Goal: Information Seeking & Learning: Check status

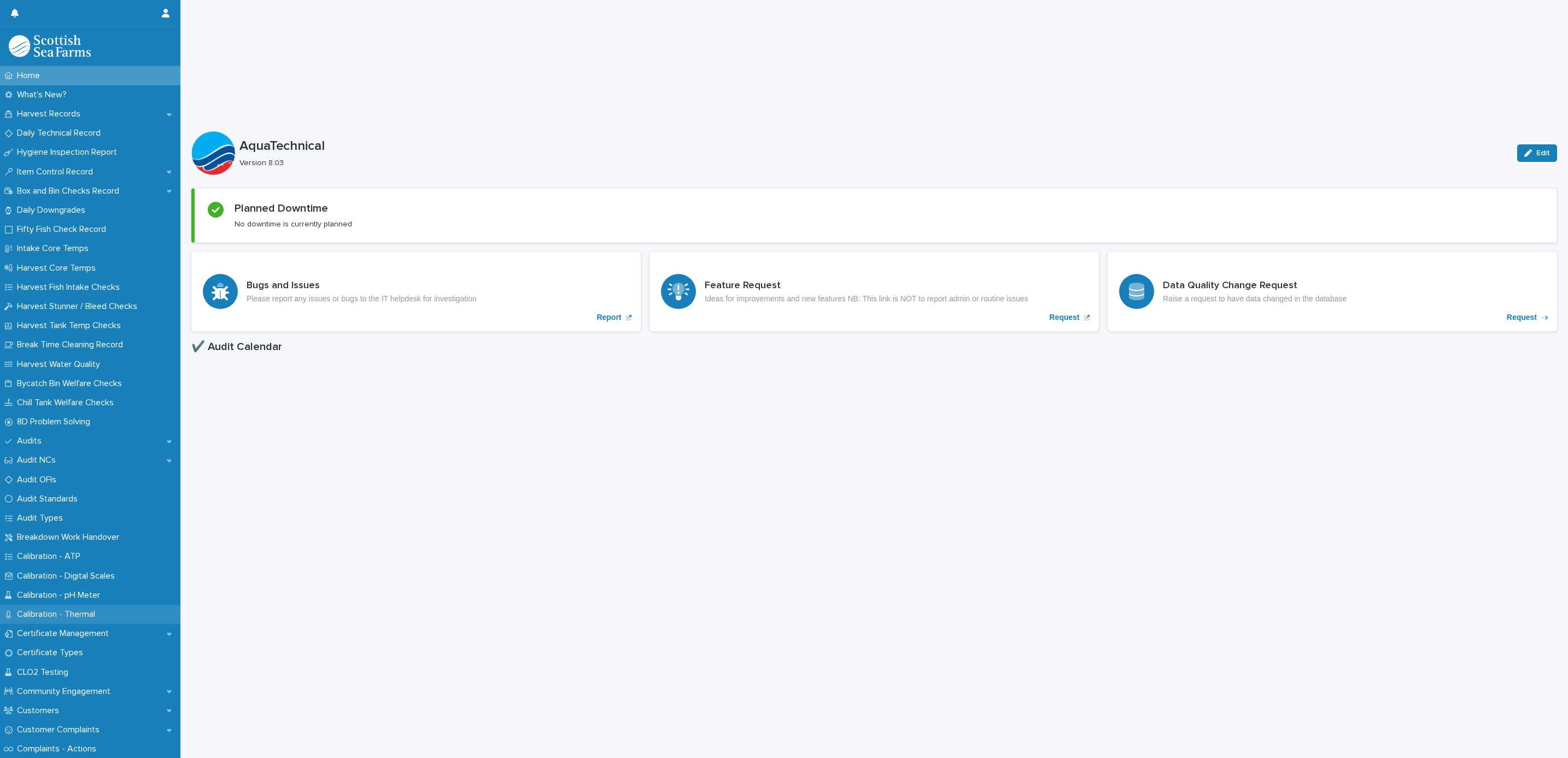
scroll to position [164, 0]
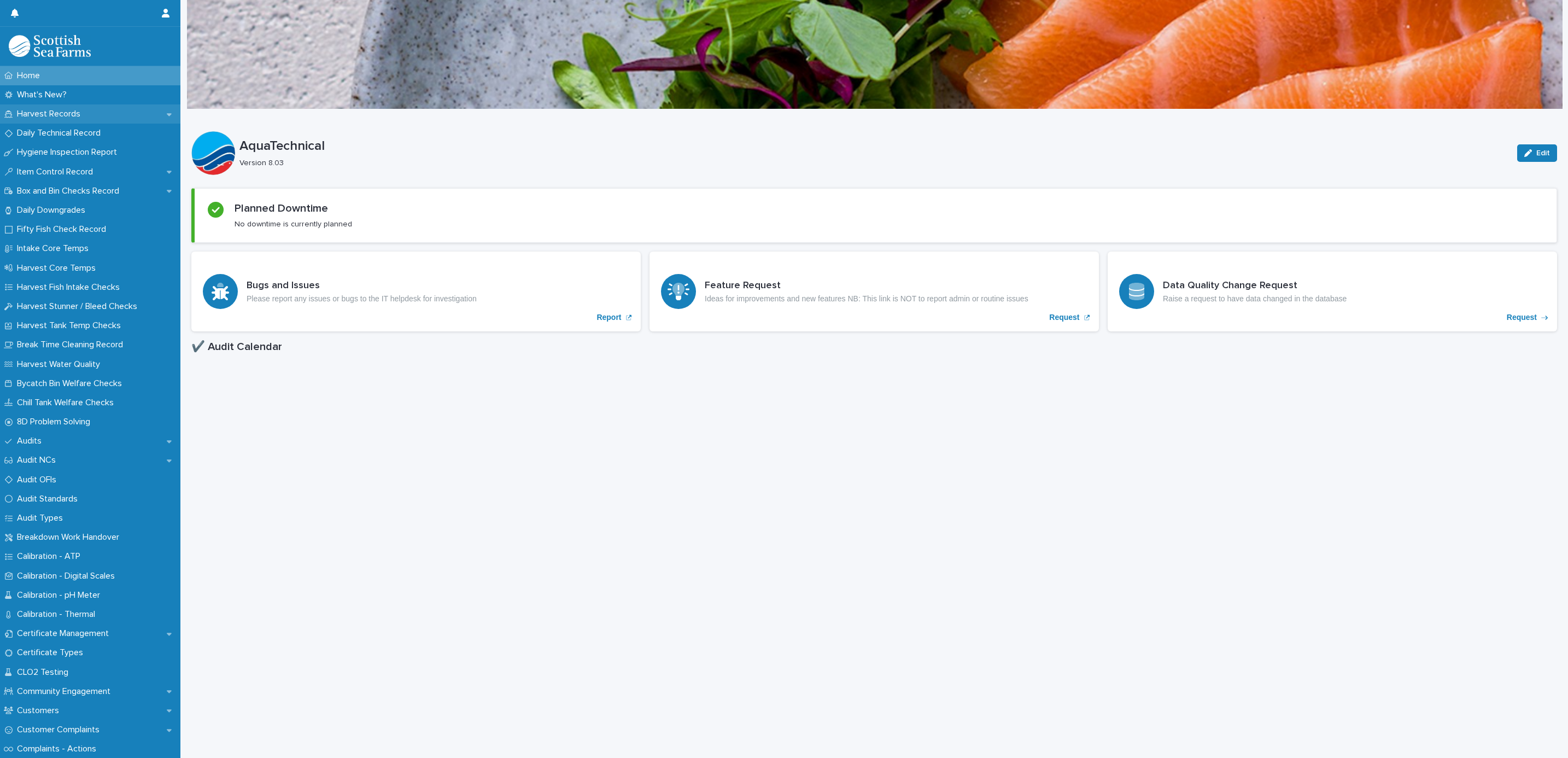
click at [48, 116] on p "Harvest Records" at bounding box center [50, 114] width 77 height 11
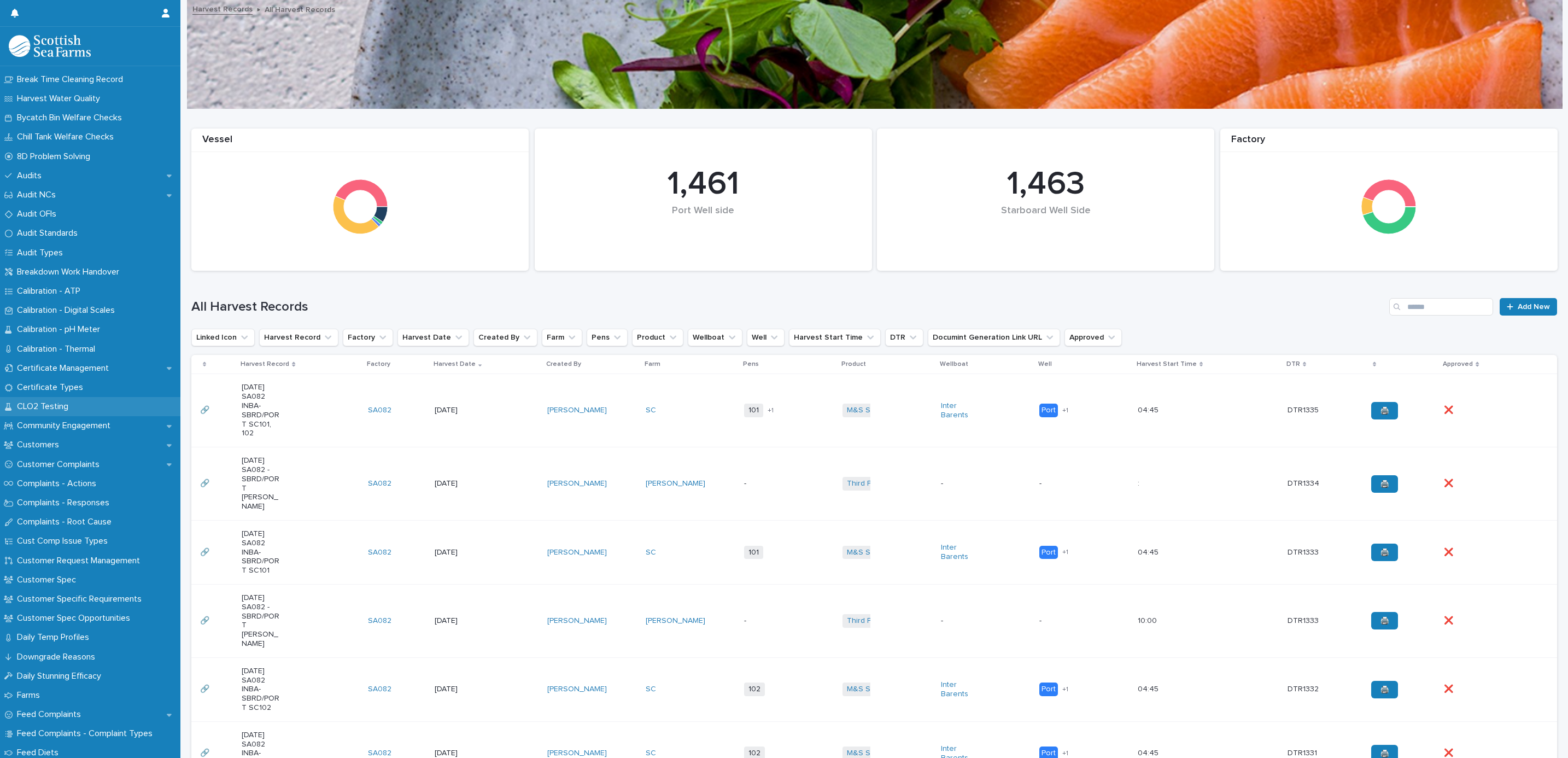
scroll to position [328, 0]
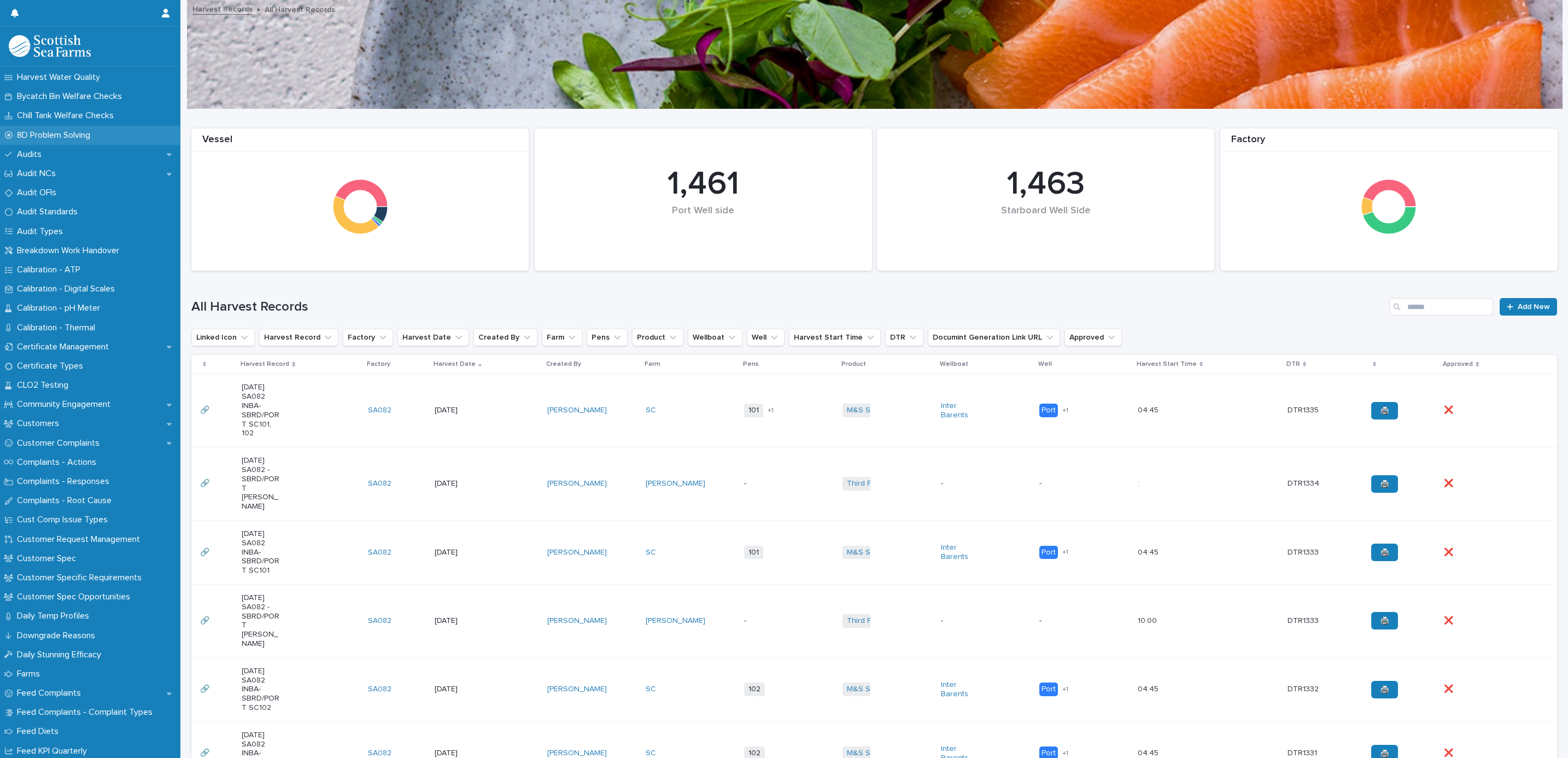
click at [26, 138] on p "8D Problem Solving" at bounding box center [56, 135] width 87 height 11
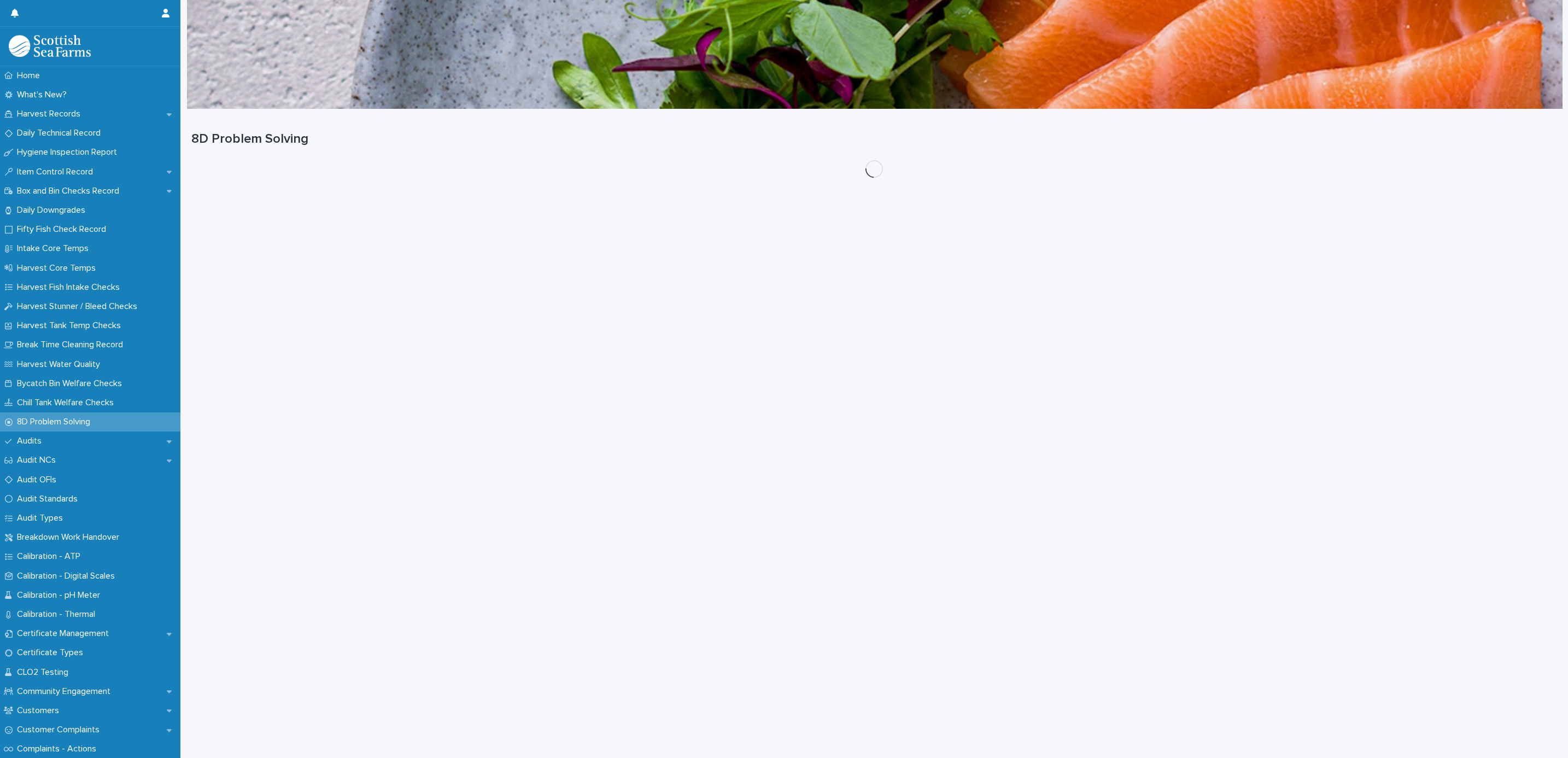
click at [24, 147] on p "Hygiene Inspection Report" at bounding box center [69, 152] width 114 height 11
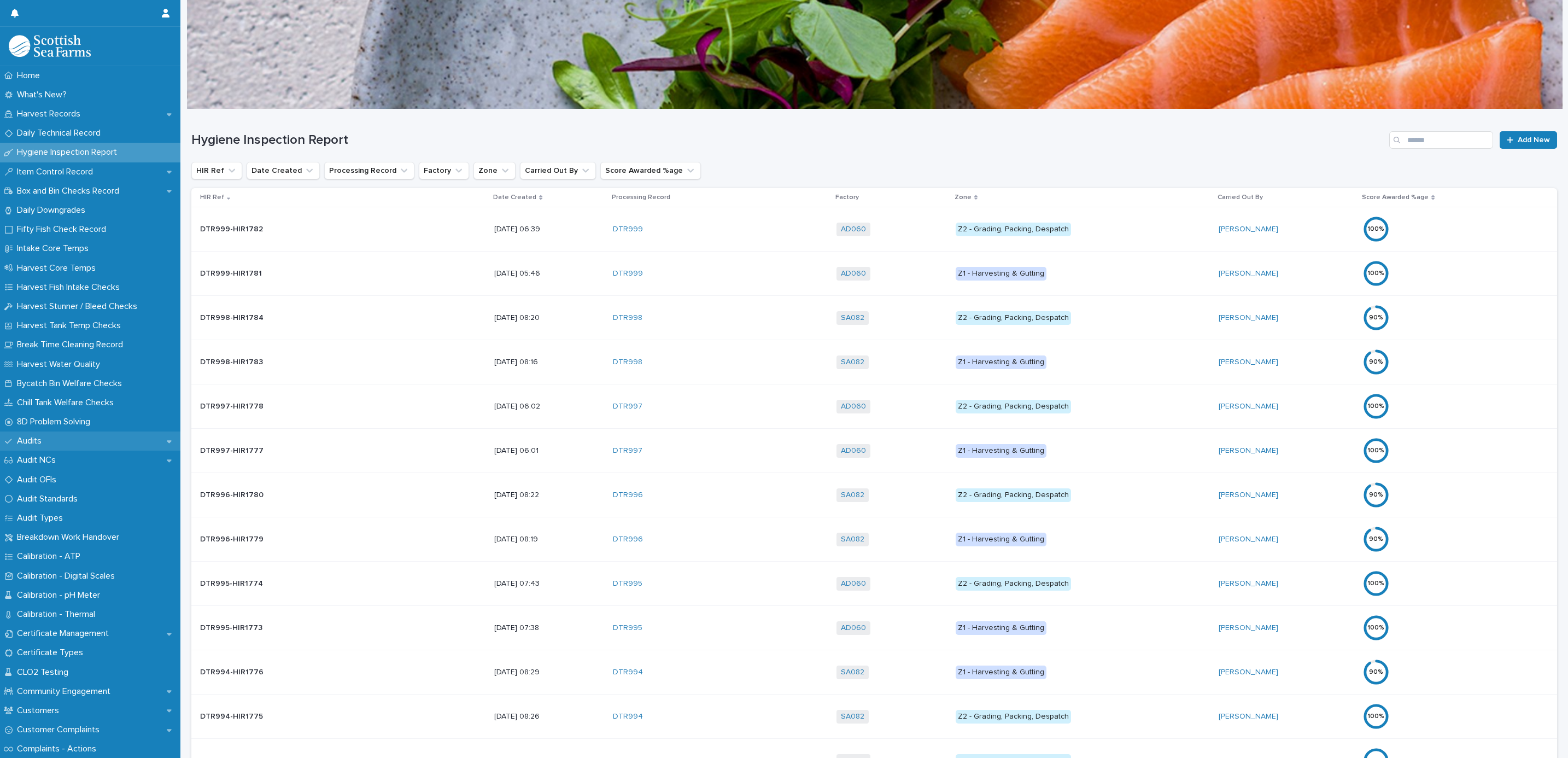
click at [15, 438] on p "Audits" at bounding box center [32, 441] width 38 height 11
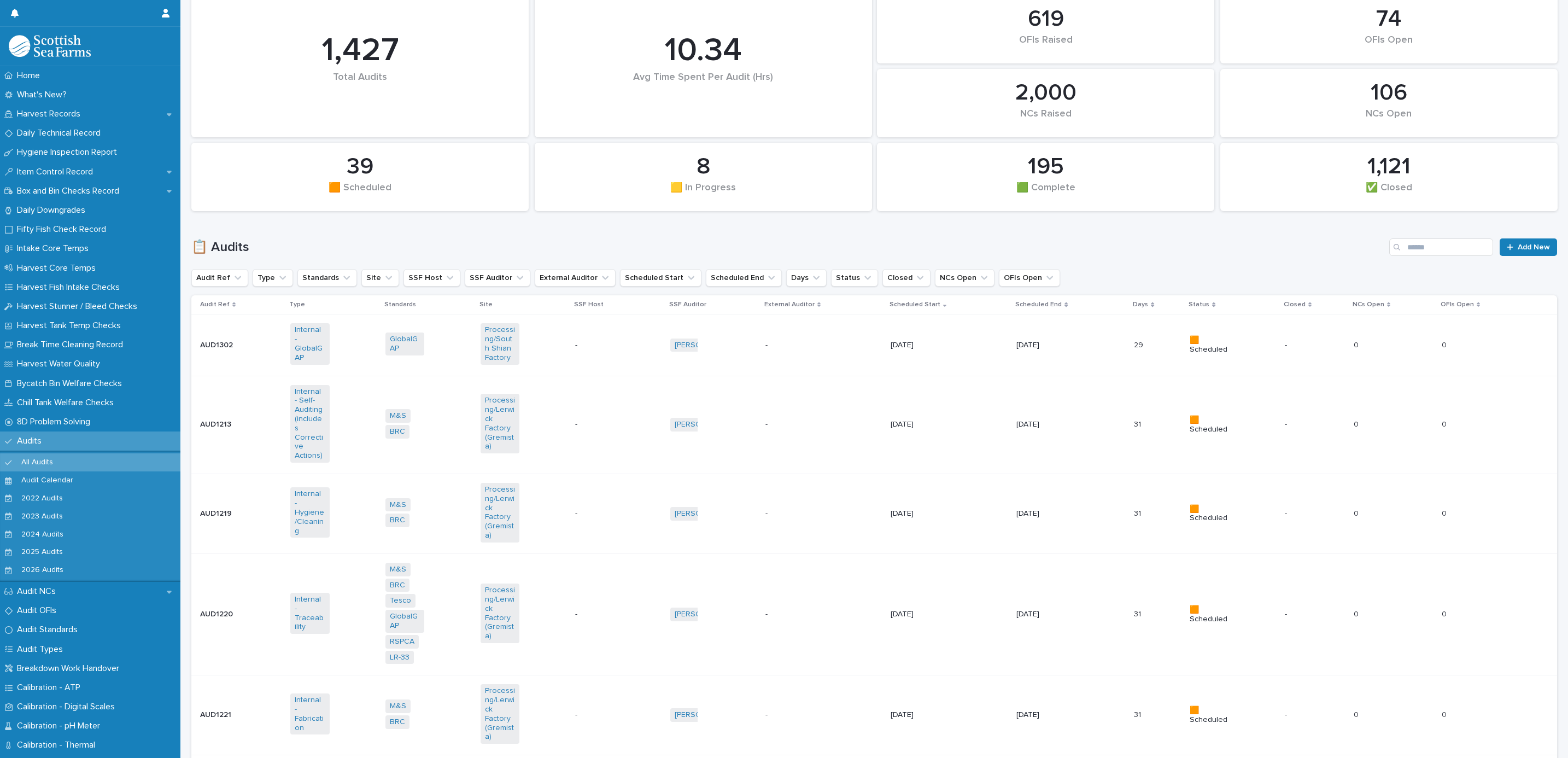
scroll to position [164, 0]
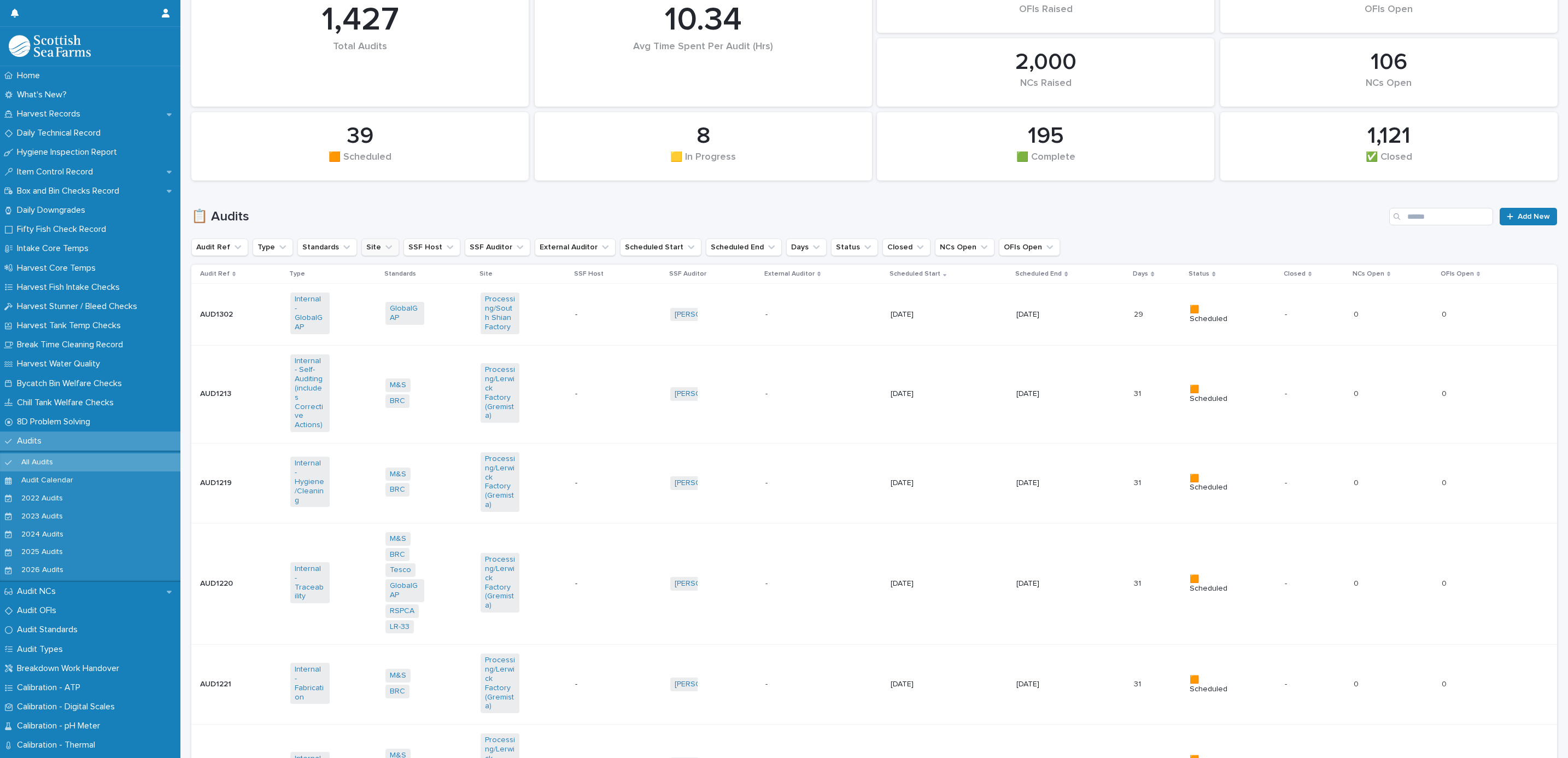
click at [386, 246] on icon "Site" at bounding box center [388, 247] width 6 height 4
type input "*****"
click at [397, 311] on div "Shetland/[PERSON_NAME]" at bounding box center [433, 317] width 143 height 17
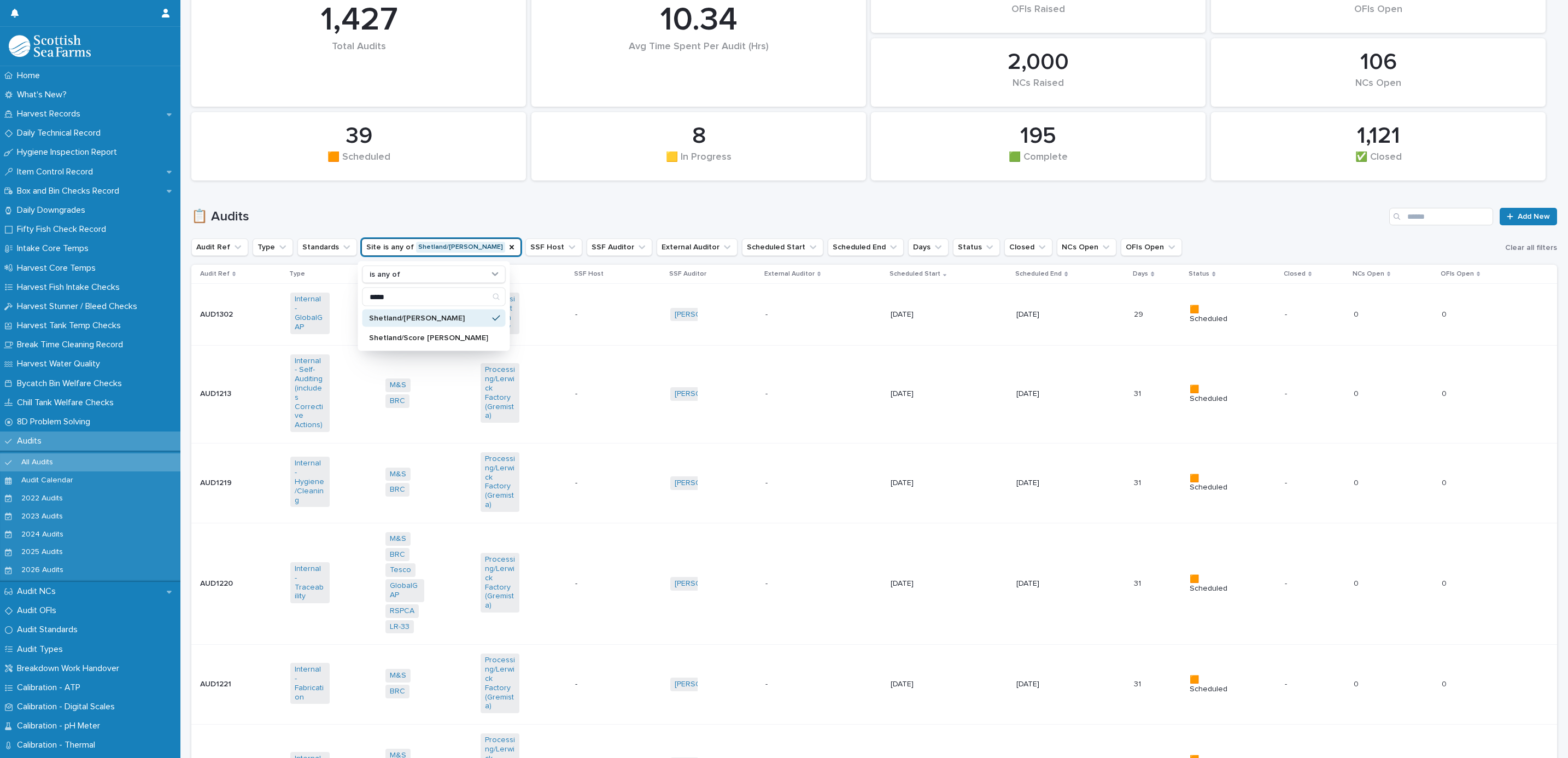
click at [426, 214] on h1 "📋 Audits" at bounding box center [788, 217] width 1193 height 16
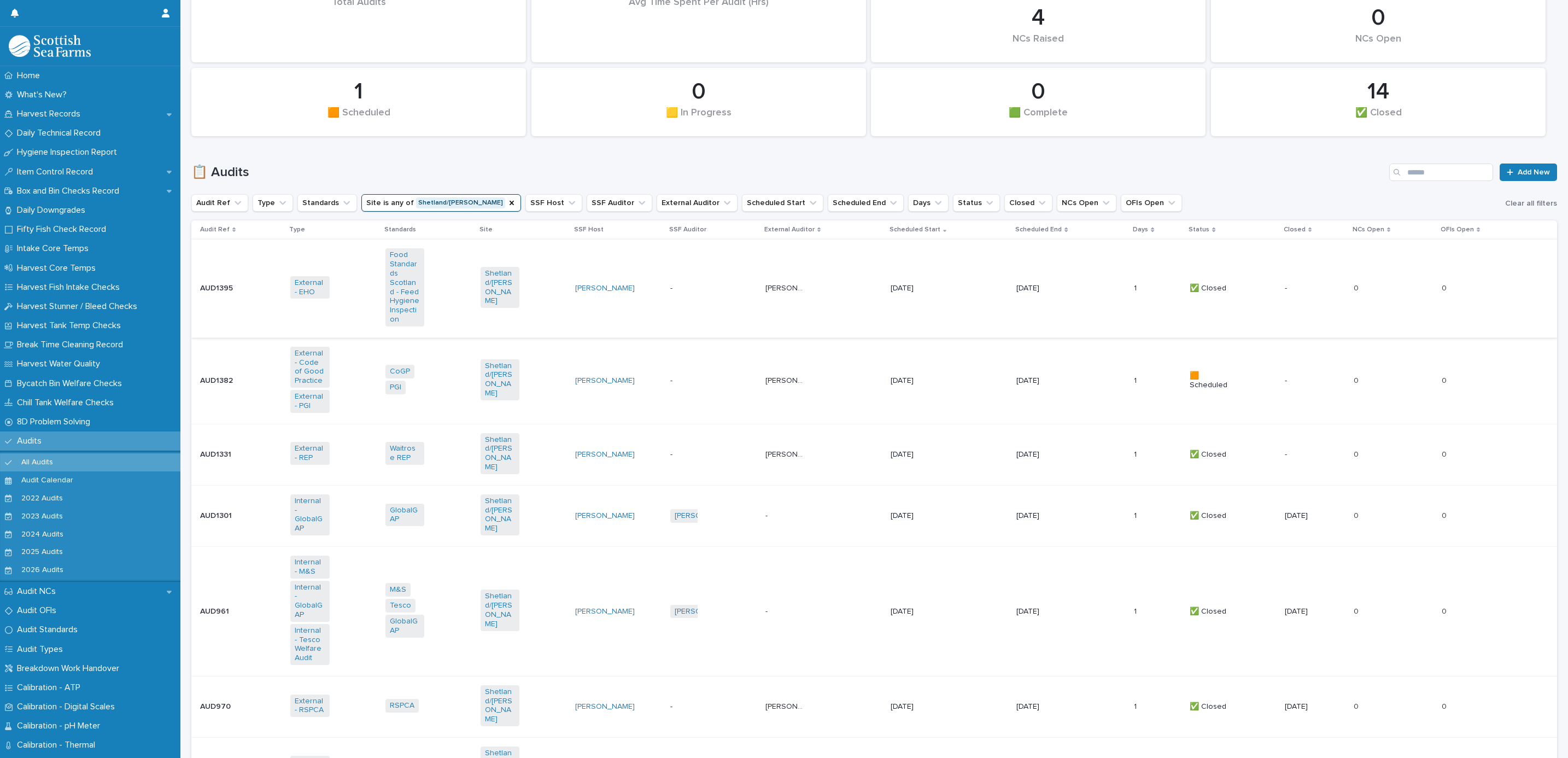
scroll to position [246, 0]
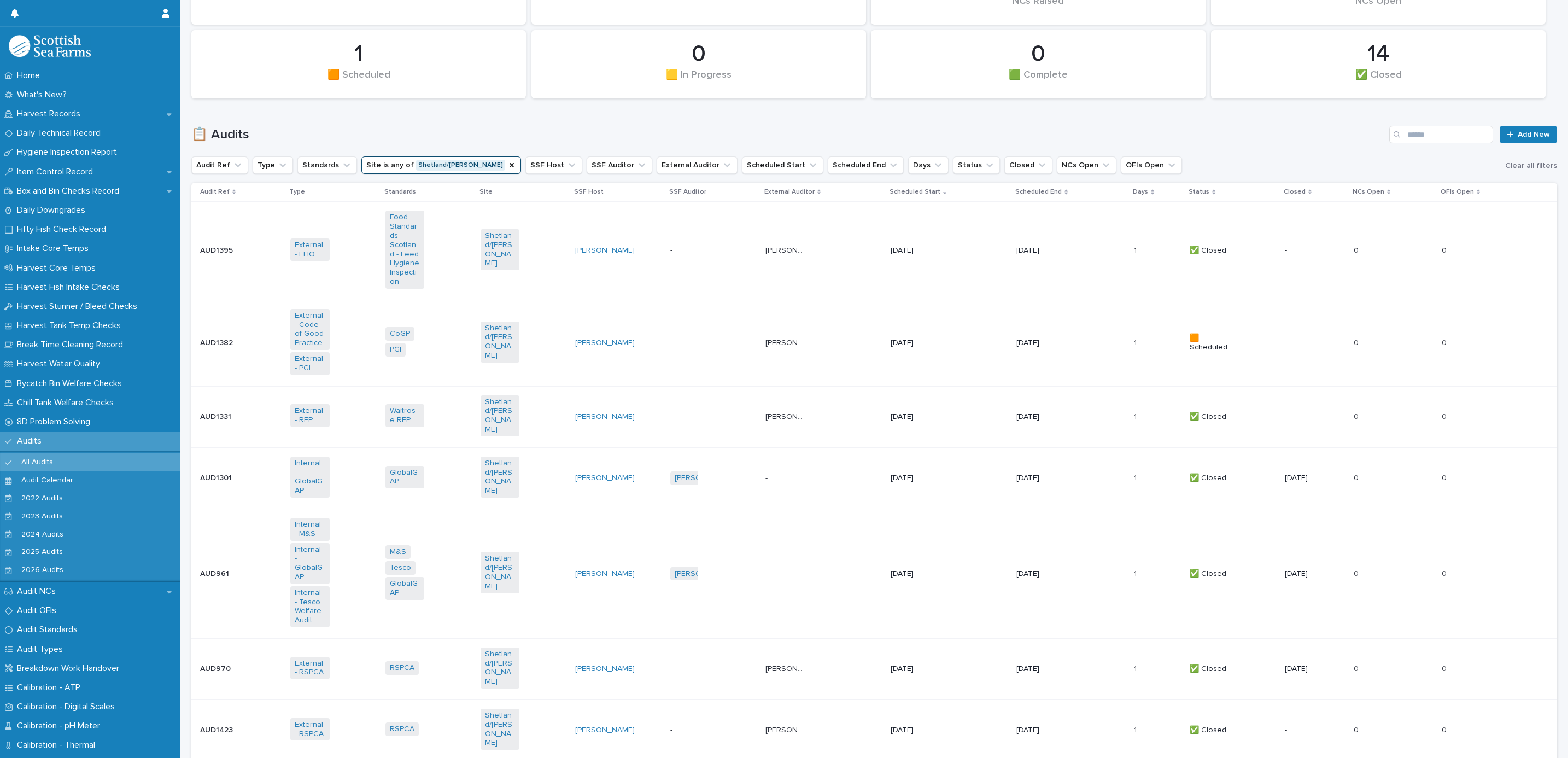
click at [855, 508] on td "- -" at bounding box center [823, 573] width 125 height 130
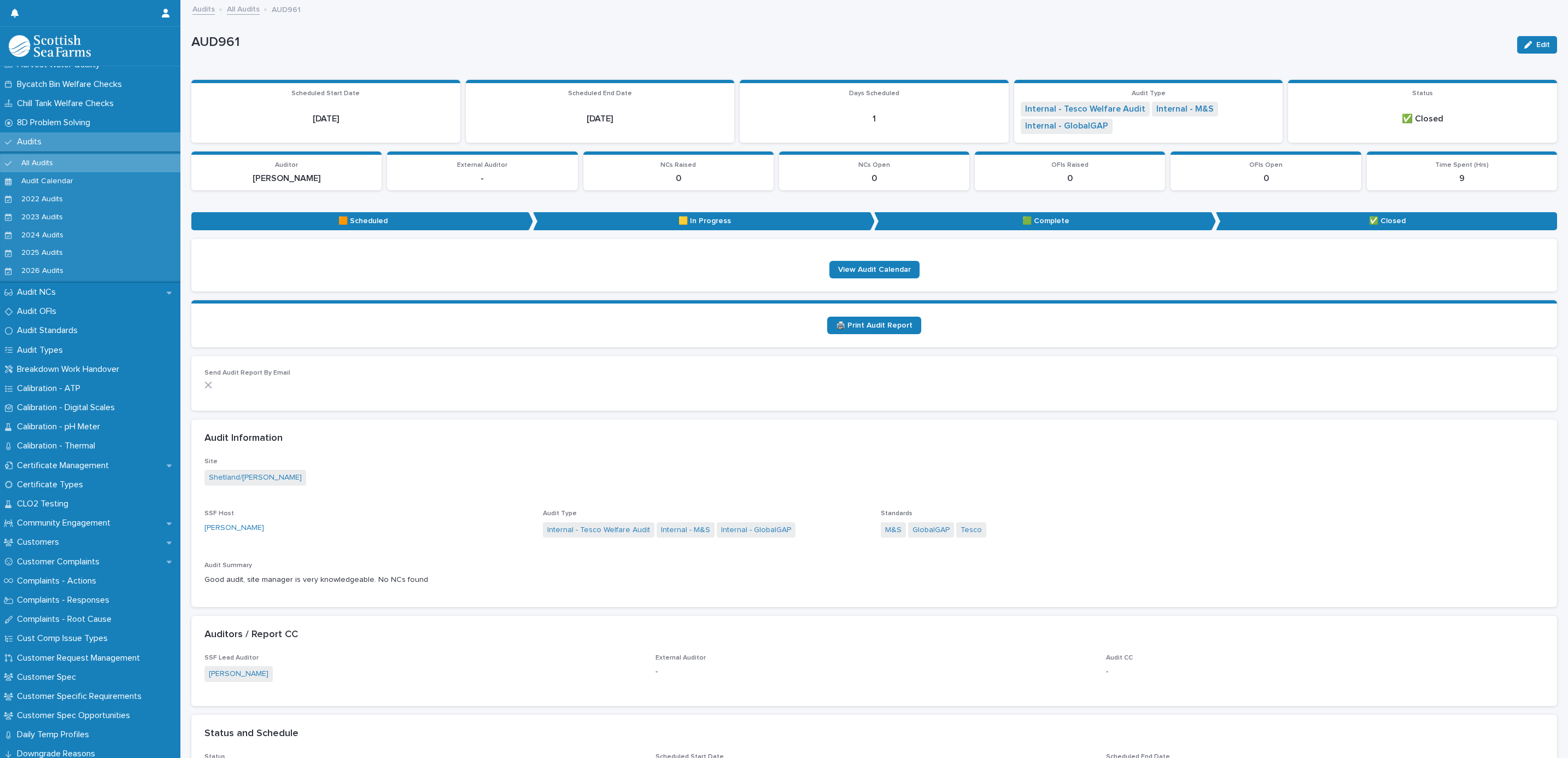
scroll to position [328, 0]
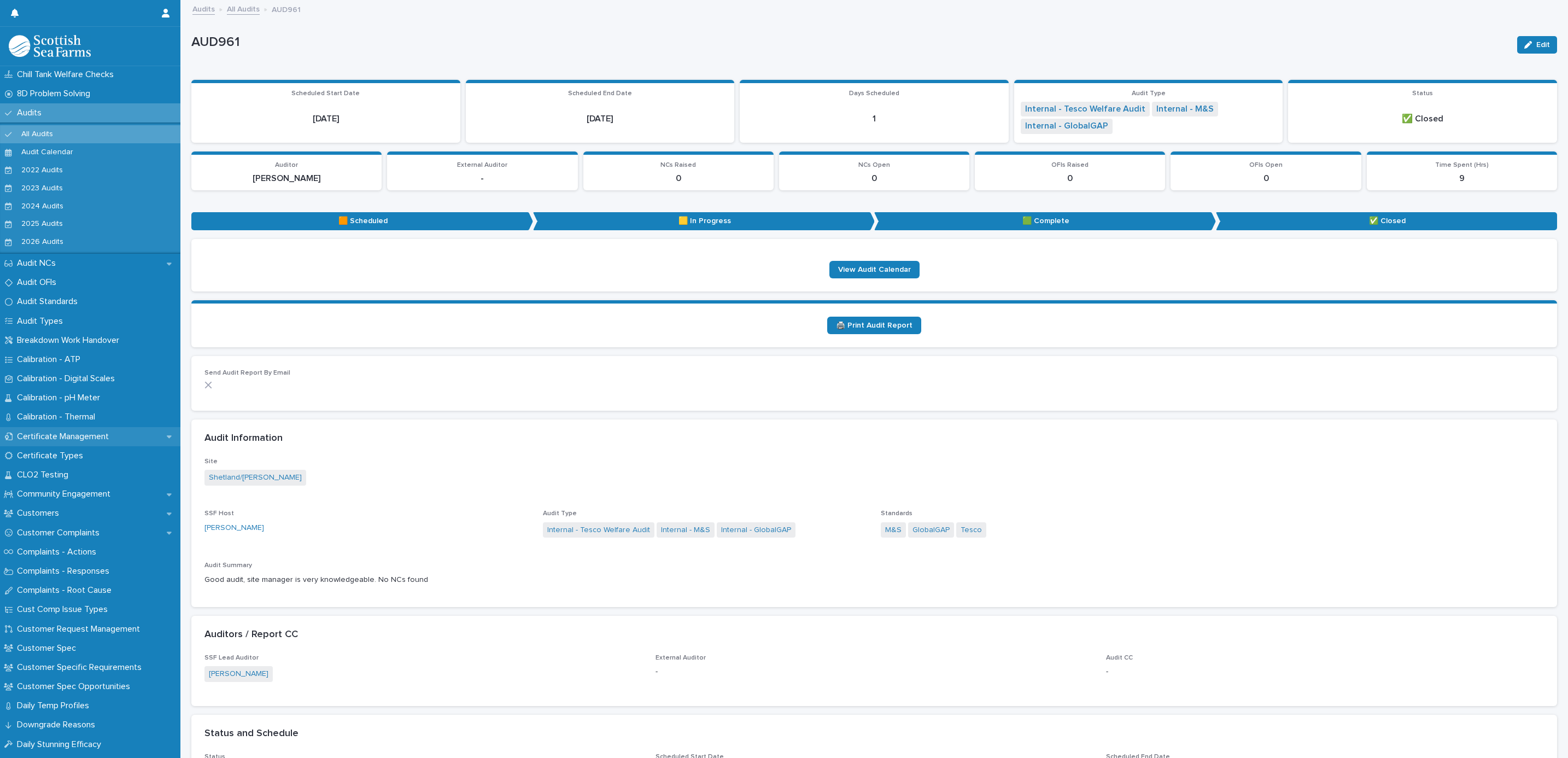
click at [59, 438] on p "Certificate Management" at bounding box center [65, 437] width 105 height 11
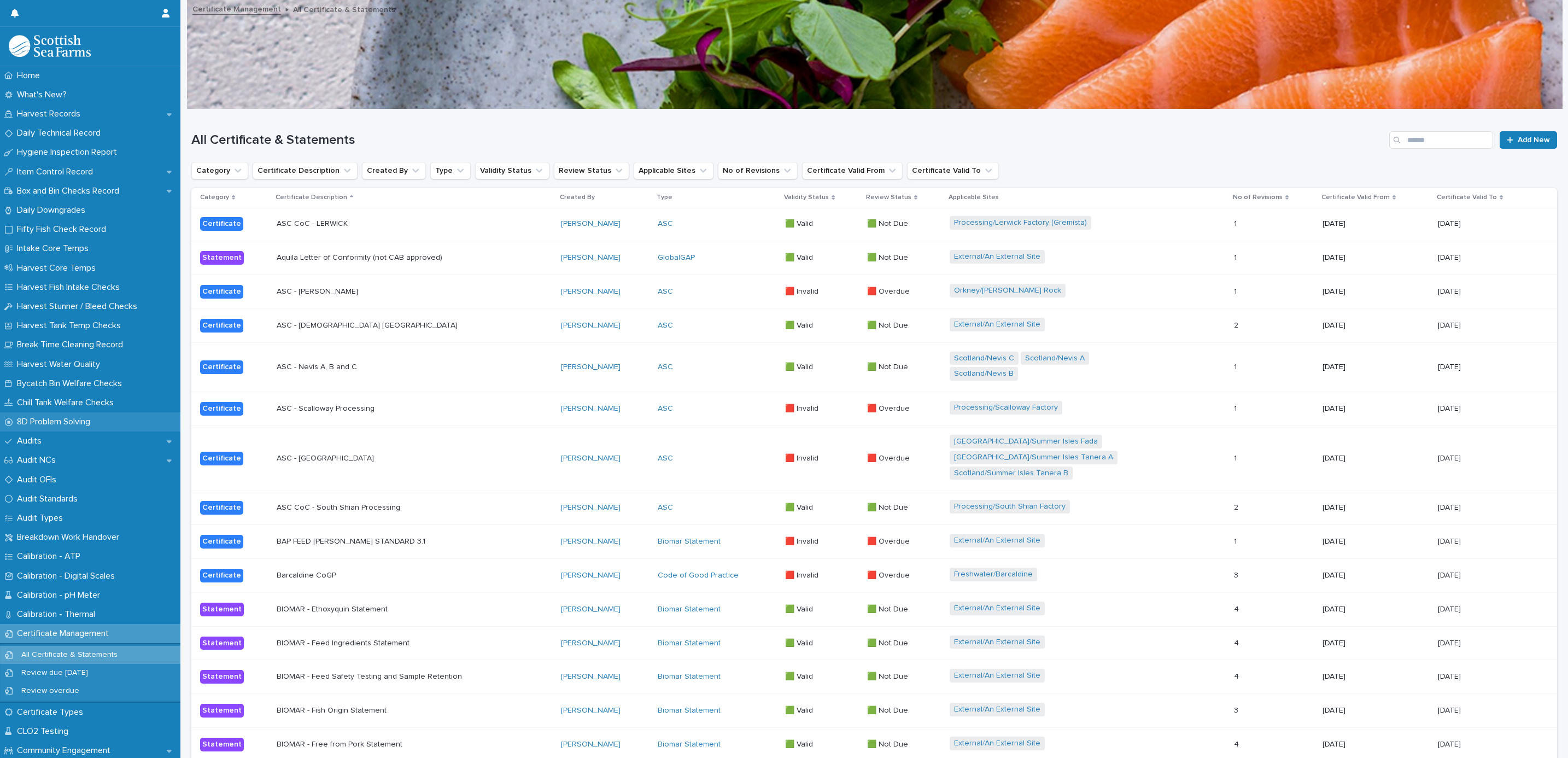
click at [654, 119] on div "All Certificate & Statements Add New" at bounding box center [873, 135] width 1365 height 52
click at [1404, 126] on div "All Certificate & Statements Add New" at bounding box center [873, 135] width 1365 height 52
click at [1423, 137] on input "Search" at bounding box center [1440, 140] width 104 height 17
click at [653, 165] on button "Applicable Sites" at bounding box center [673, 170] width 80 height 17
type input "*****"
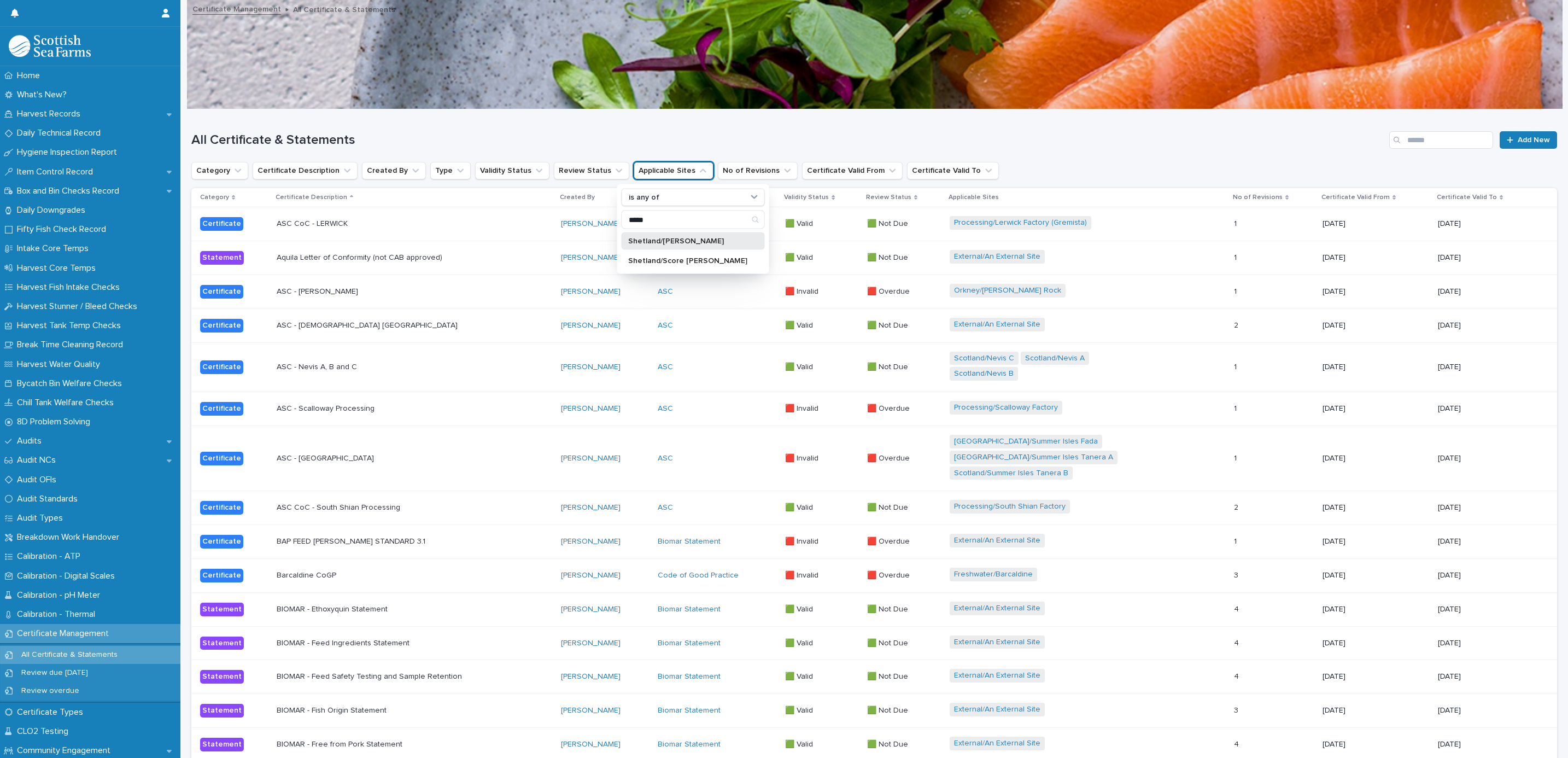
click at [656, 235] on div "Shetland/[PERSON_NAME]" at bounding box center [693, 241] width 143 height 17
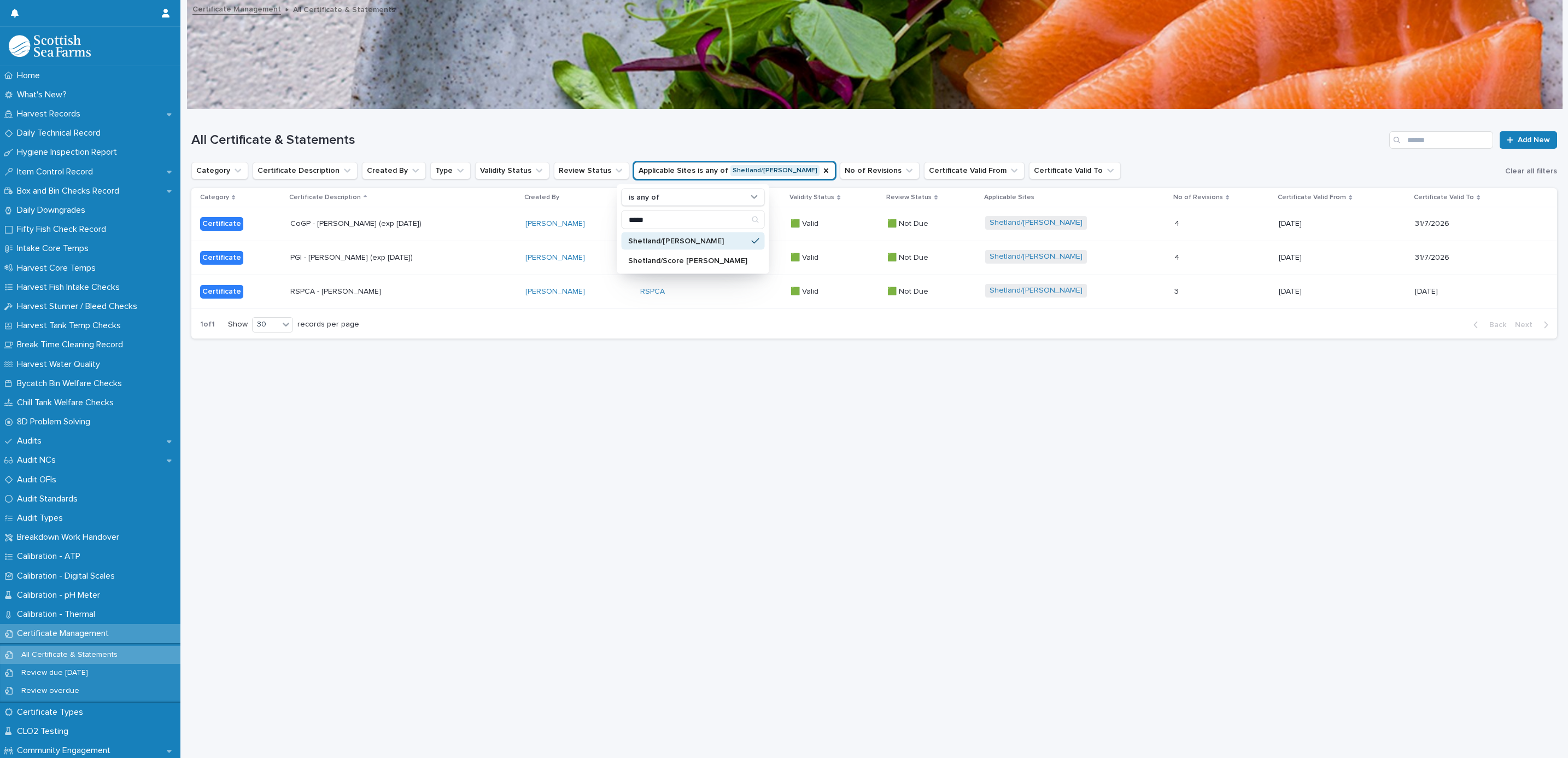
click at [556, 372] on div "Loading... Saving… Loading... Saving… All Certificate & Statements Add New Cate…" at bounding box center [873, 419] width 1376 height 621
click at [734, 284] on div "RSPCA" at bounding box center [710, 292] width 141 height 18
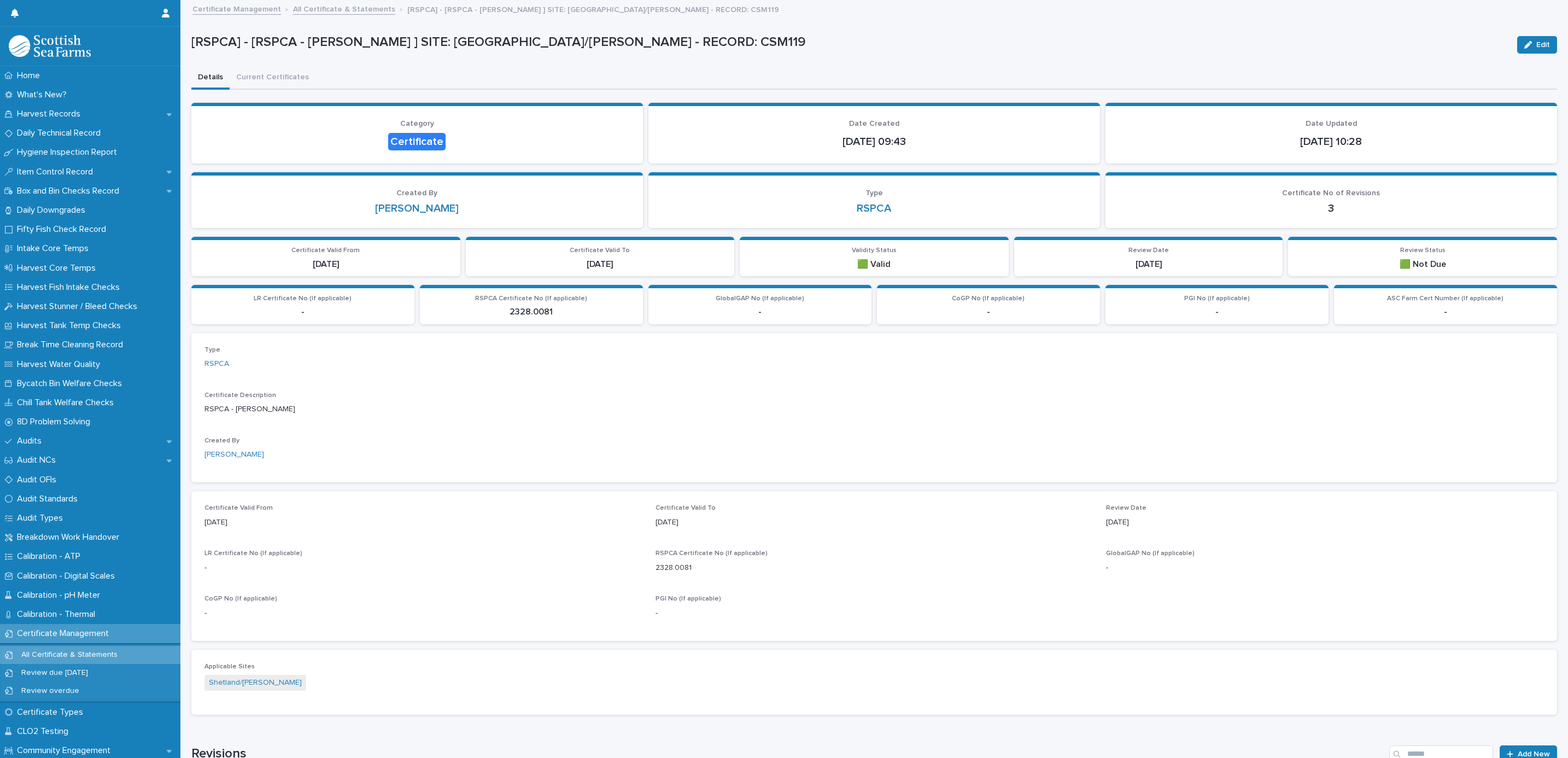
scroll to position [323, 0]
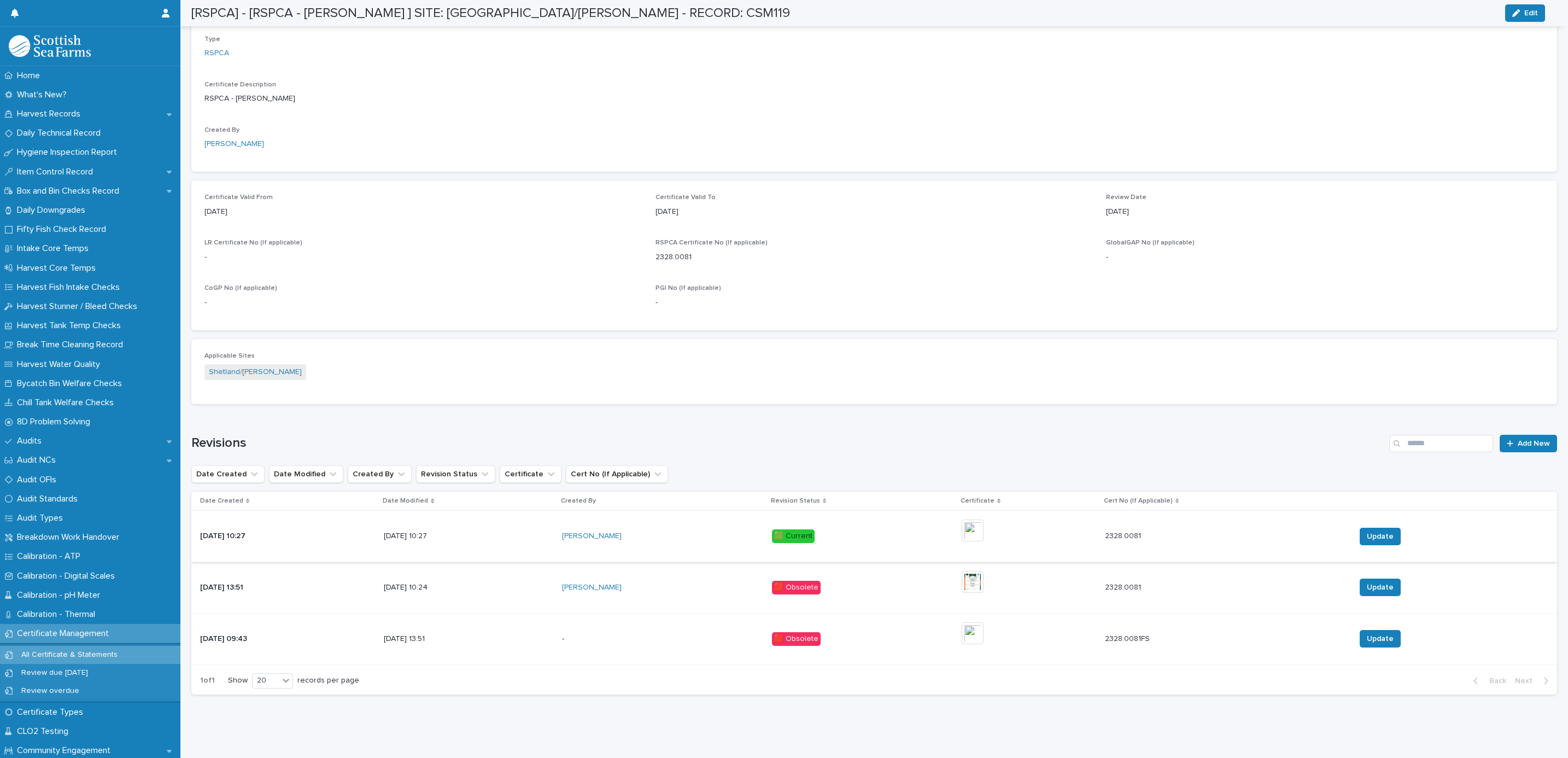
click at [974, 519] on img at bounding box center [972, 530] width 22 height 22
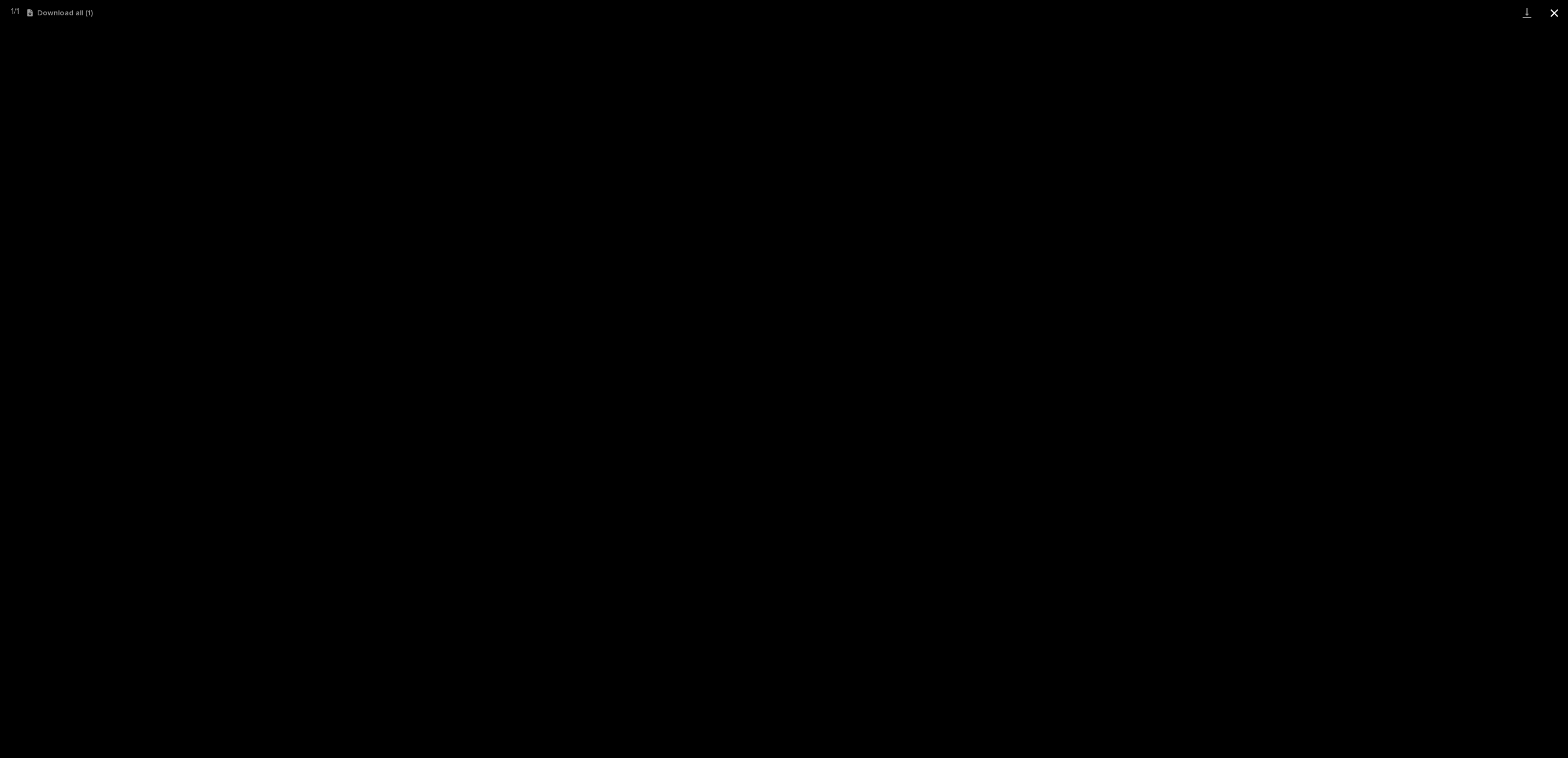
click at [1551, 14] on button "Close gallery" at bounding box center [1554, 13] width 27 height 26
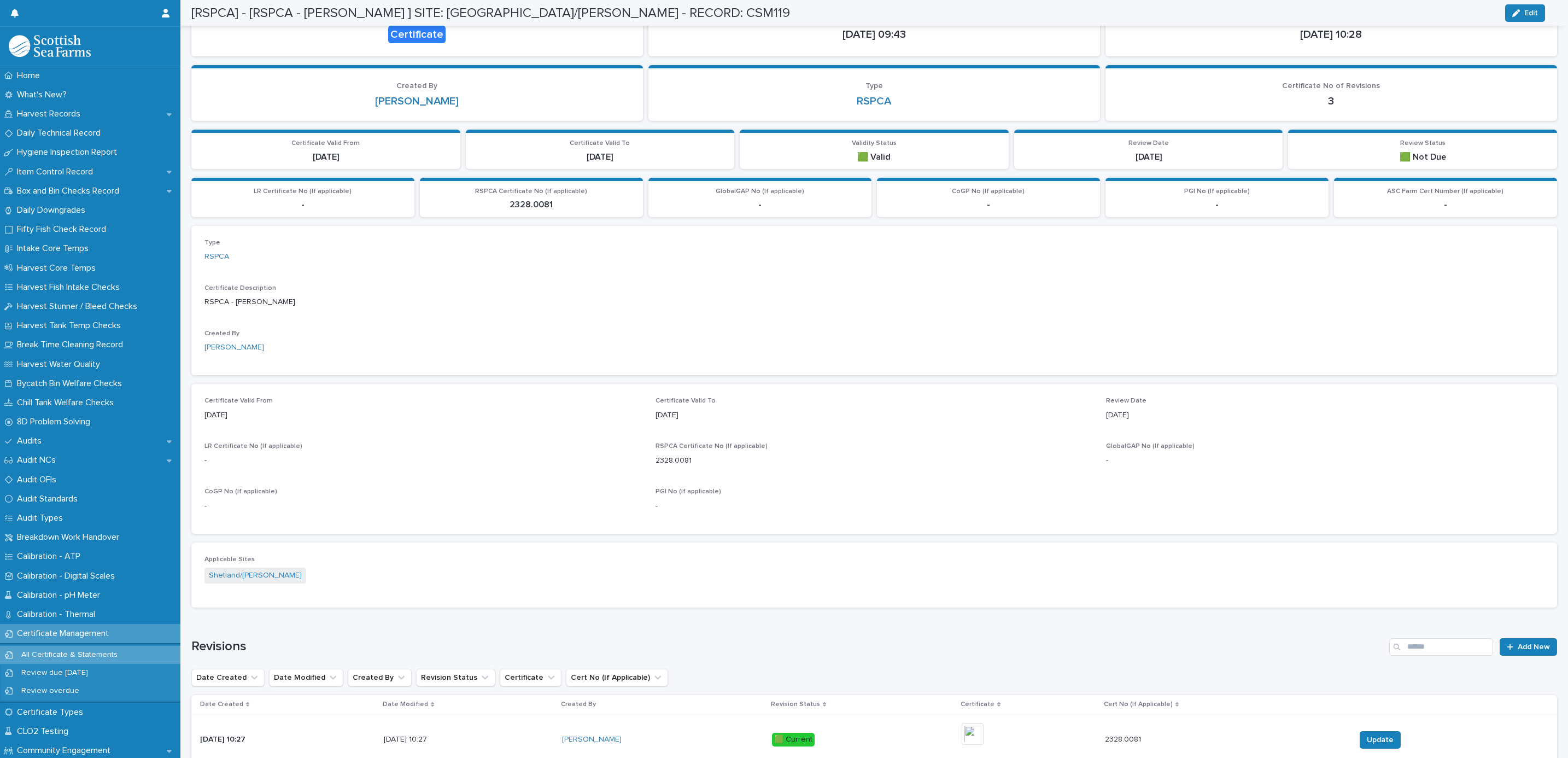
scroll to position [0, 0]
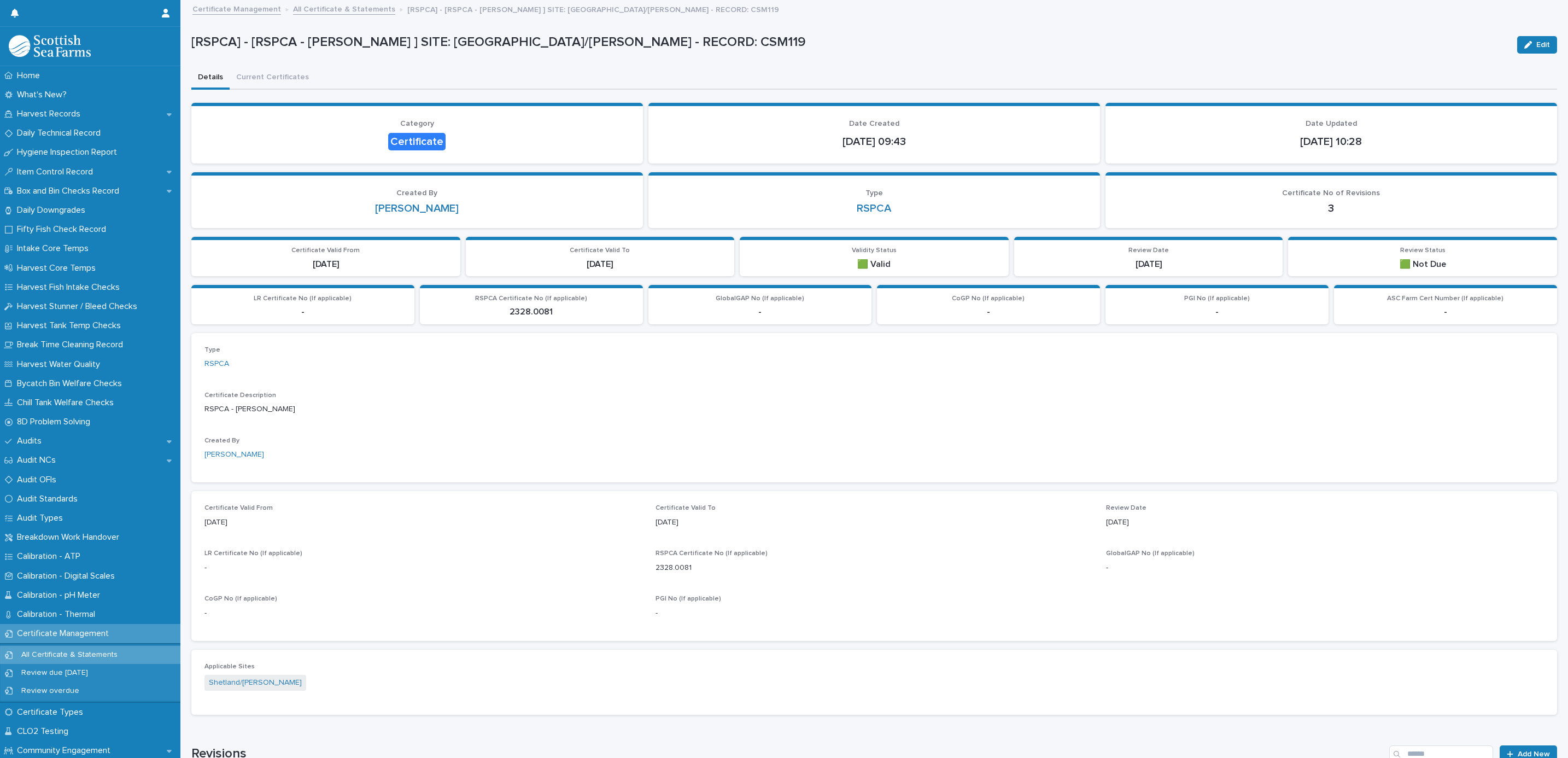
click at [340, 12] on link "All Certificate & Statements" at bounding box center [343, 8] width 102 height 13
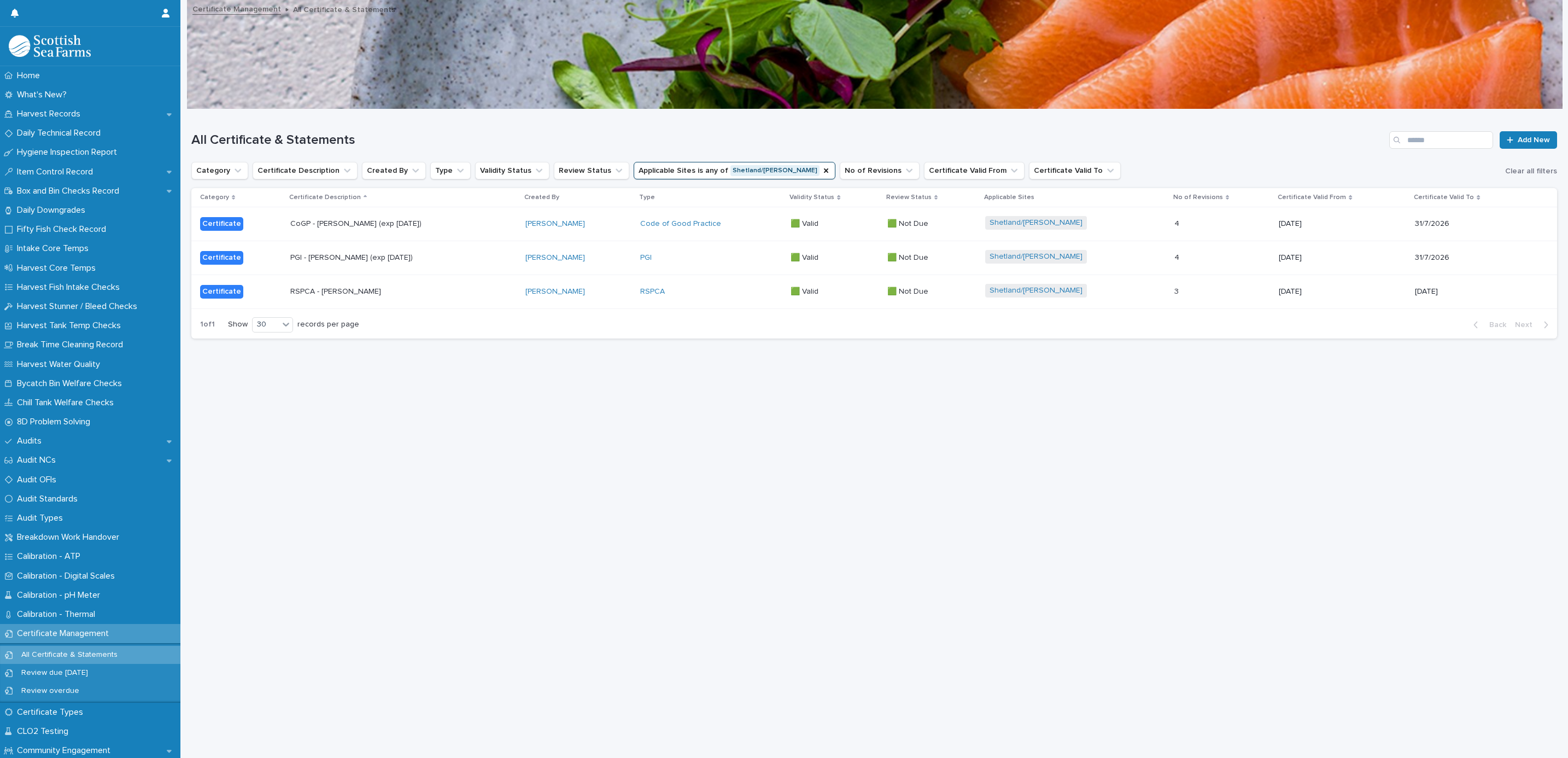
click at [1362, 253] on p "[DATE]" at bounding box center [1342, 258] width 127 height 9
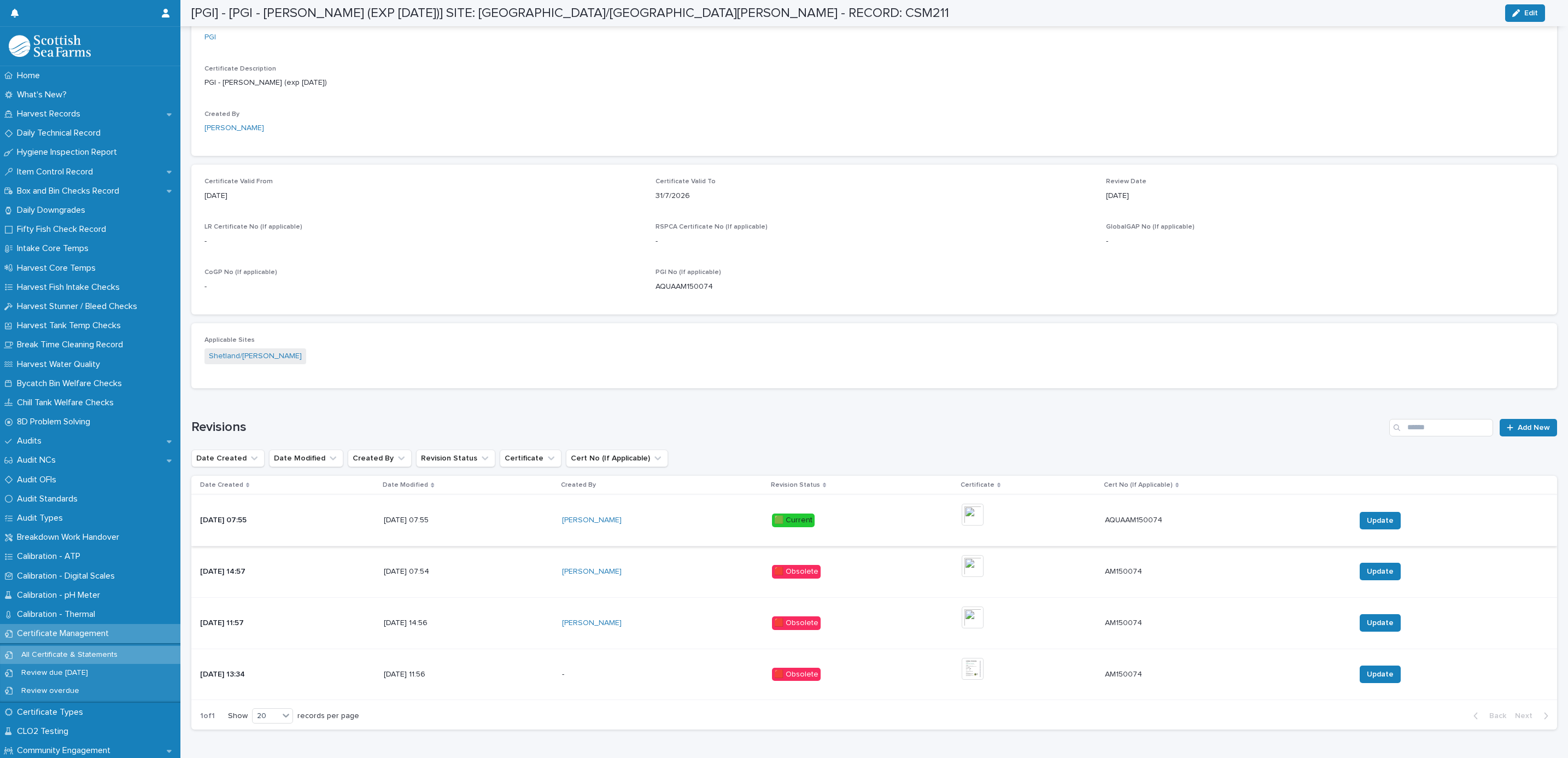
scroll to position [328, 0]
click at [983, 518] on img at bounding box center [972, 513] width 22 height 22
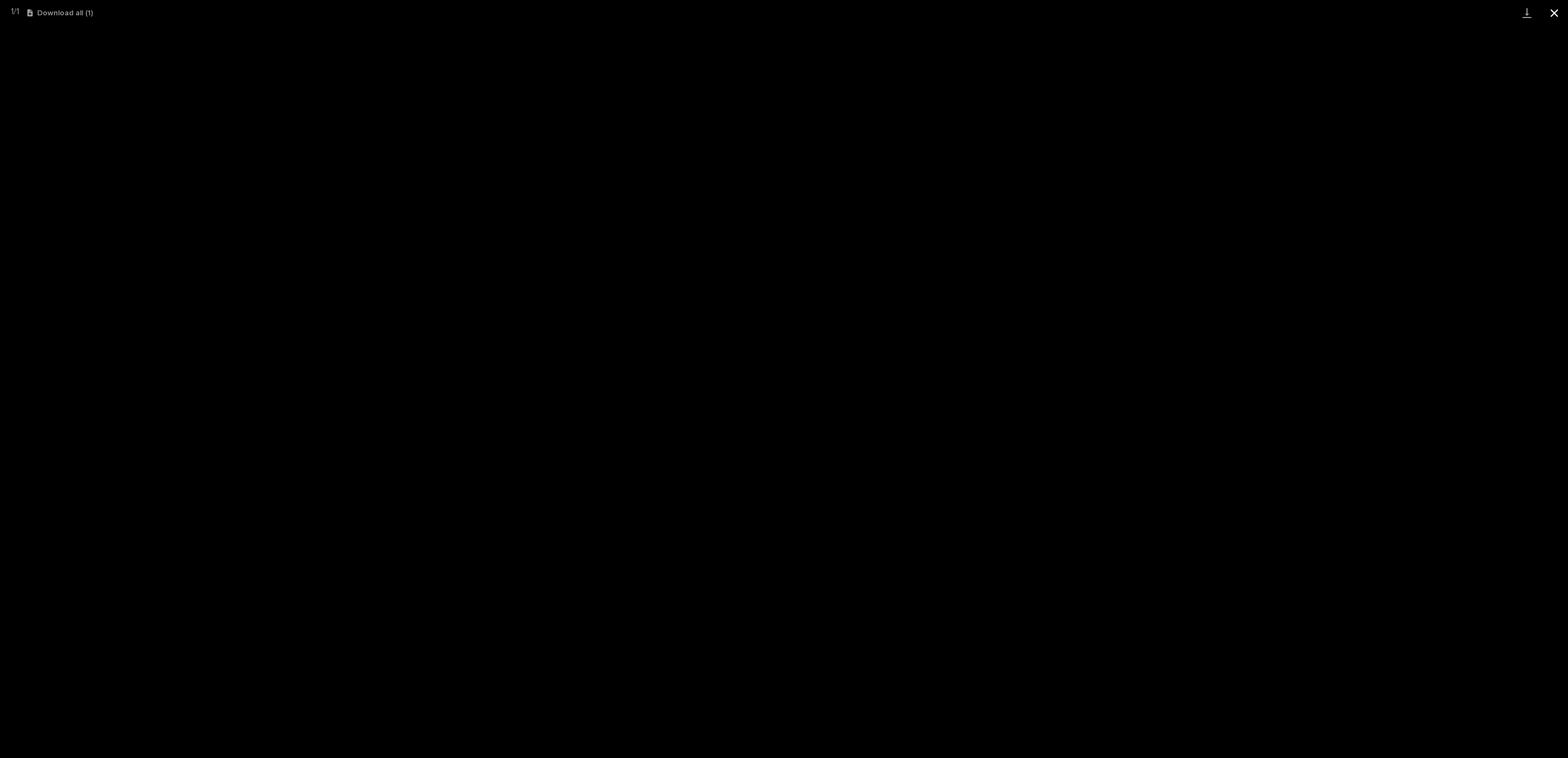
click at [1561, 15] on button "Close gallery" at bounding box center [1554, 13] width 27 height 26
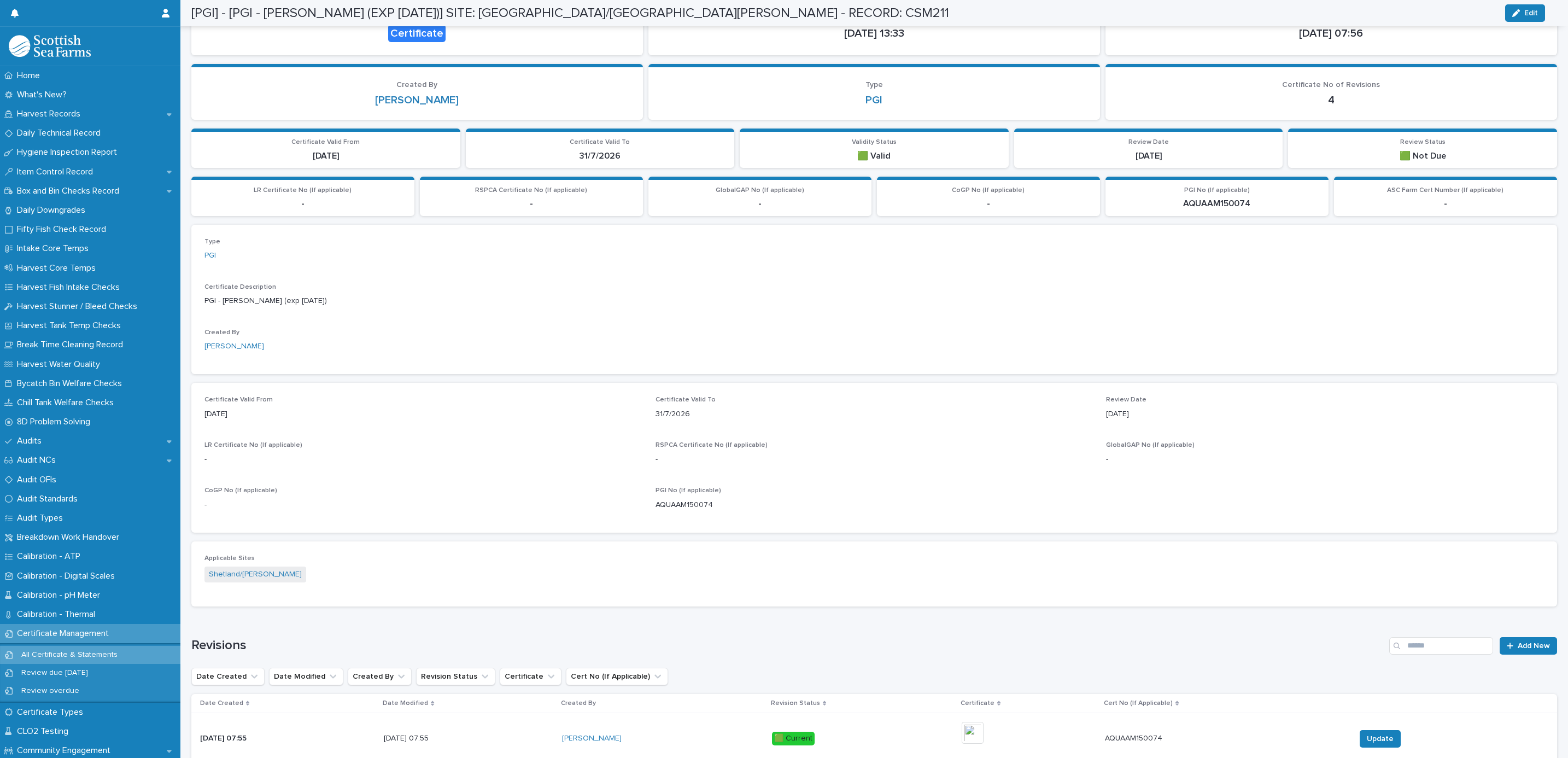
scroll to position [0, 0]
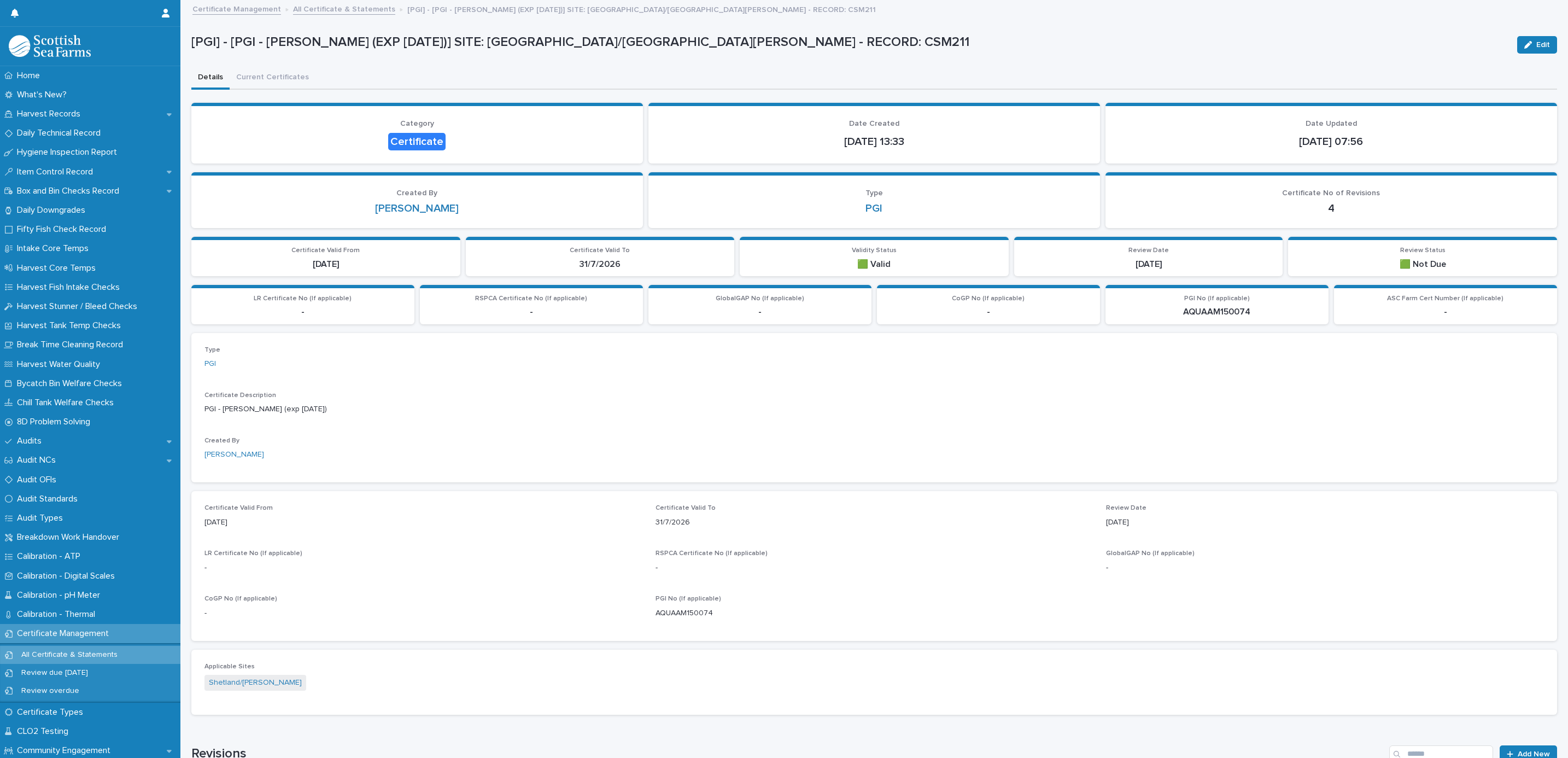
click at [308, 12] on link "All Certificate & Statements" at bounding box center [343, 8] width 102 height 13
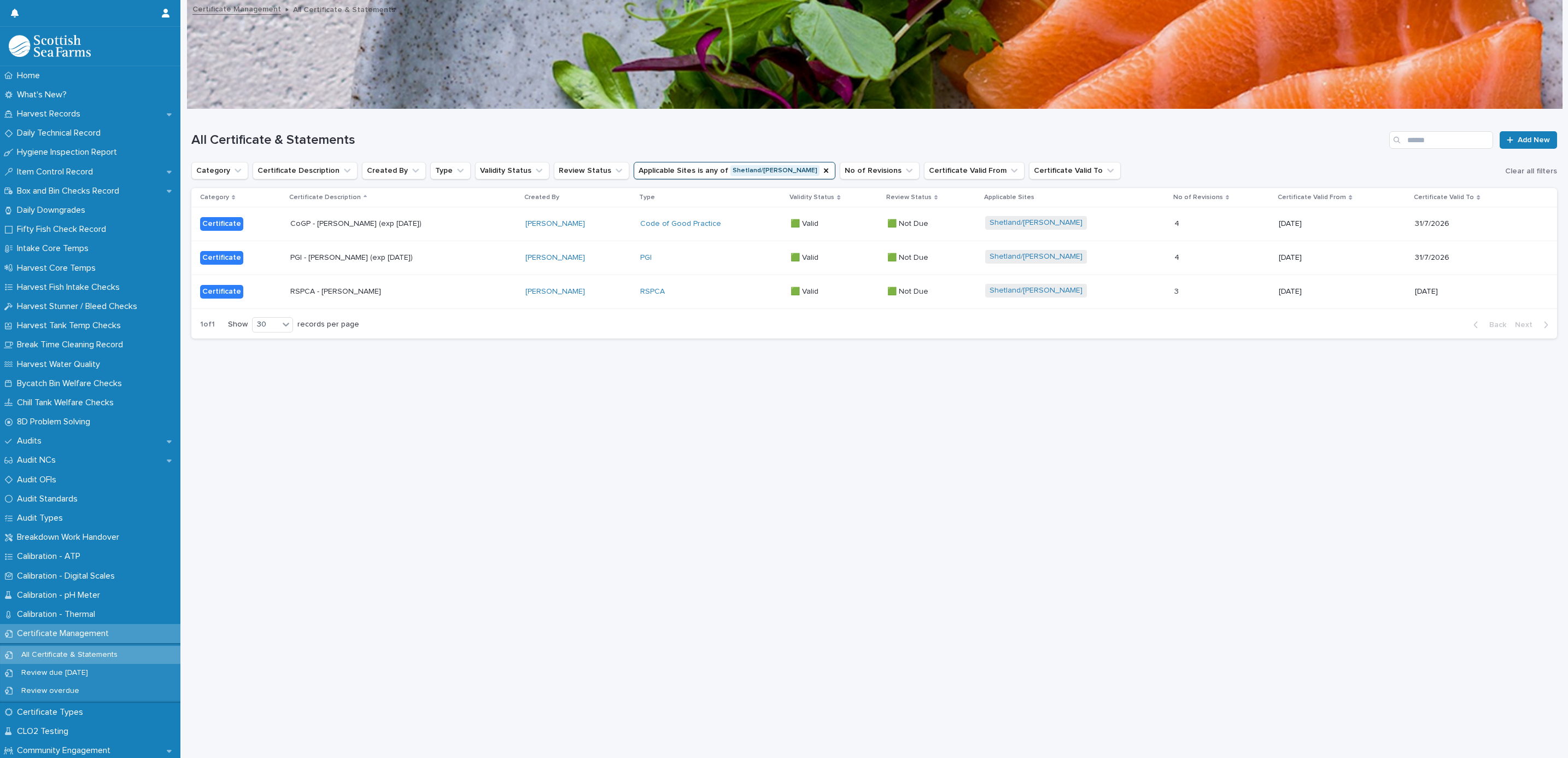
click at [758, 225] on div "Code of Good Practice" at bounding box center [710, 224] width 141 height 9
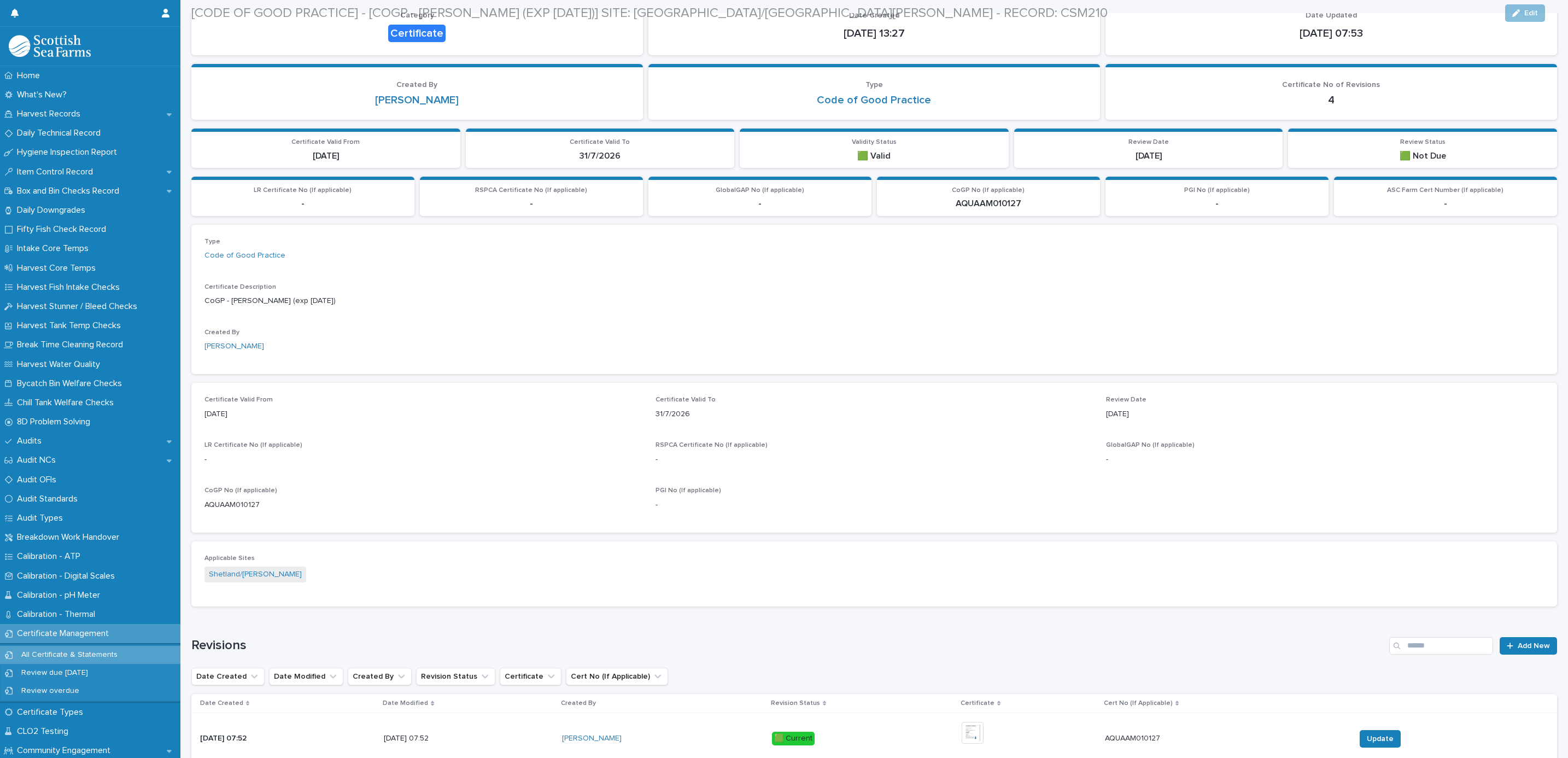
scroll to position [374, 0]
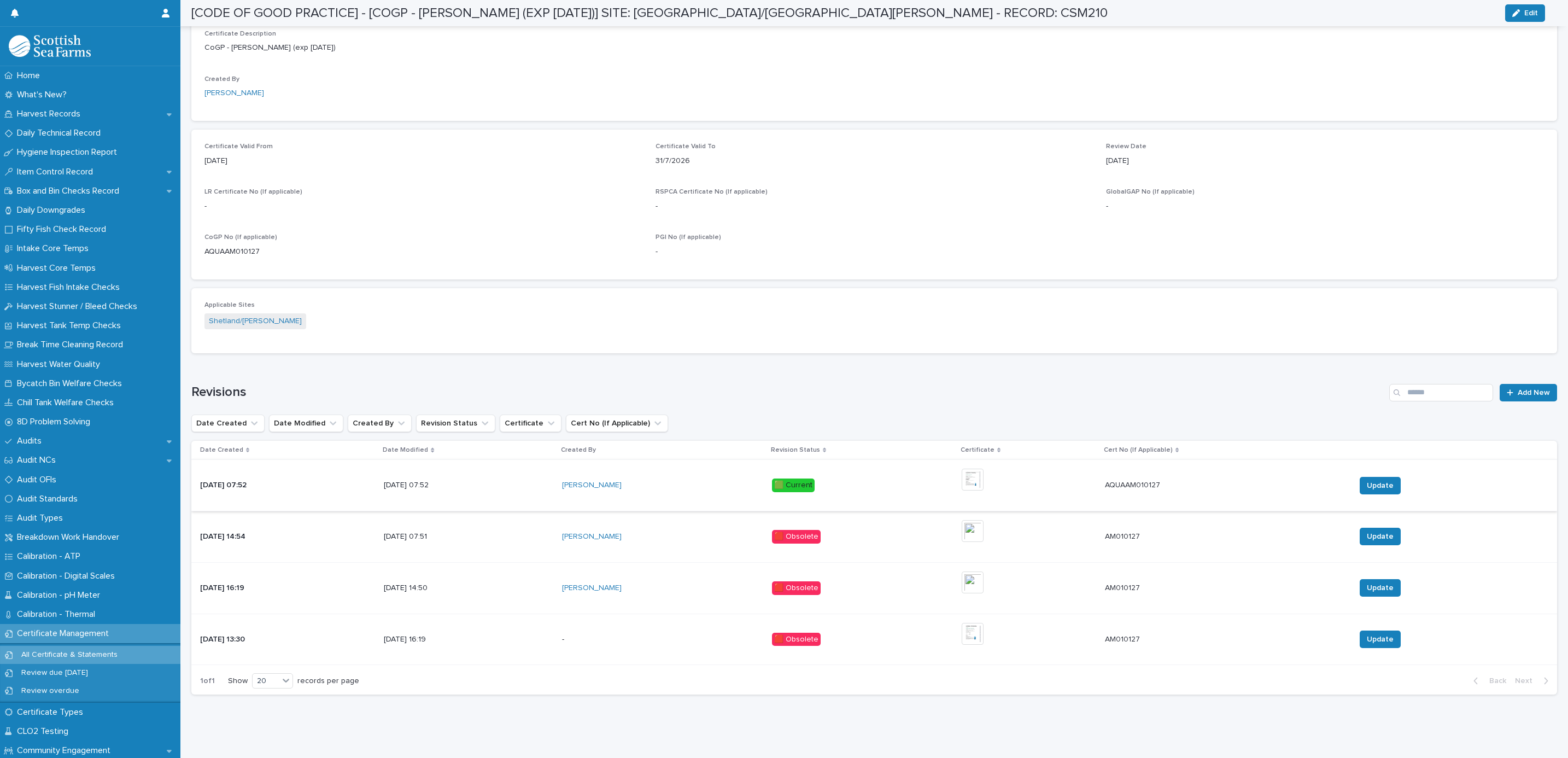
click at [983, 469] on img at bounding box center [972, 479] width 22 height 22
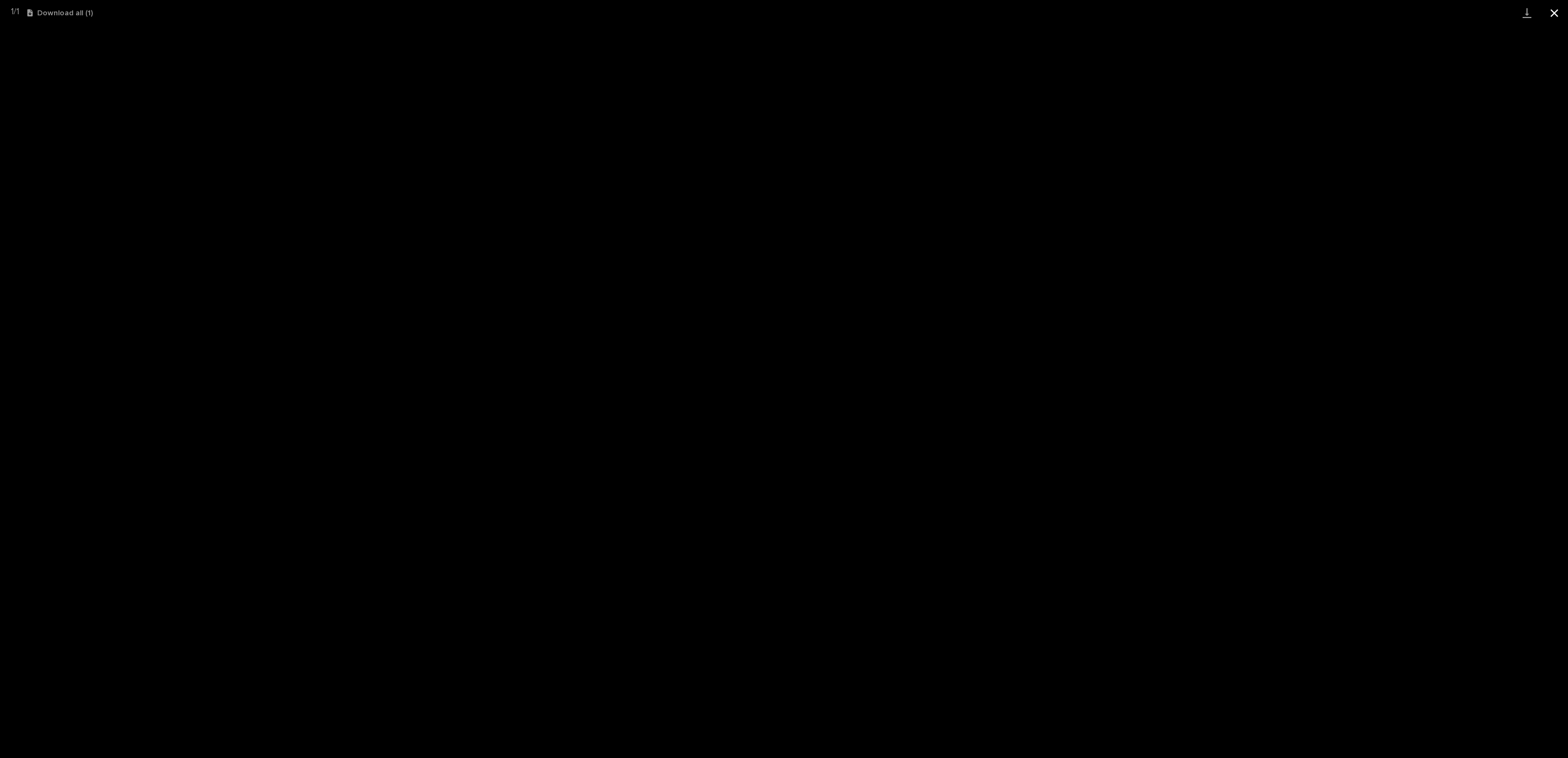
click at [1554, 14] on button "Close gallery" at bounding box center [1554, 13] width 27 height 26
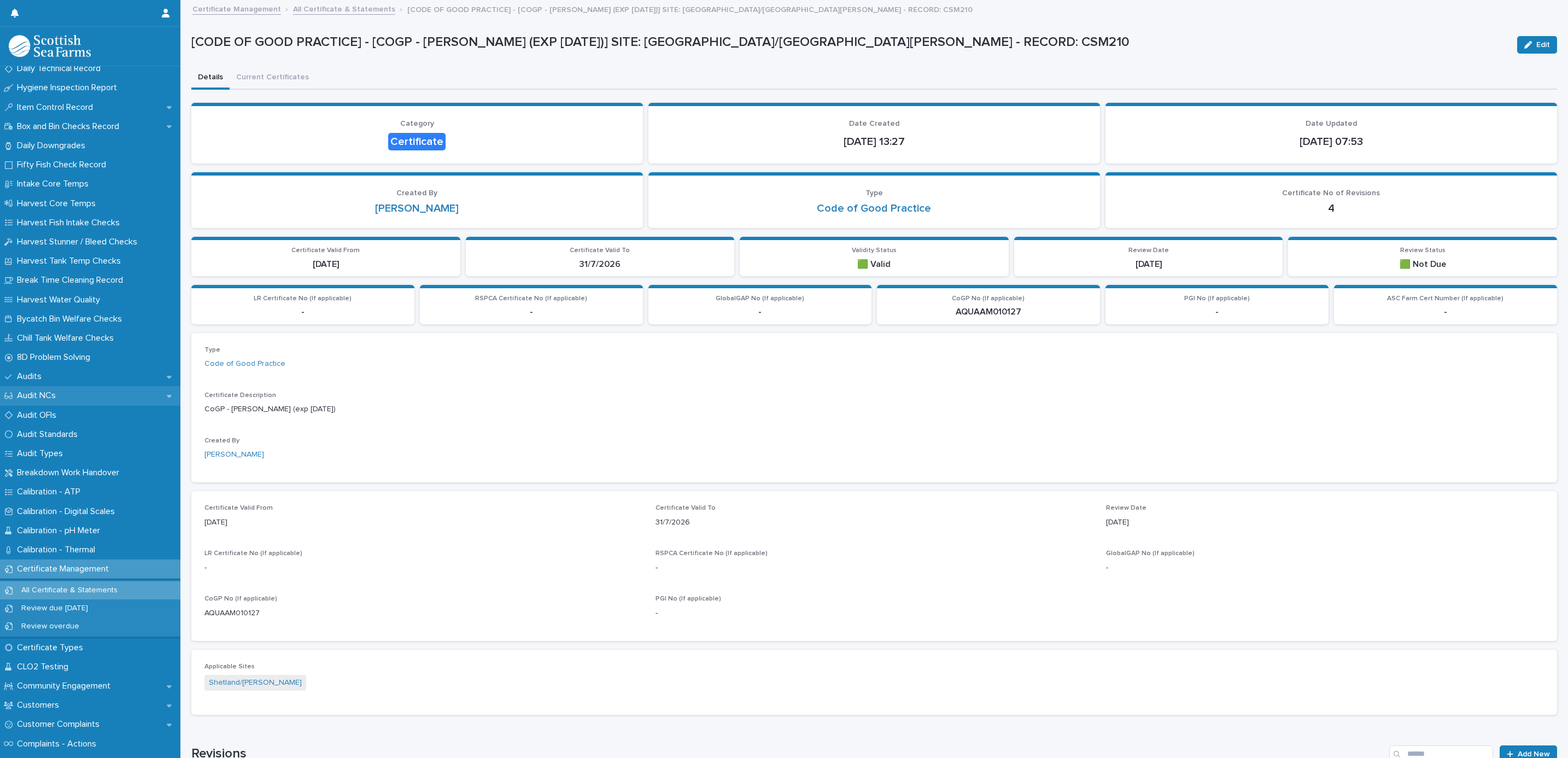
scroll to position [164, 0]
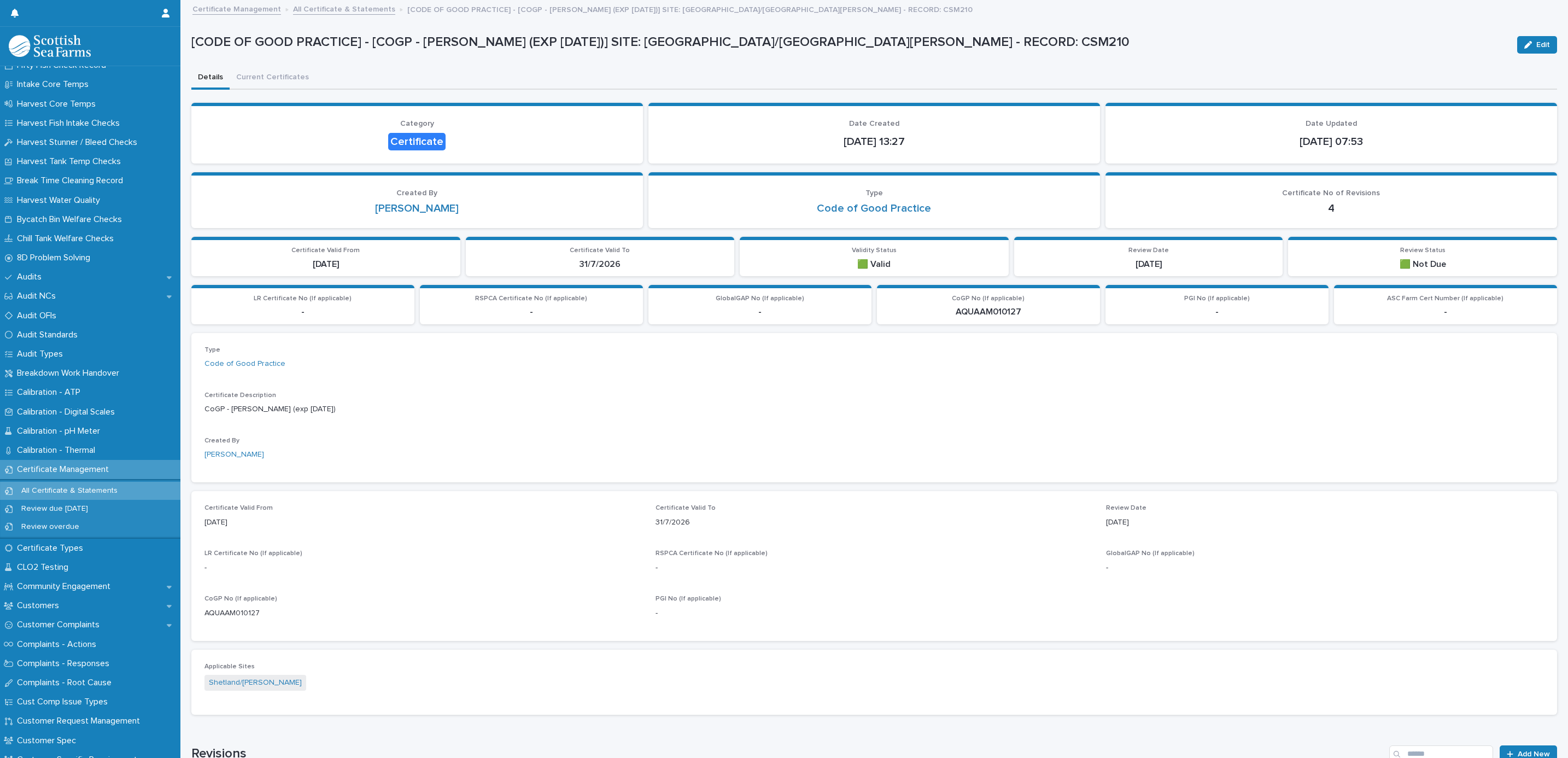
click at [58, 471] on p "Certificate Management" at bounding box center [65, 470] width 105 height 11
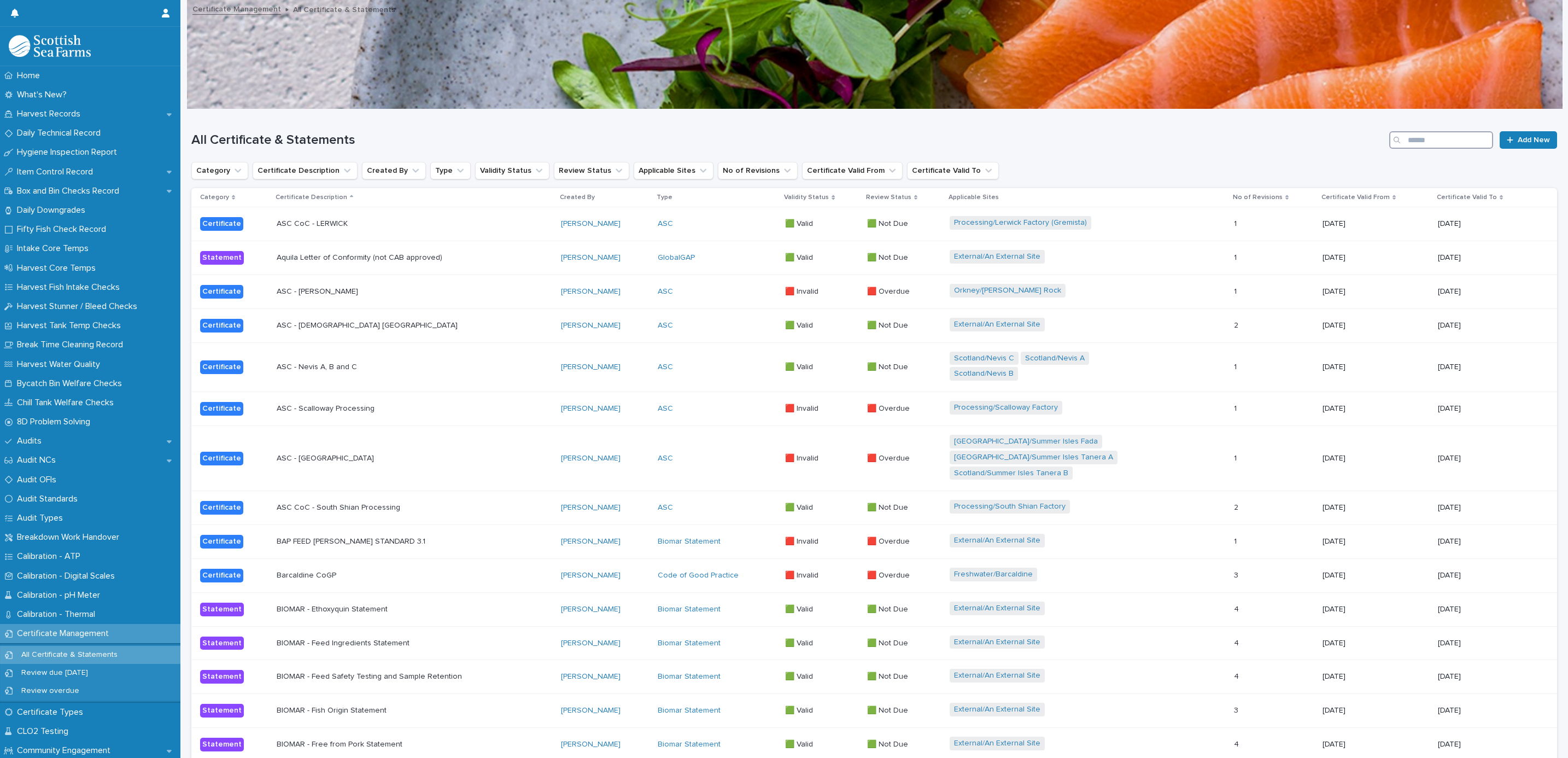
click at [1399, 135] on input "Search" at bounding box center [1440, 140] width 104 height 17
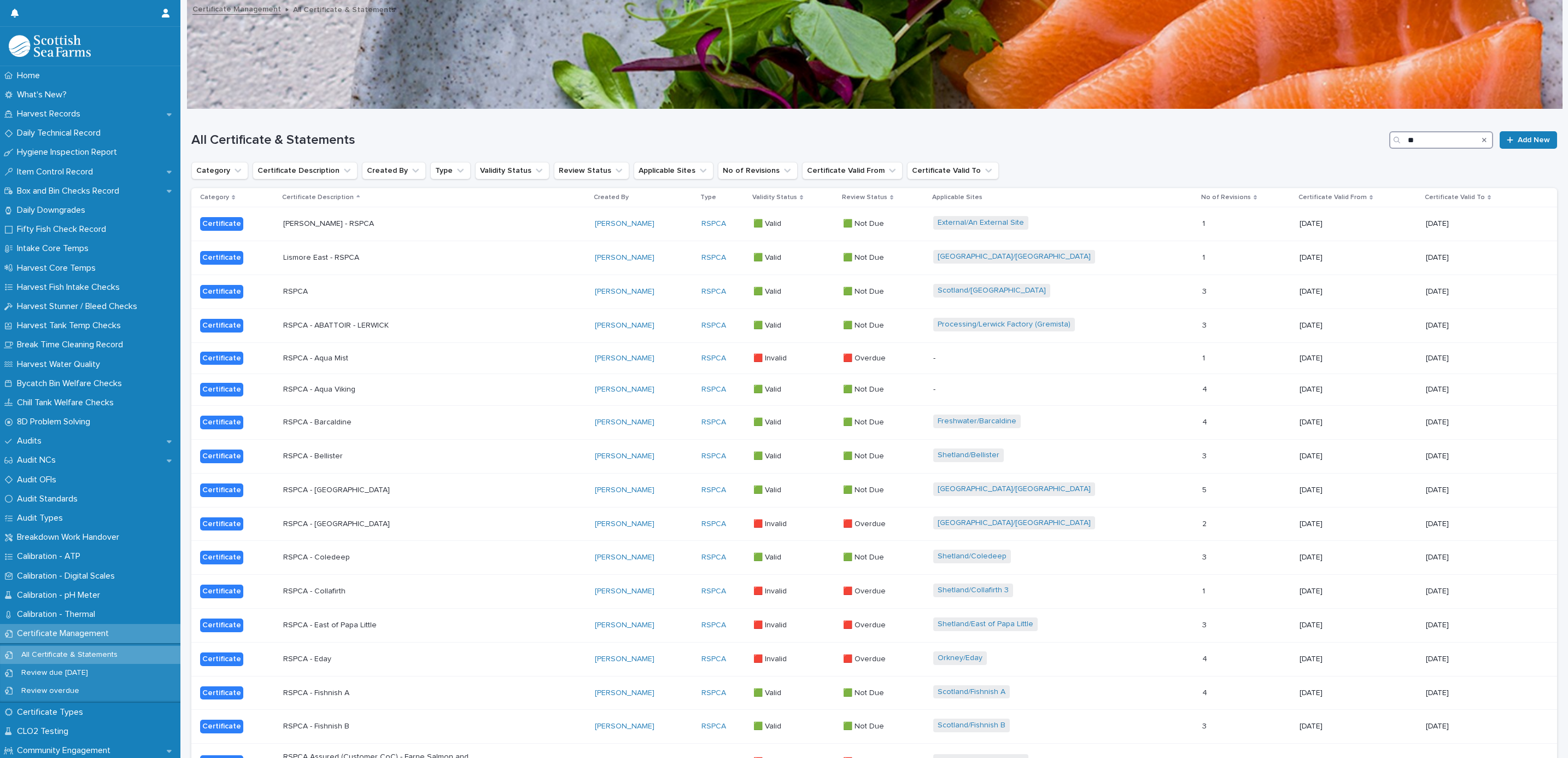
type input "*"
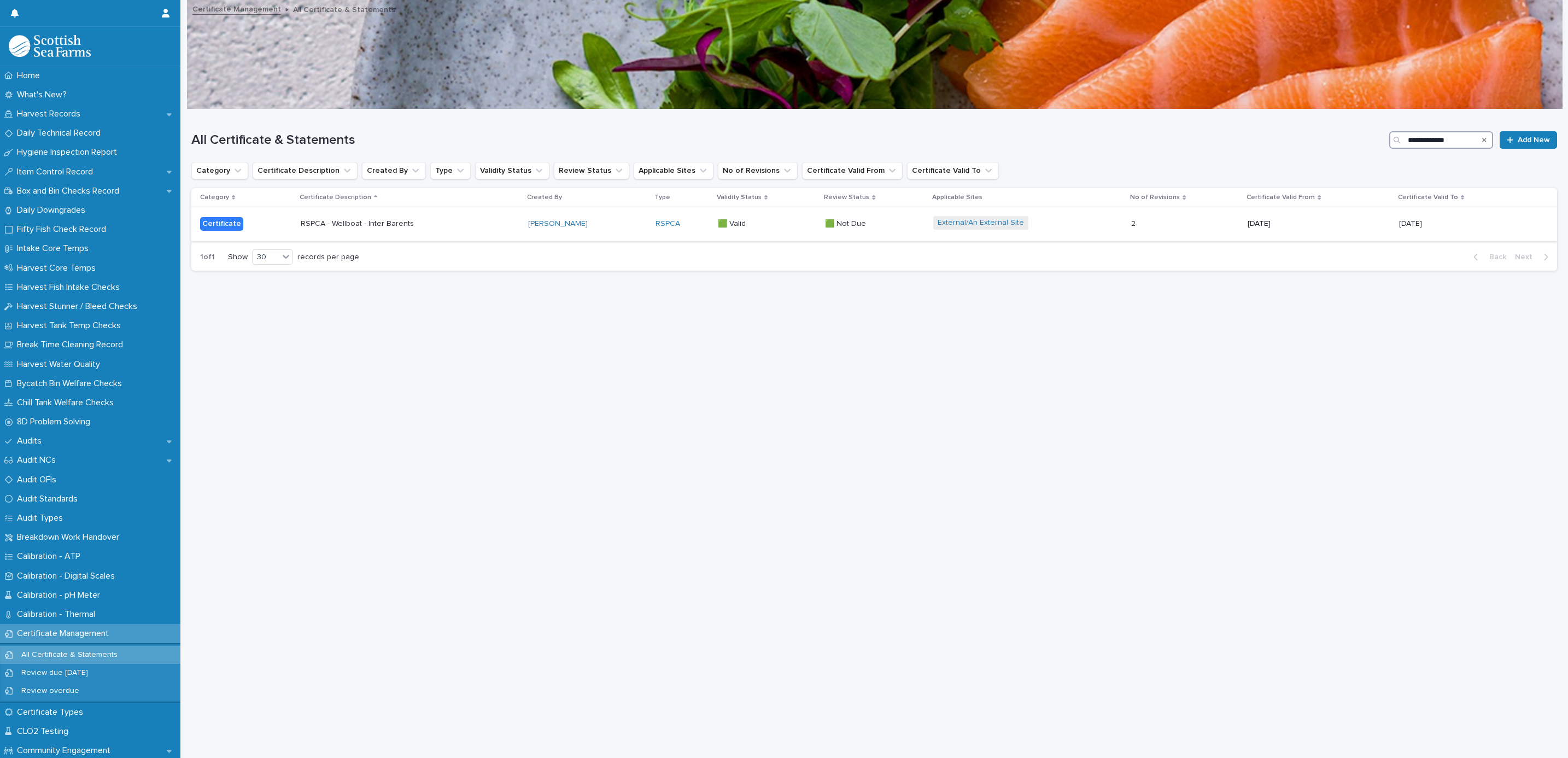
type input "**********"
click at [473, 226] on p "RSPCA - Wellboat - Inter Barents" at bounding box center [397, 224] width 191 height 9
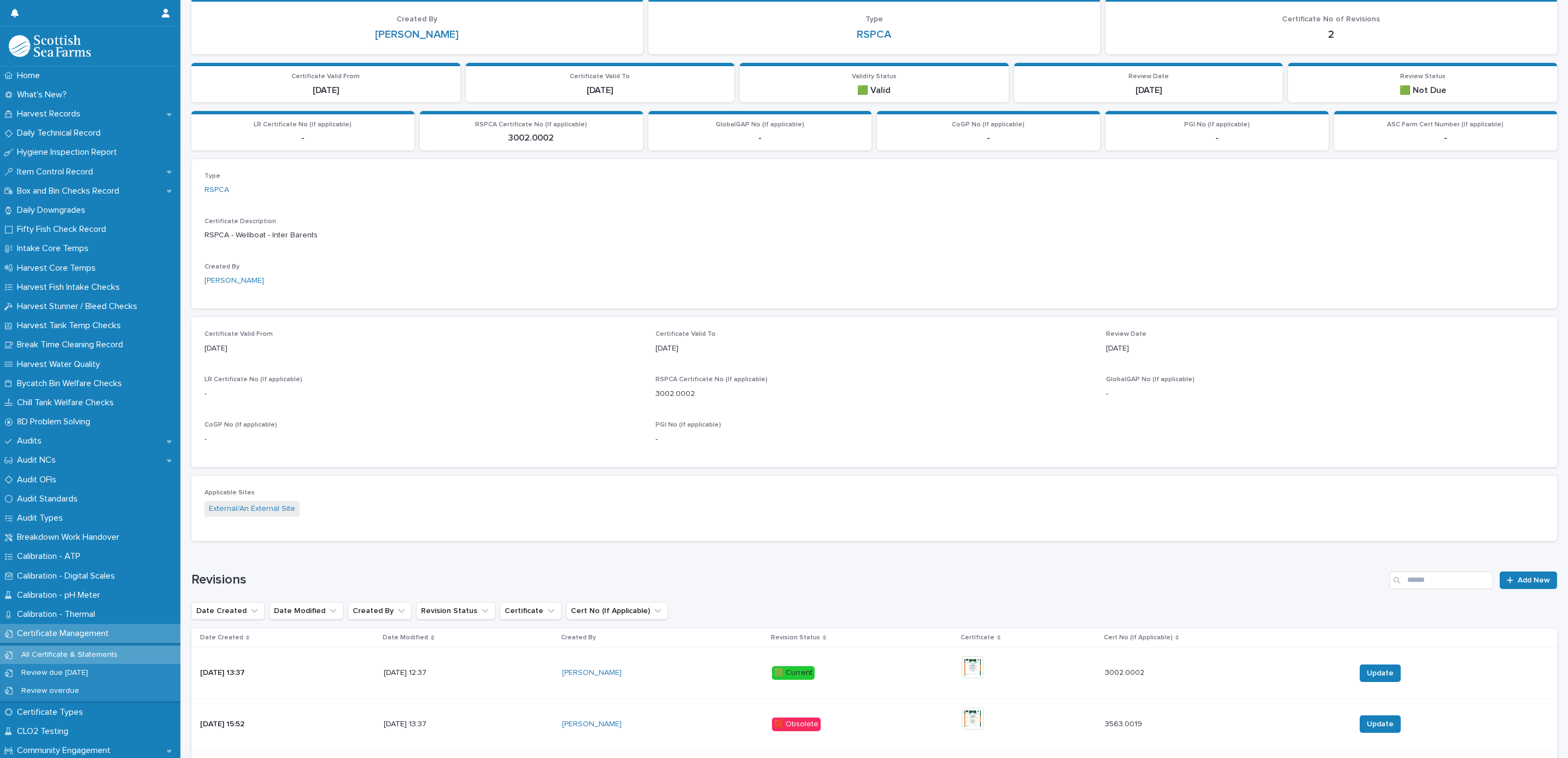
scroll to position [271, 0]
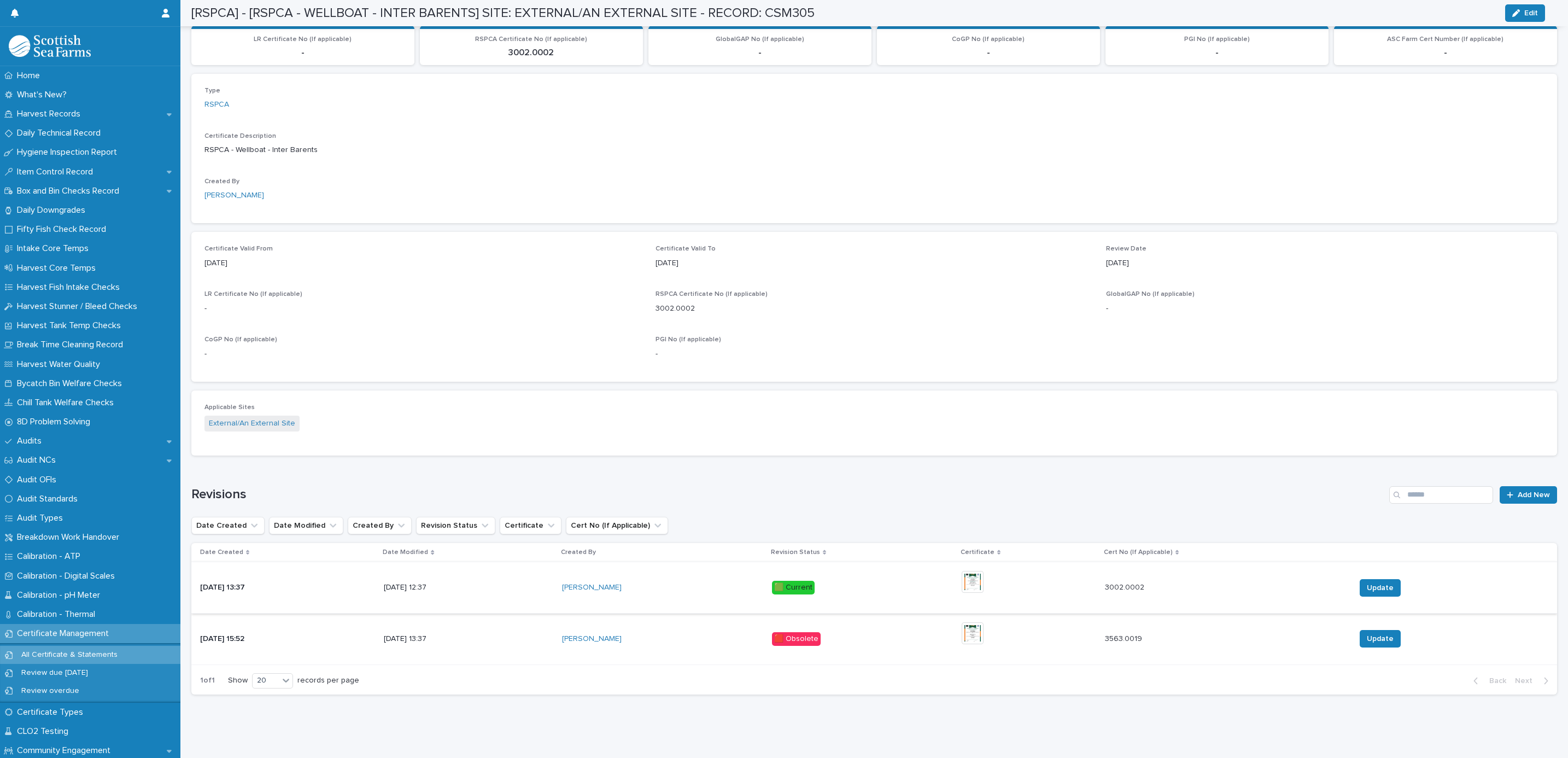
click at [983, 571] on img at bounding box center [972, 581] width 22 height 22
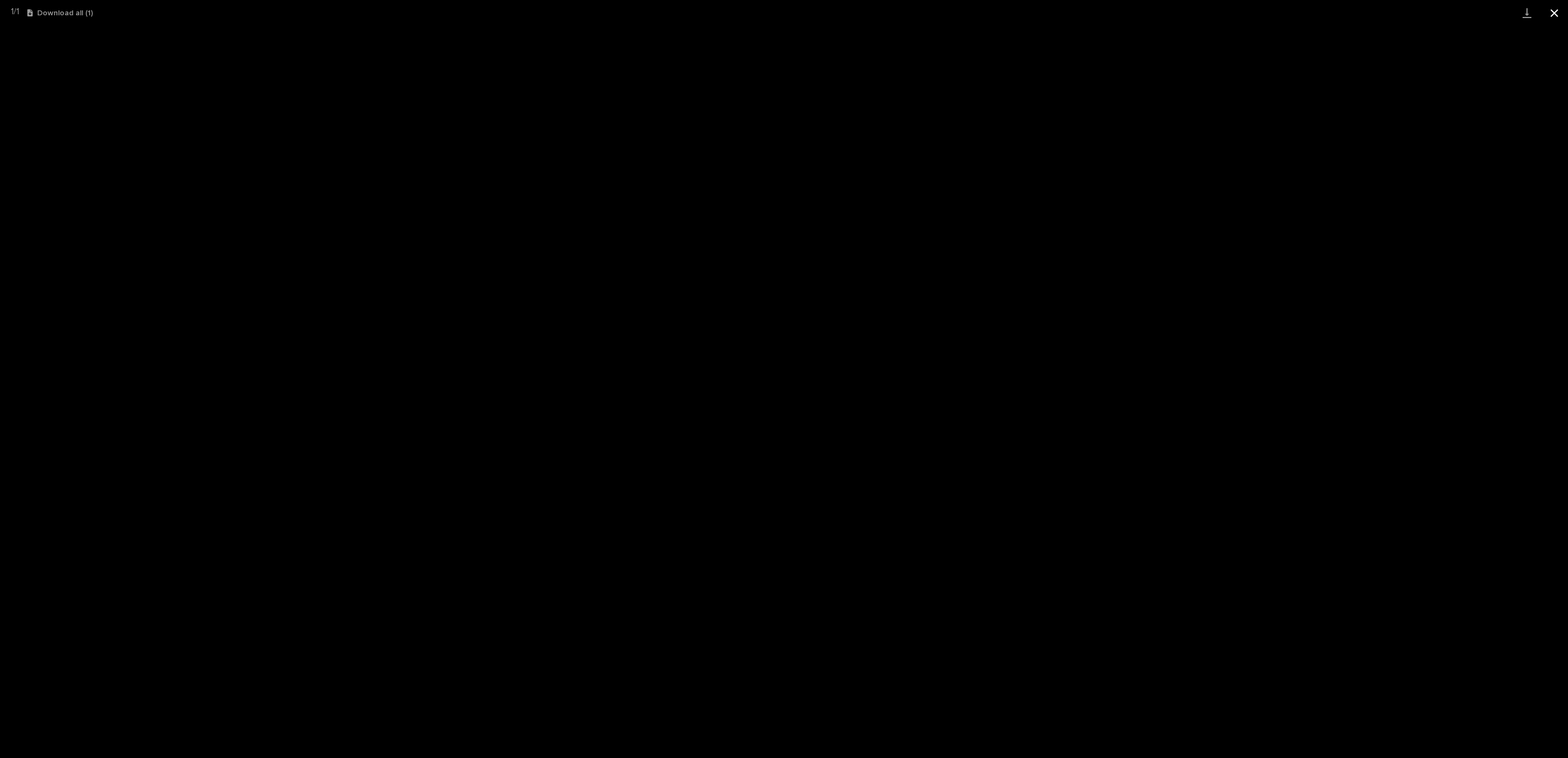
click at [1551, 12] on button "Close gallery" at bounding box center [1554, 13] width 27 height 26
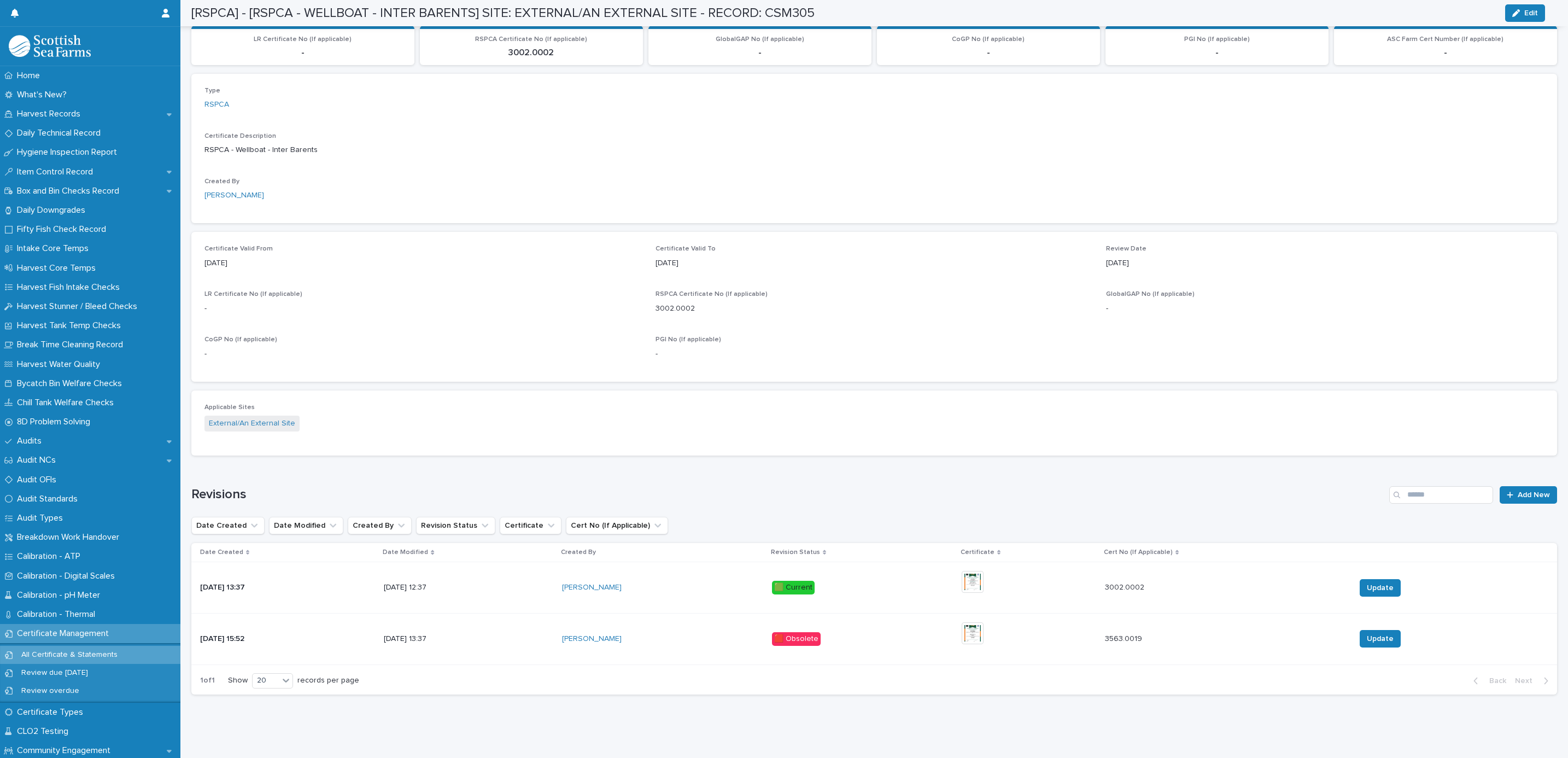
scroll to position [0, 0]
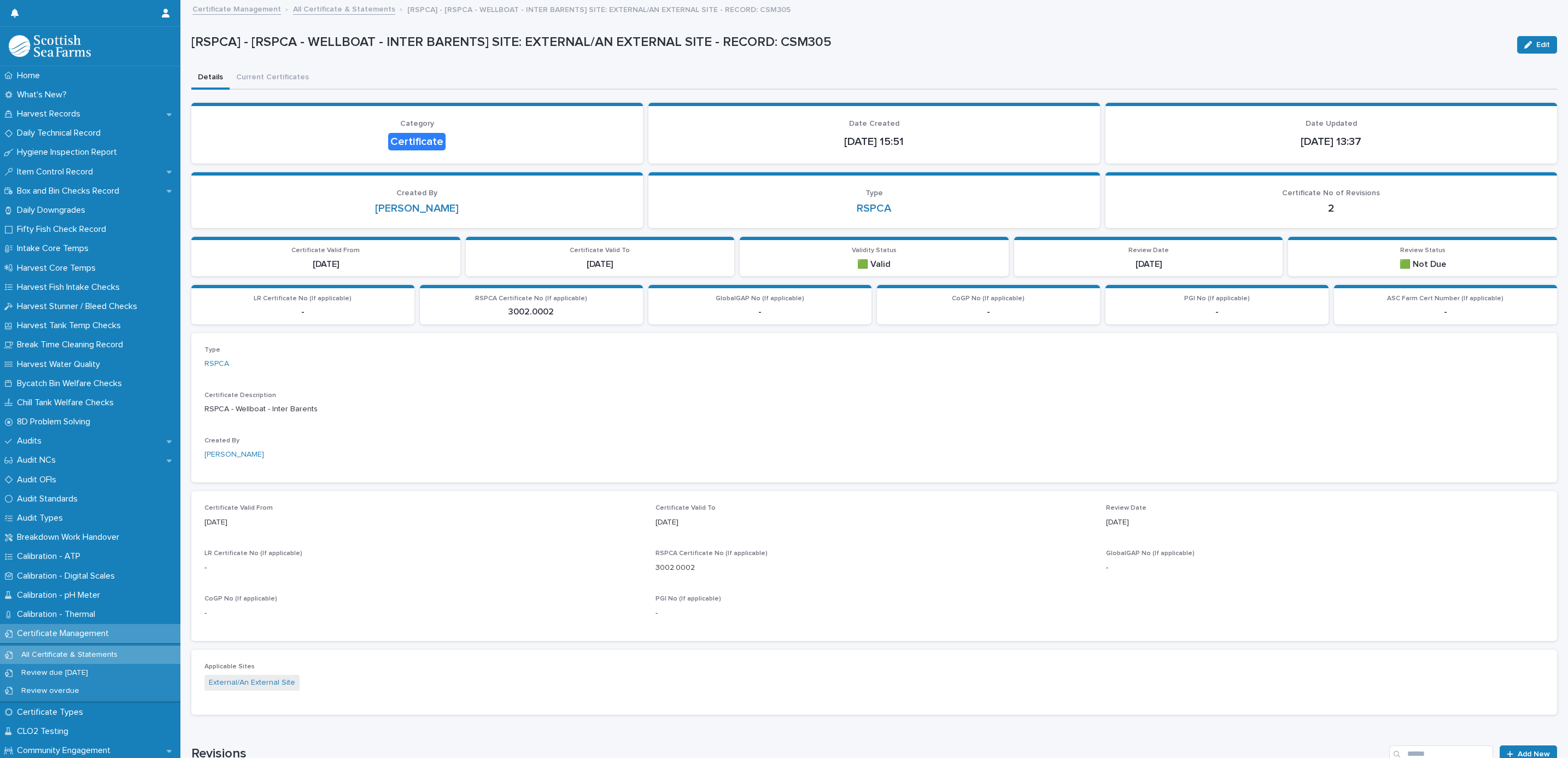
click at [316, 14] on link "All Certificate & Statements" at bounding box center [343, 8] width 102 height 13
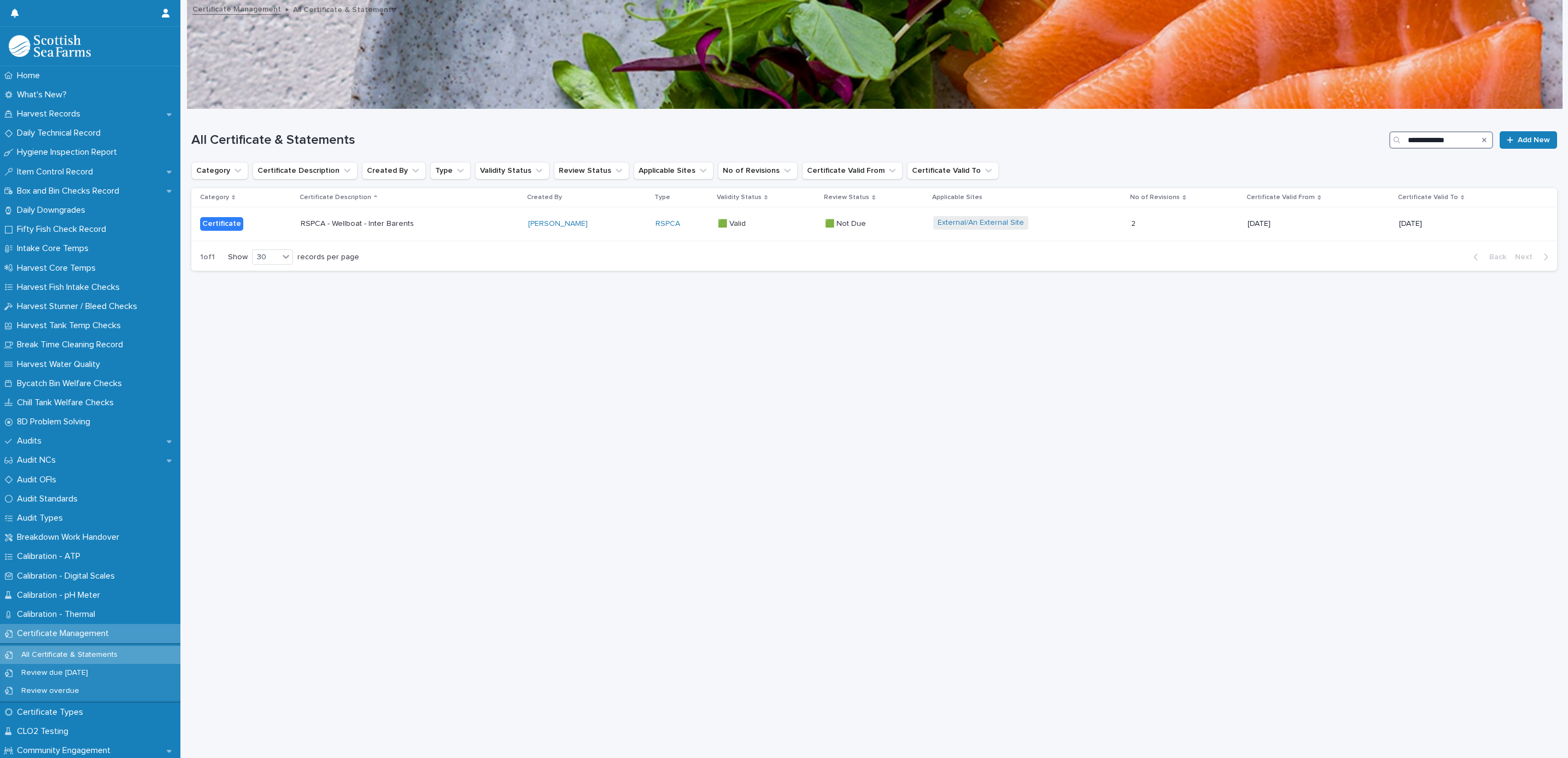
drag, startPoint x: 1440, startPoint y: 132, endPoint x: 1017, endPoint y: 97, distance: 424.4
click at [1017, 97] on div "Home What's New? Harvest Records Daily Technical Record Hygiene Inspection Repo…" at bounding box center [873, 379] width 1387 height 758
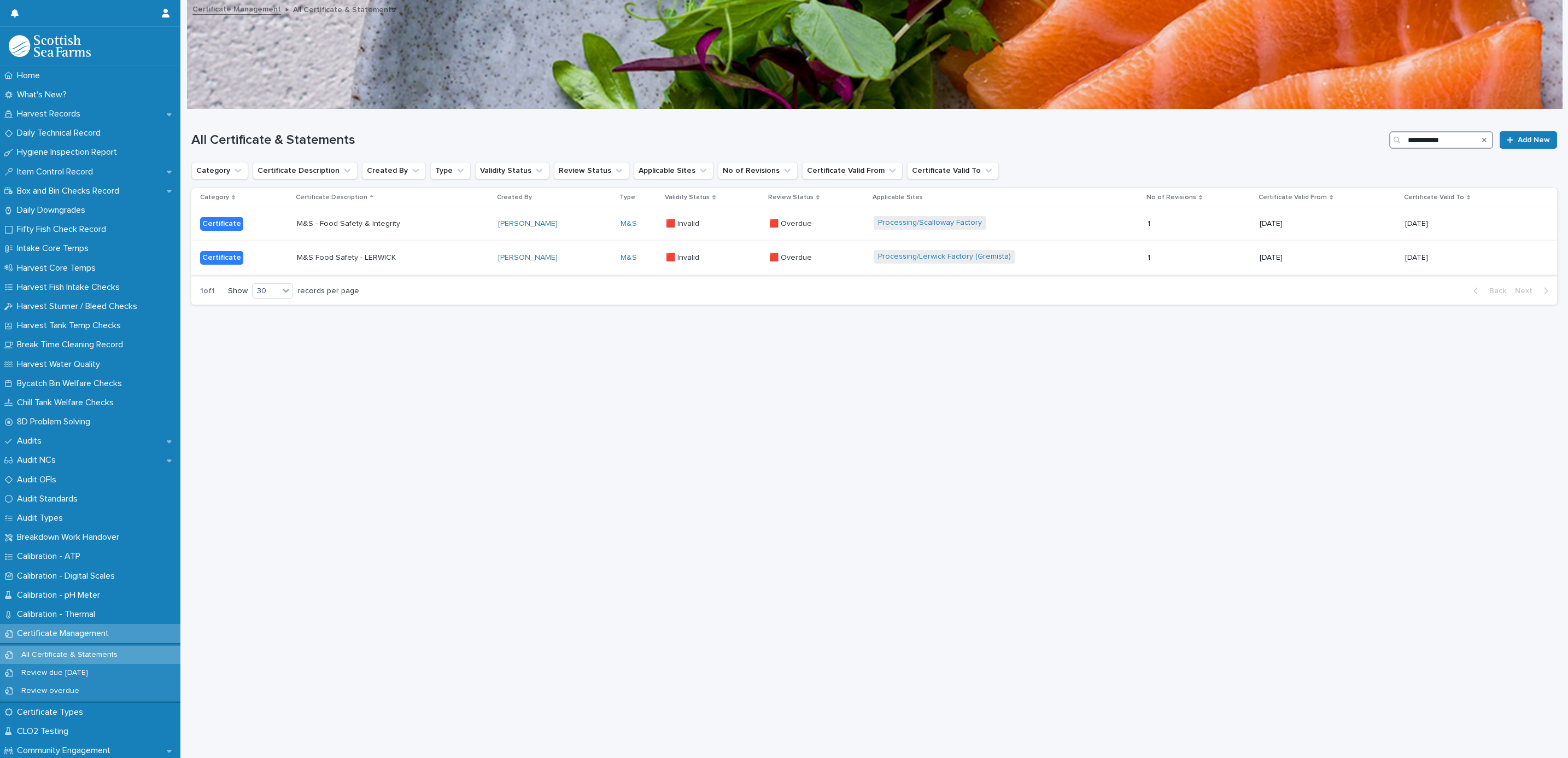
type input "**********"
click at [446, 262] on p "M&S Food Safety - LERWICK" at bounding box center [392, 258] width 191 height 9
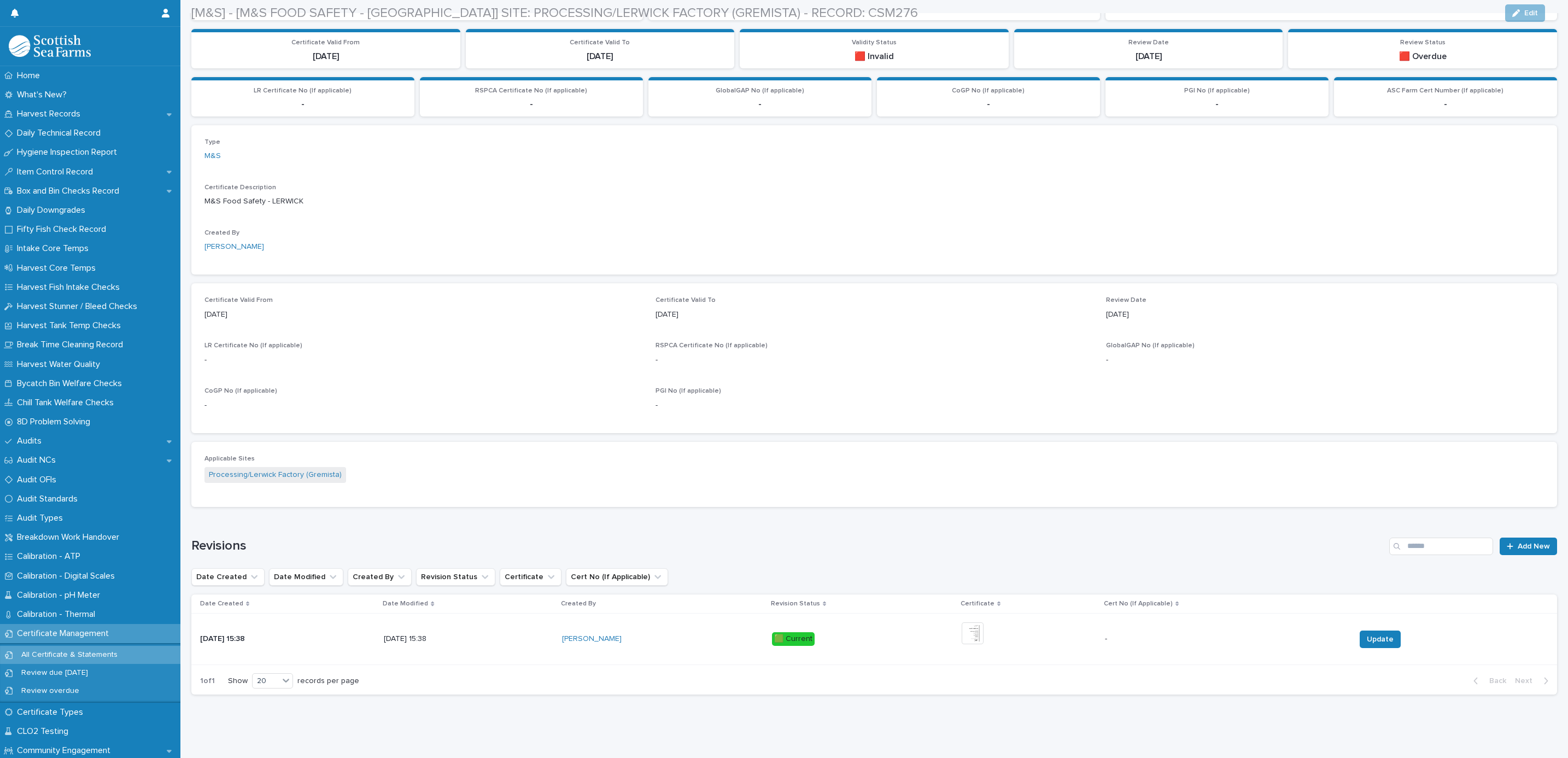
scroll to position [220, 0]
click at [978, 622] on img at bounding box center [972, 633] width 22 height 22
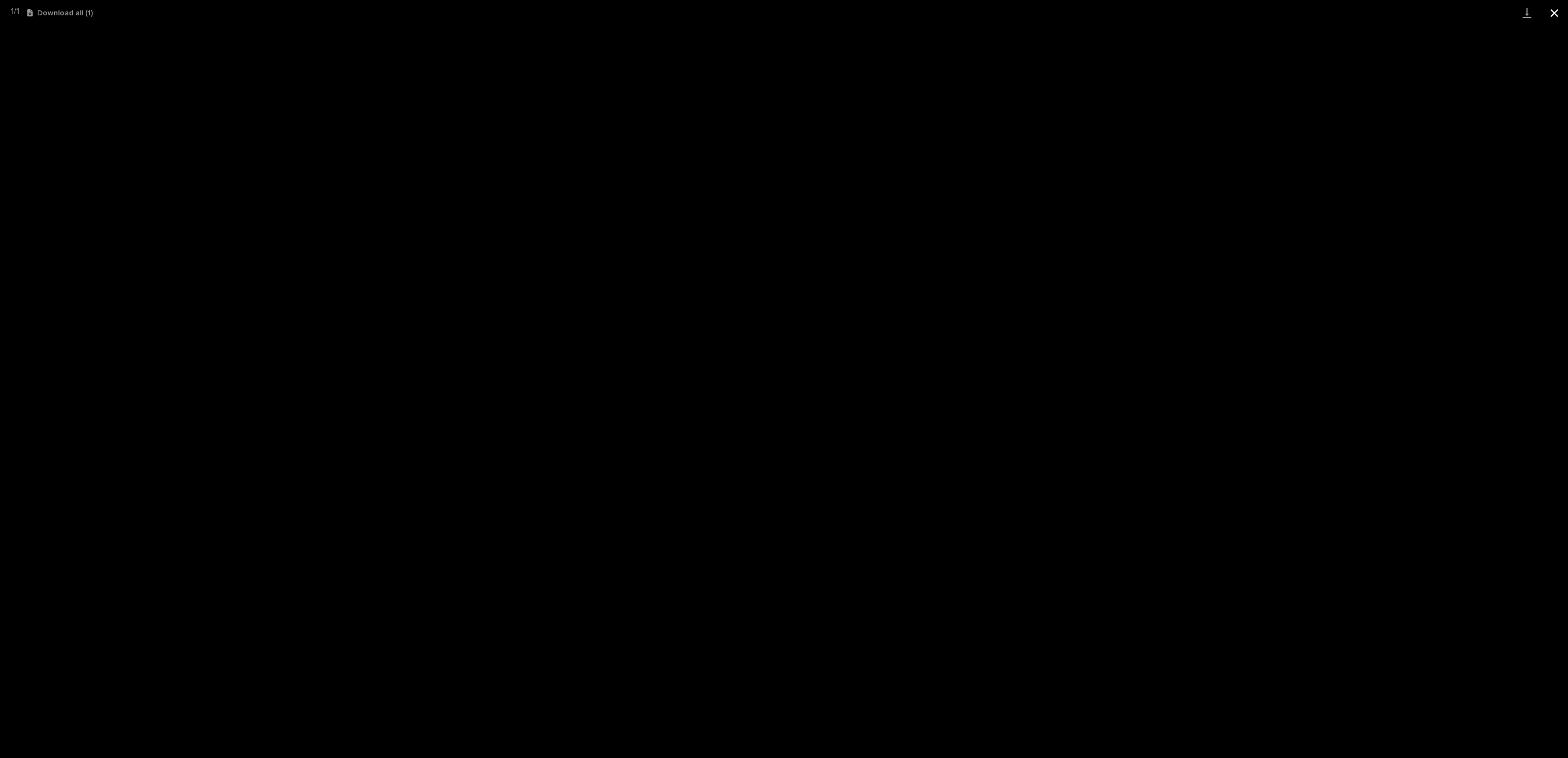
click at [1553, 14] on button "Close gallery" at bounding box center [1554, 13] width 27 height 26
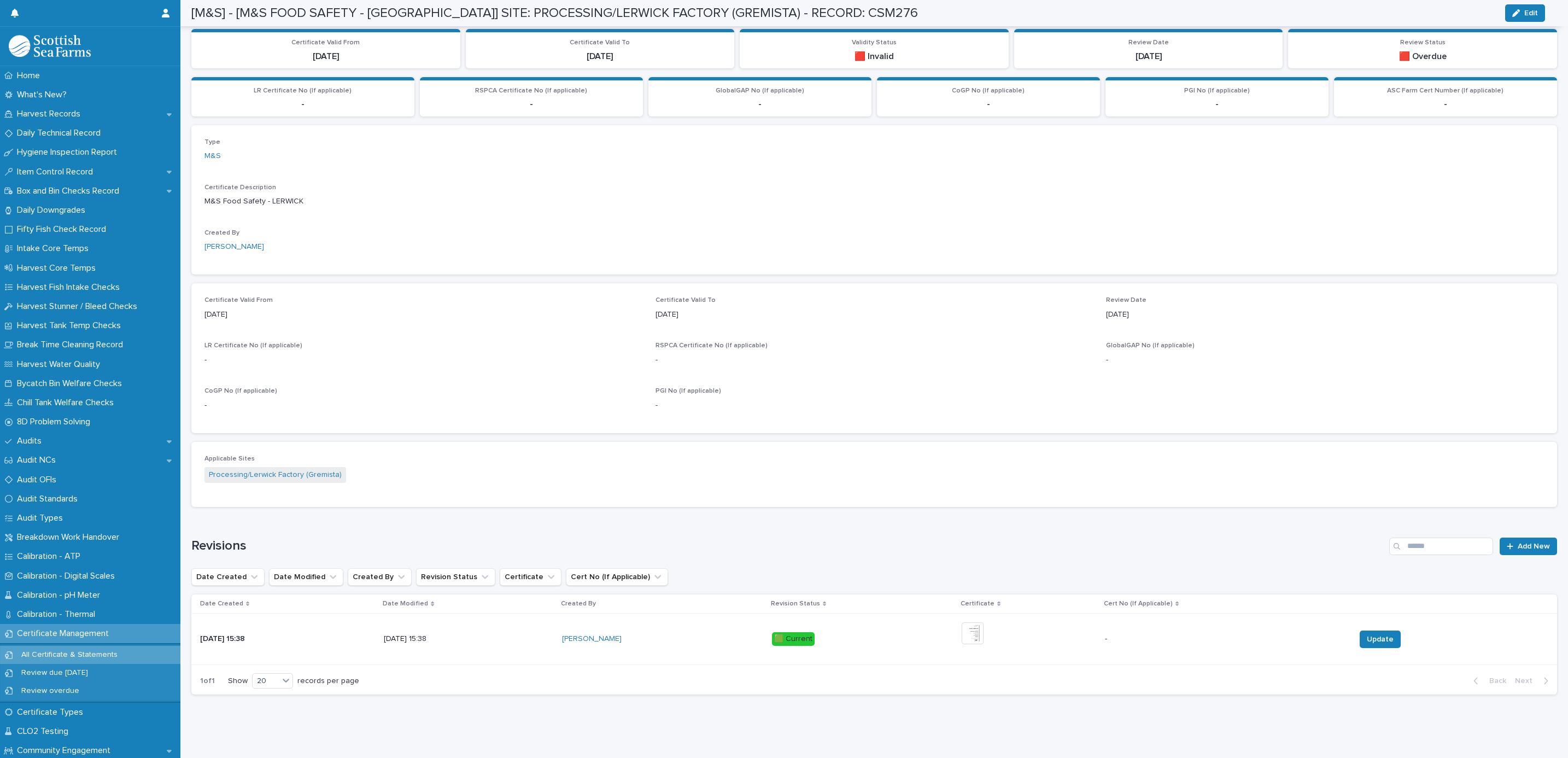
scroll to position [0, 0]
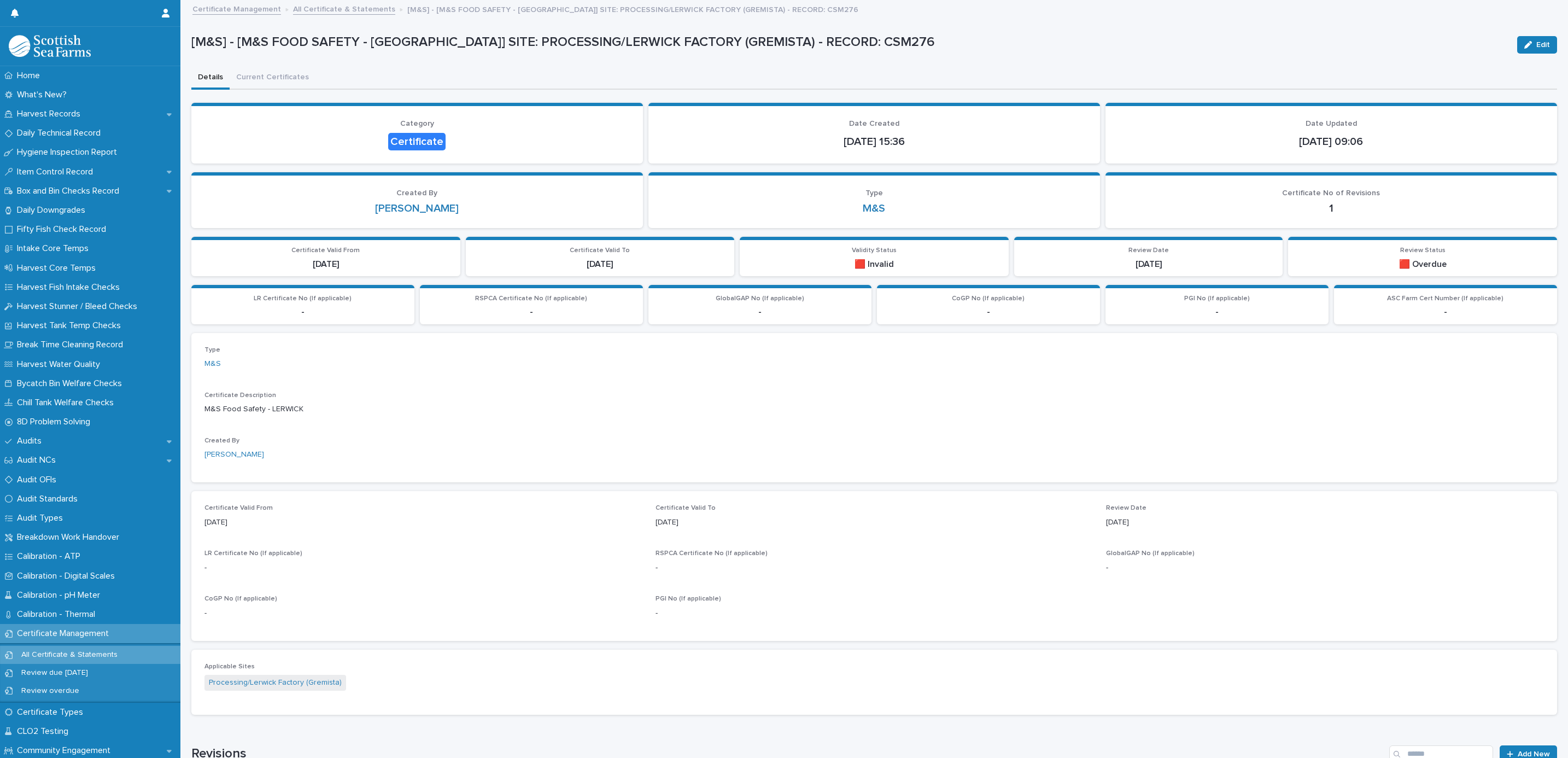
click at [348, 4] on link "All Certificate & Statements" at bounding box center [343, 8] width 102 height 13
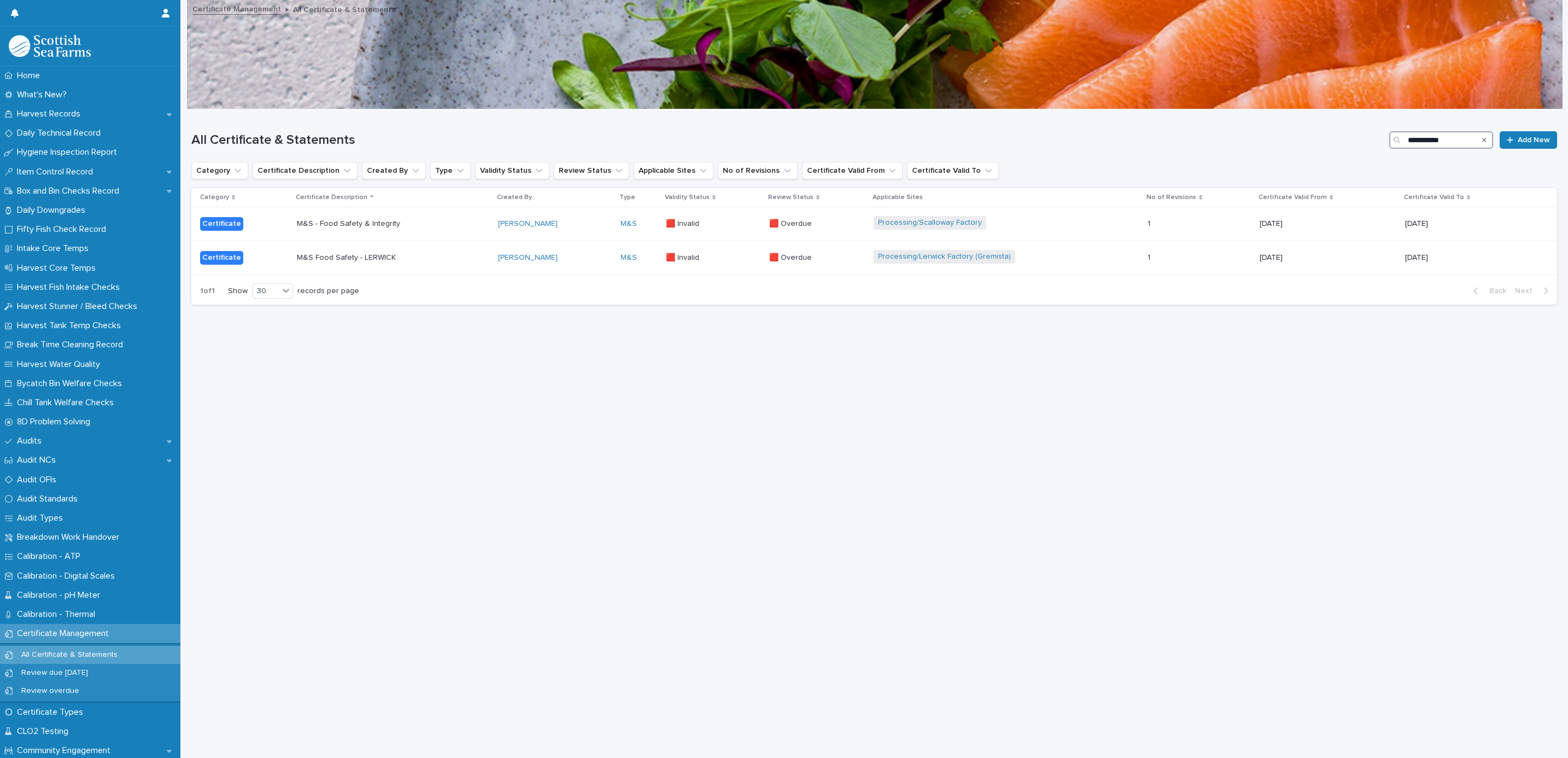
click at [1438, 143] on input "**********" at bounding box center [1440, 140] width 104 height 17
click at [40, 440] on p "Audits" at bounding box center [32, 441] width 38 height 11
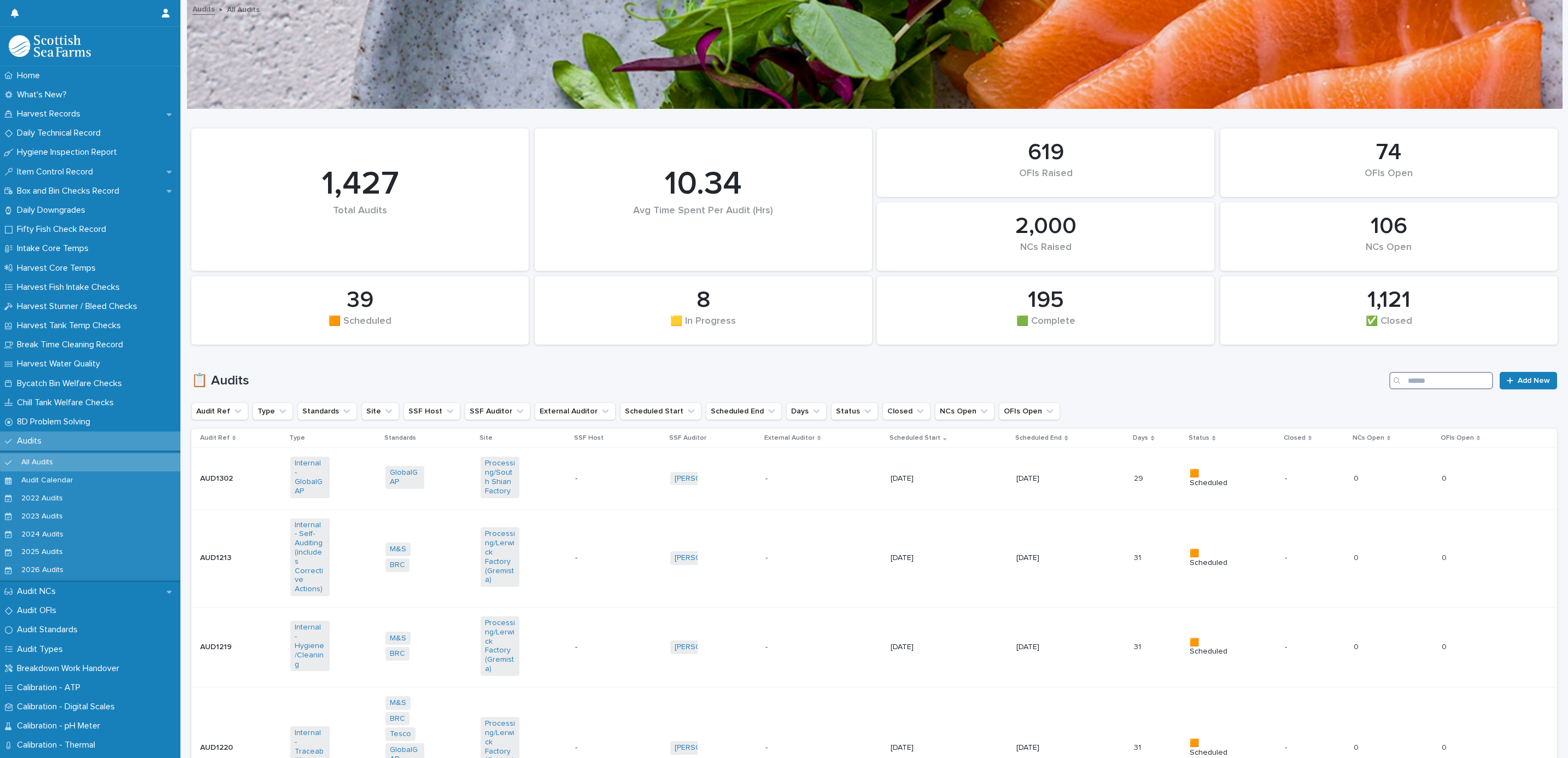
click at [1416, 384] on input "Search" at bounding box center [1440, 379] width 104 height 17
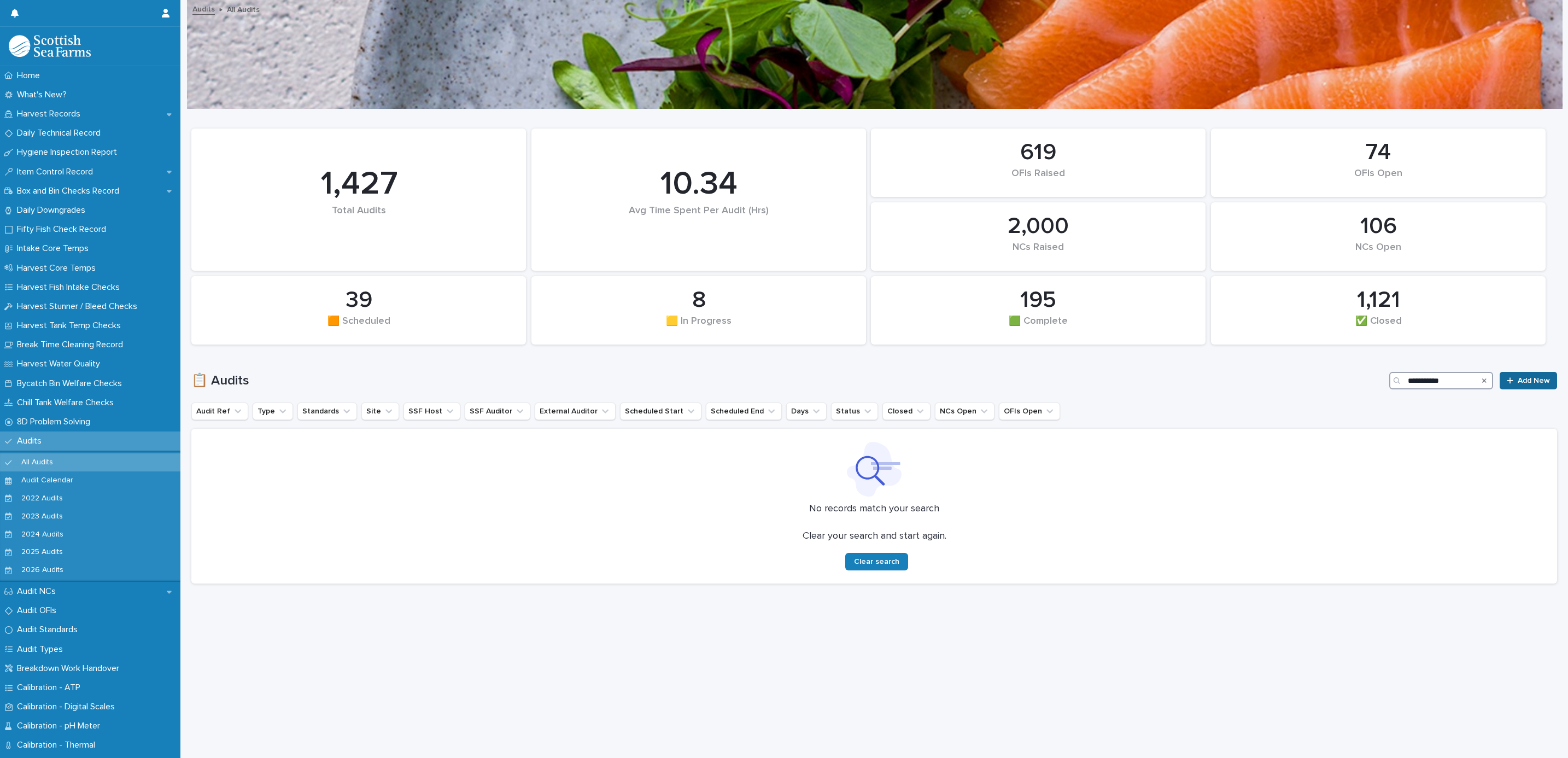
drag, startPoint x: 1410, startPoint y: 378, endPoint x: 1489, endPoint y: 376, distance: 79.0
click at [1489, 376] on div "**********" at bounding box center [873, 379] width 1365 height 17
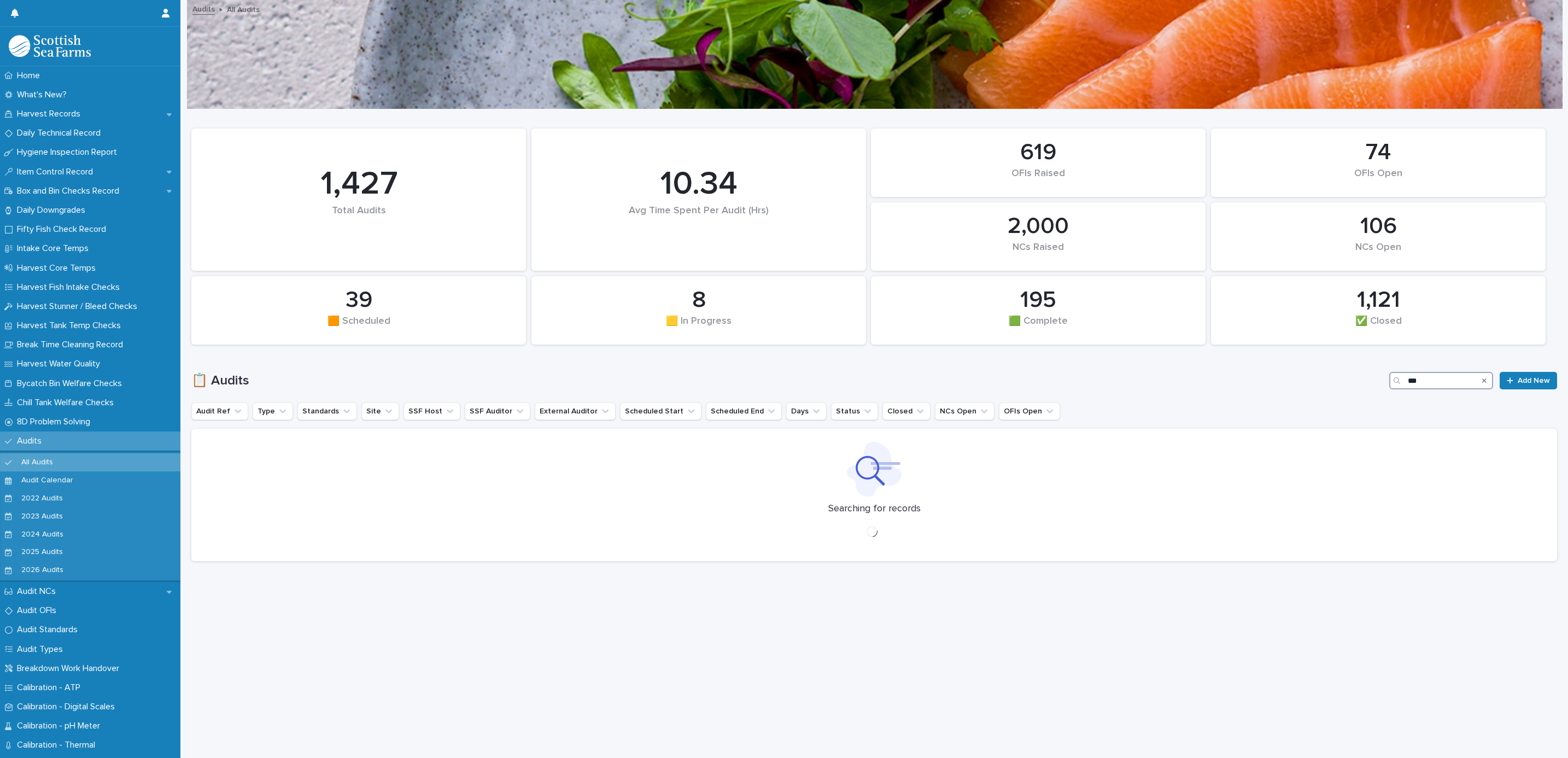
click at [1356, 379] on div "📋 Audits *** Add New" at bounding box center [873, 379] width 1365 height 17
type input "**********"
click at [566, 373] on h1 "📋 Audits" at bounding box center [788, 381] width 1193 height 16
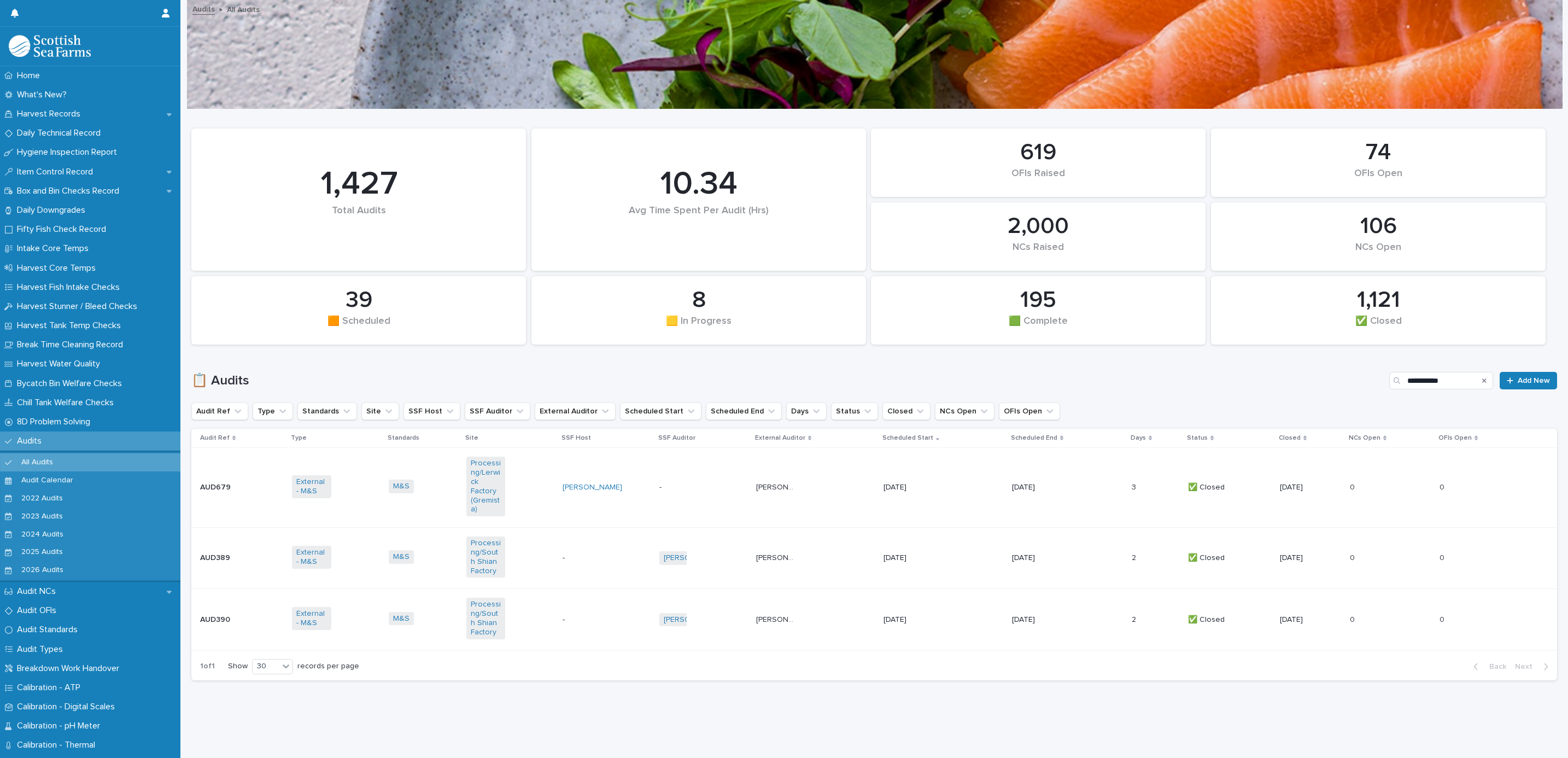
click at [616, 468] on td "[PERSON_NAME]" at bounding box center [606, 488] width 96 height 80
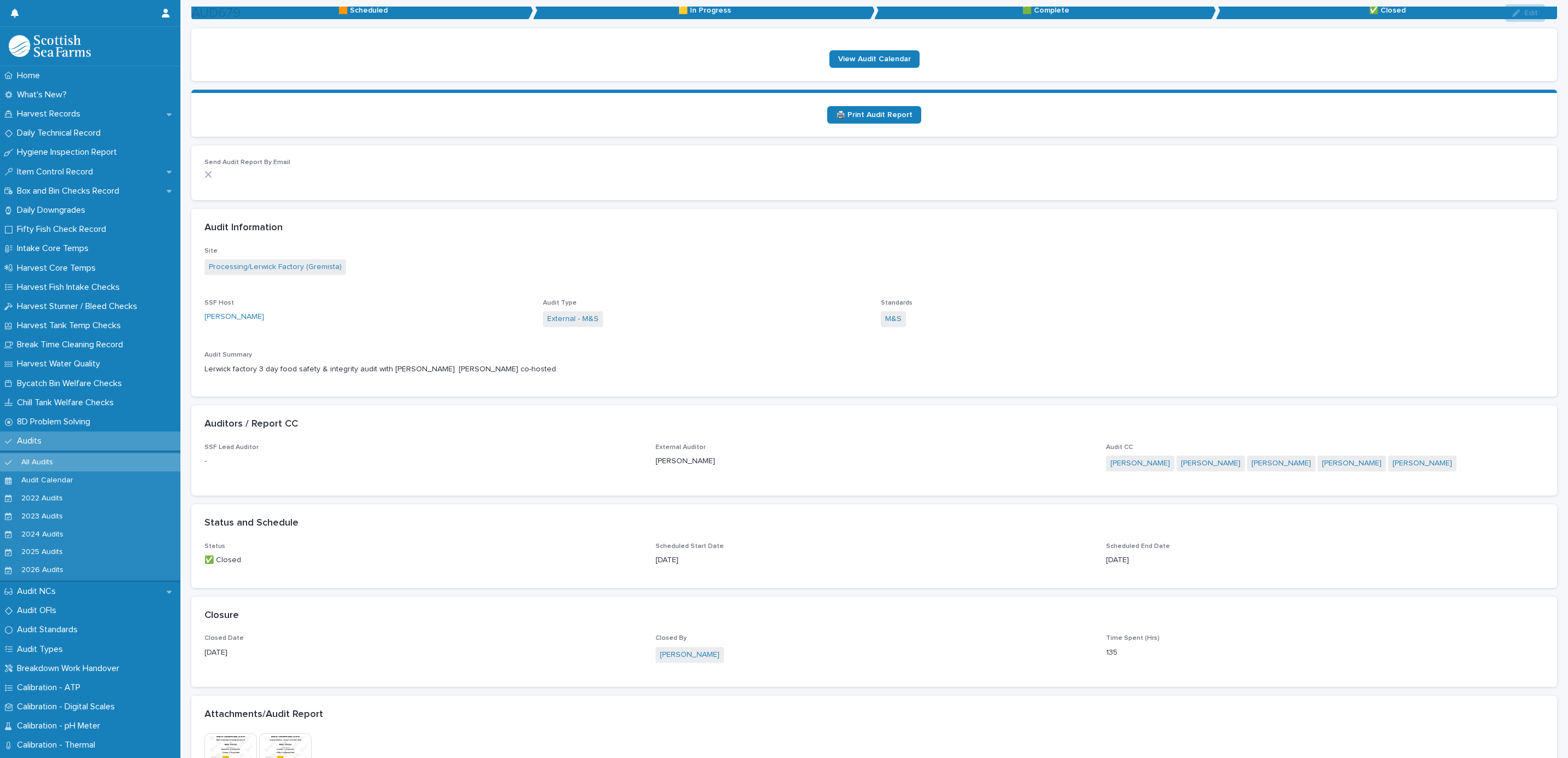
scroll to position [777, 0]
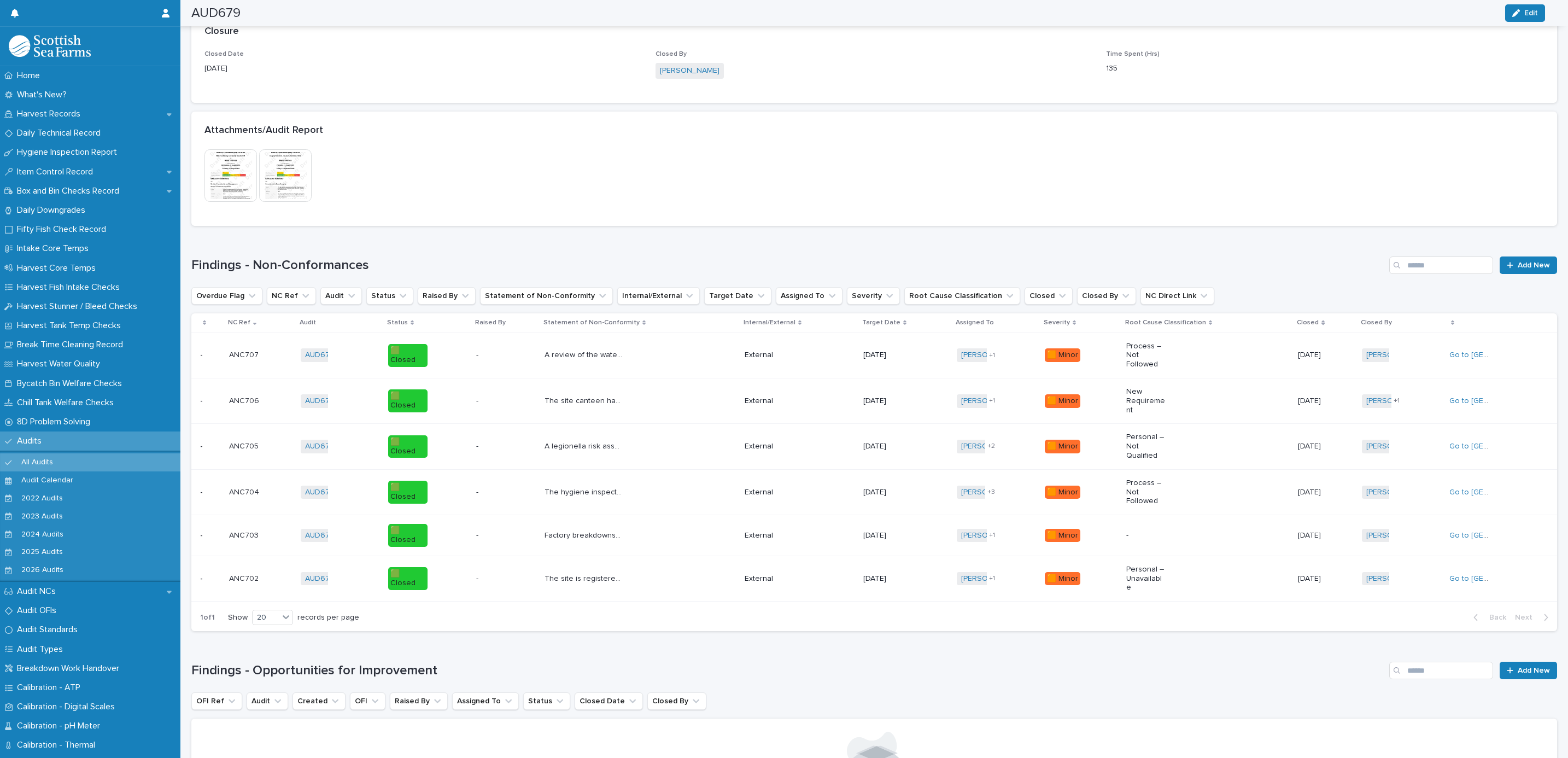
click at [228, 171] on img at bounding box center [231, 176] width 52 height 52
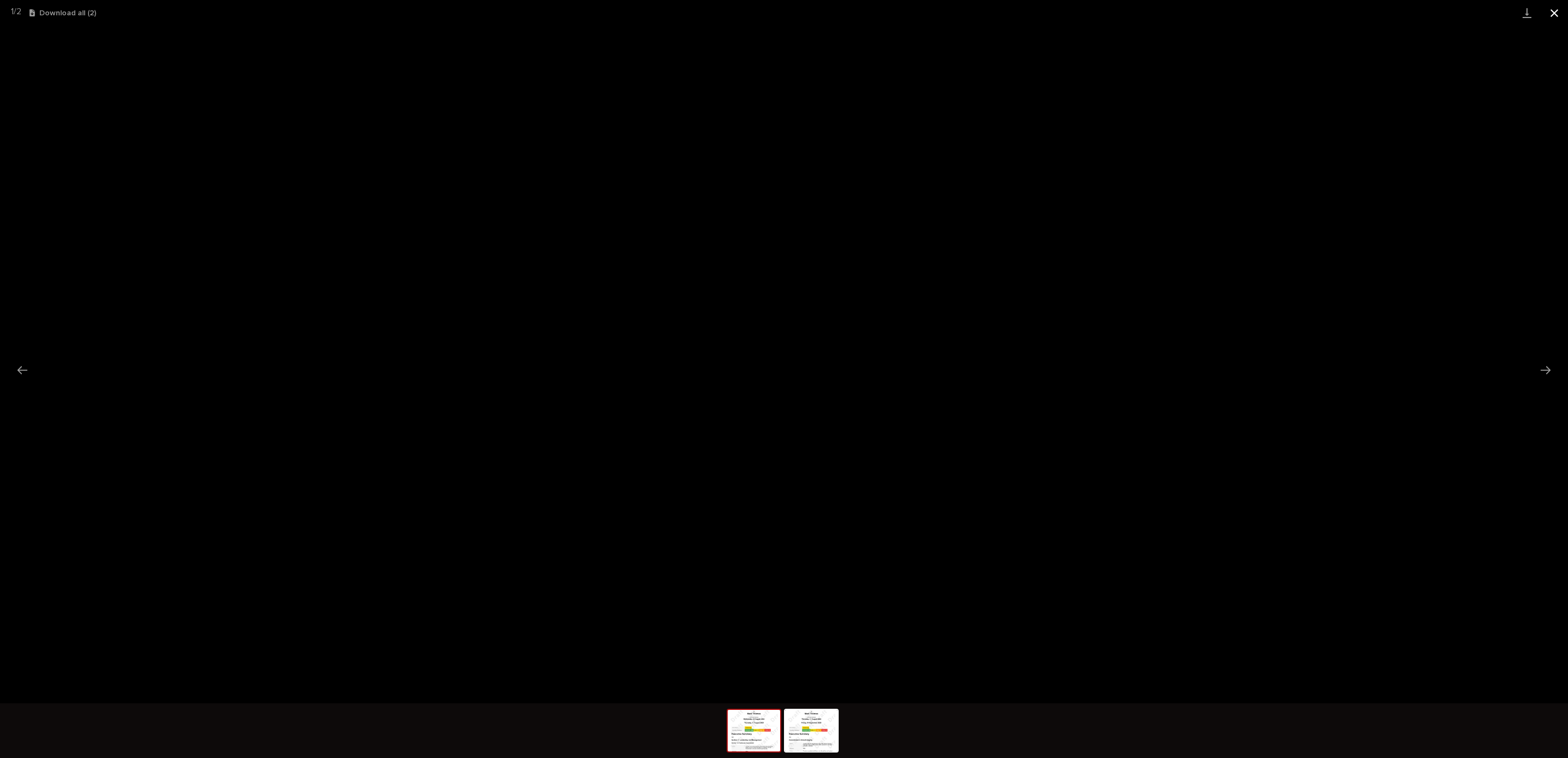
click at [1548, 7] on button "Close gallery" at bounding box center [1554, 13] width 27 height 26
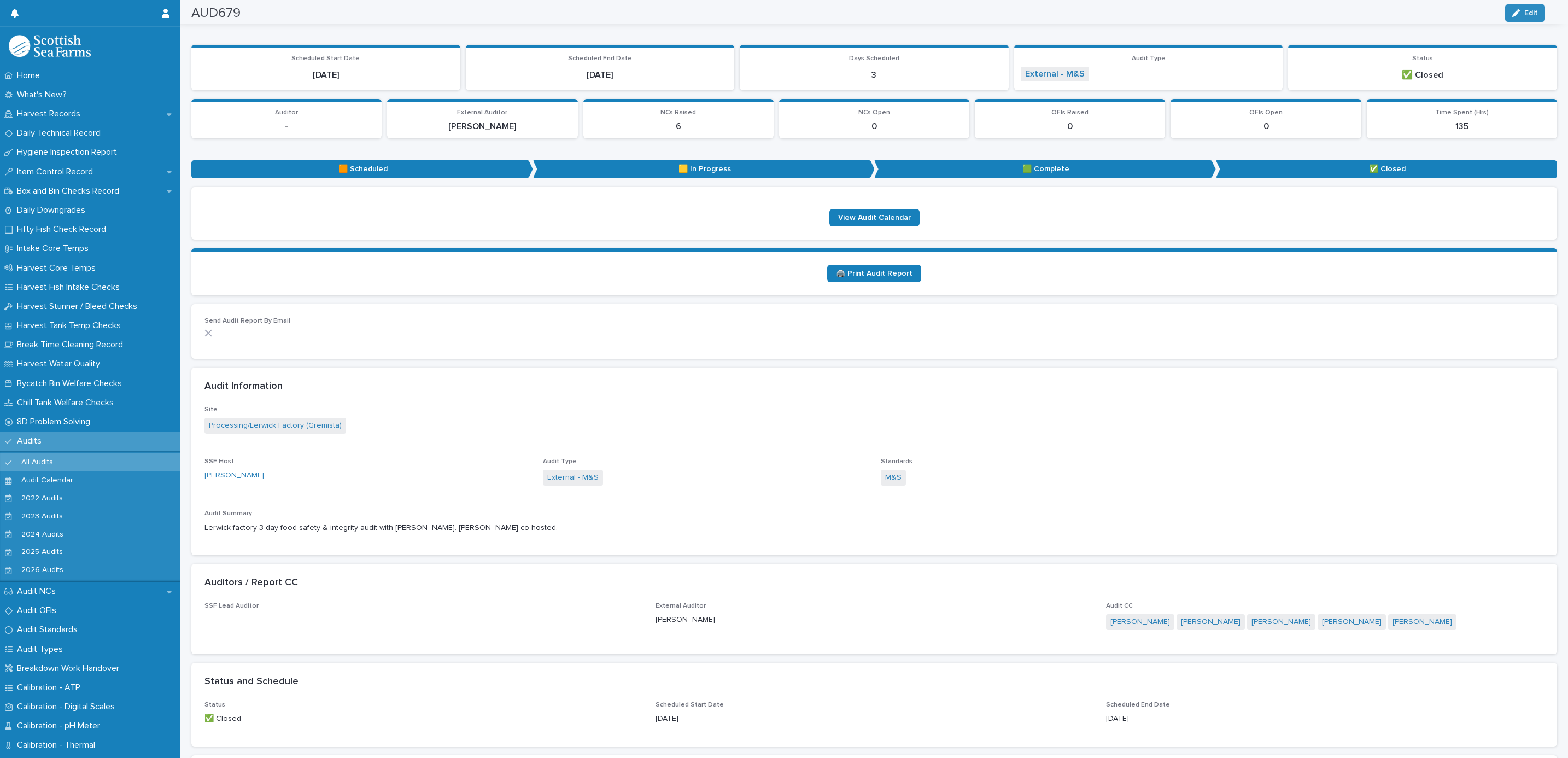
scroll to position [0, 0]
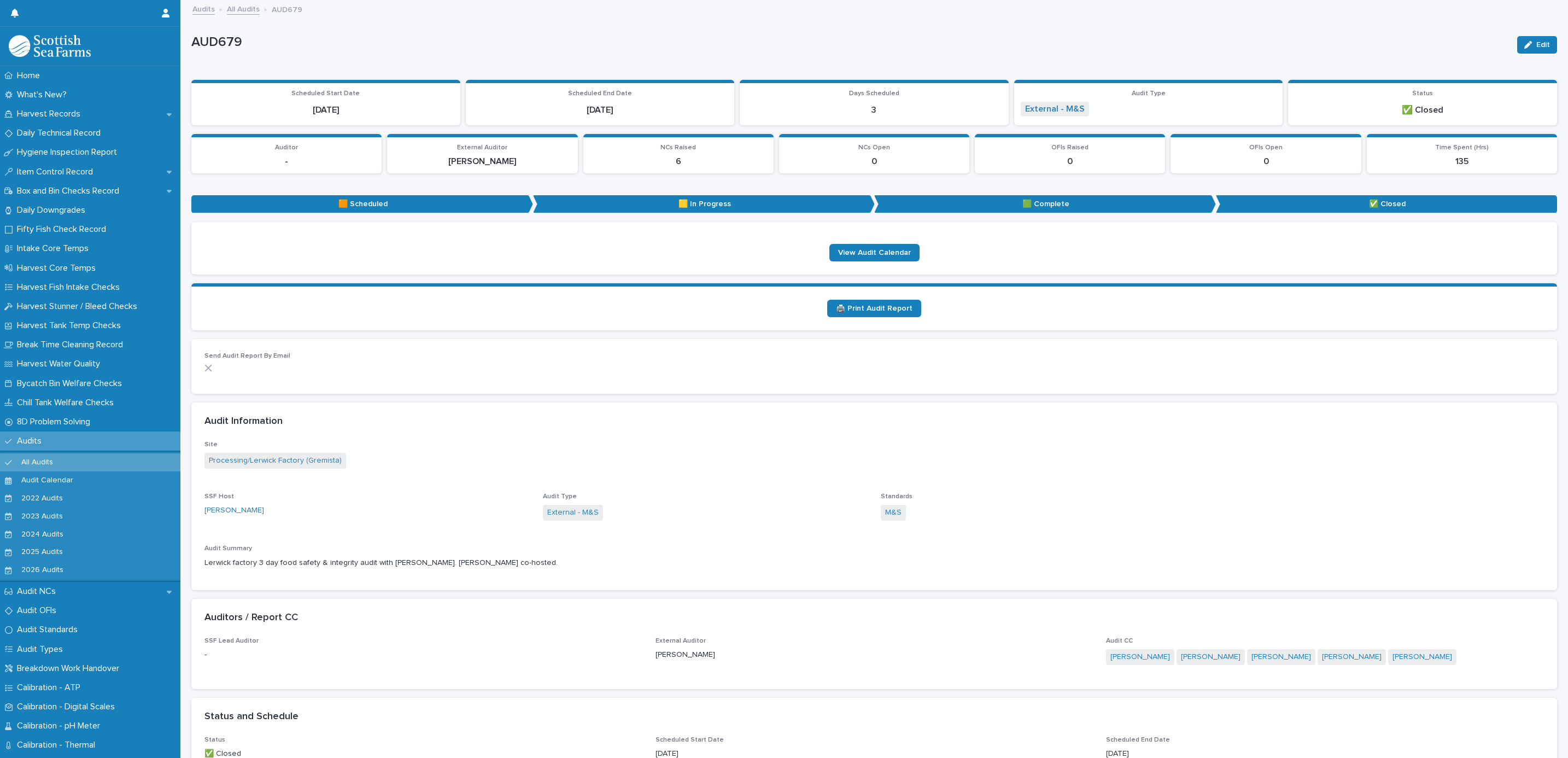
click at [241, 14] on link "All Audits" at bounding box center [243, 8] width 32 height 13
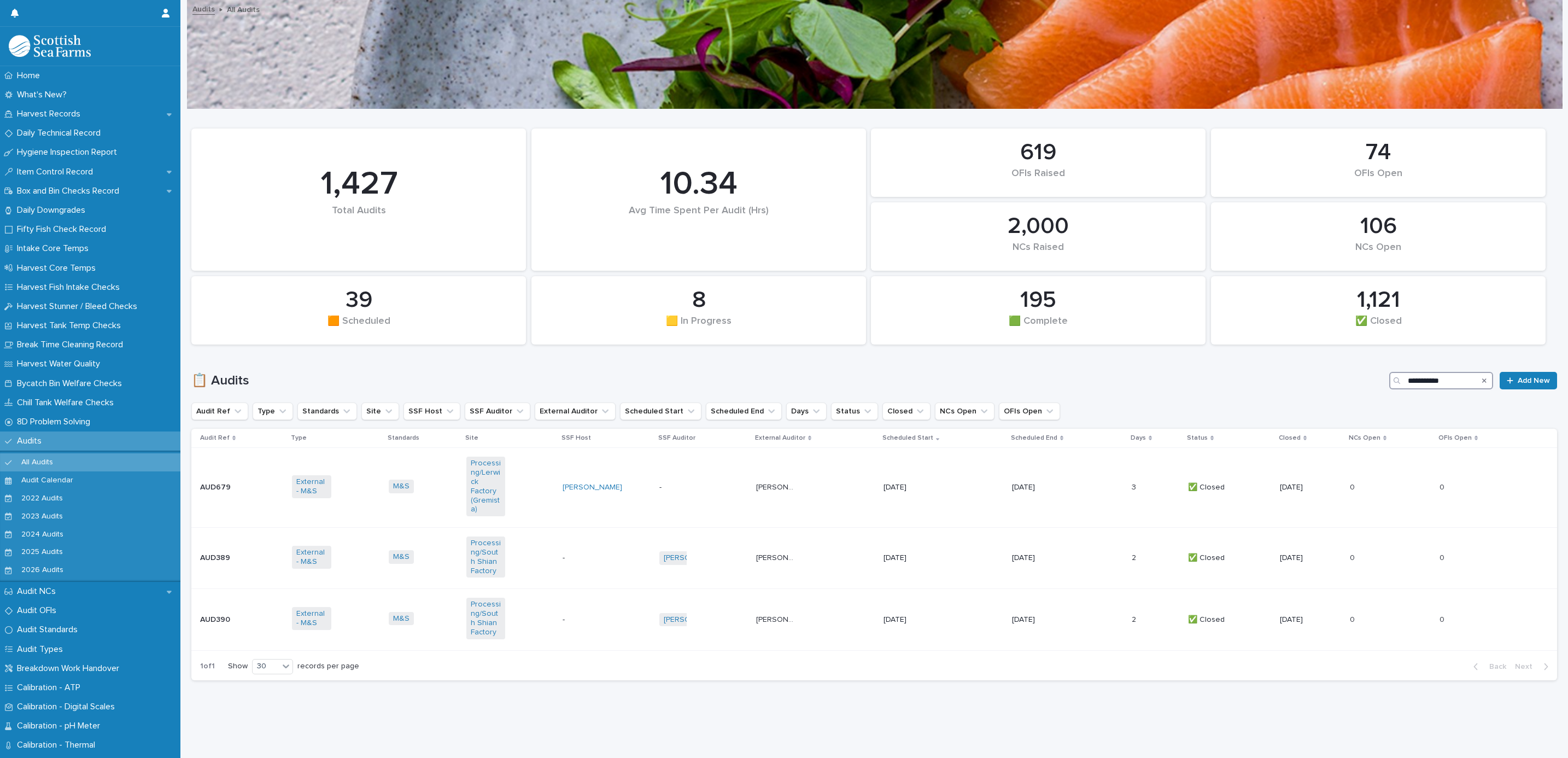
drag, startPoint x: 1445, startPoint y: 373, endPoint x: 1248, endPoint y: 346, distance: 198.8
click at [1248, 346] on div "**********" at bounding box center [873, 398] width 1365 height 580
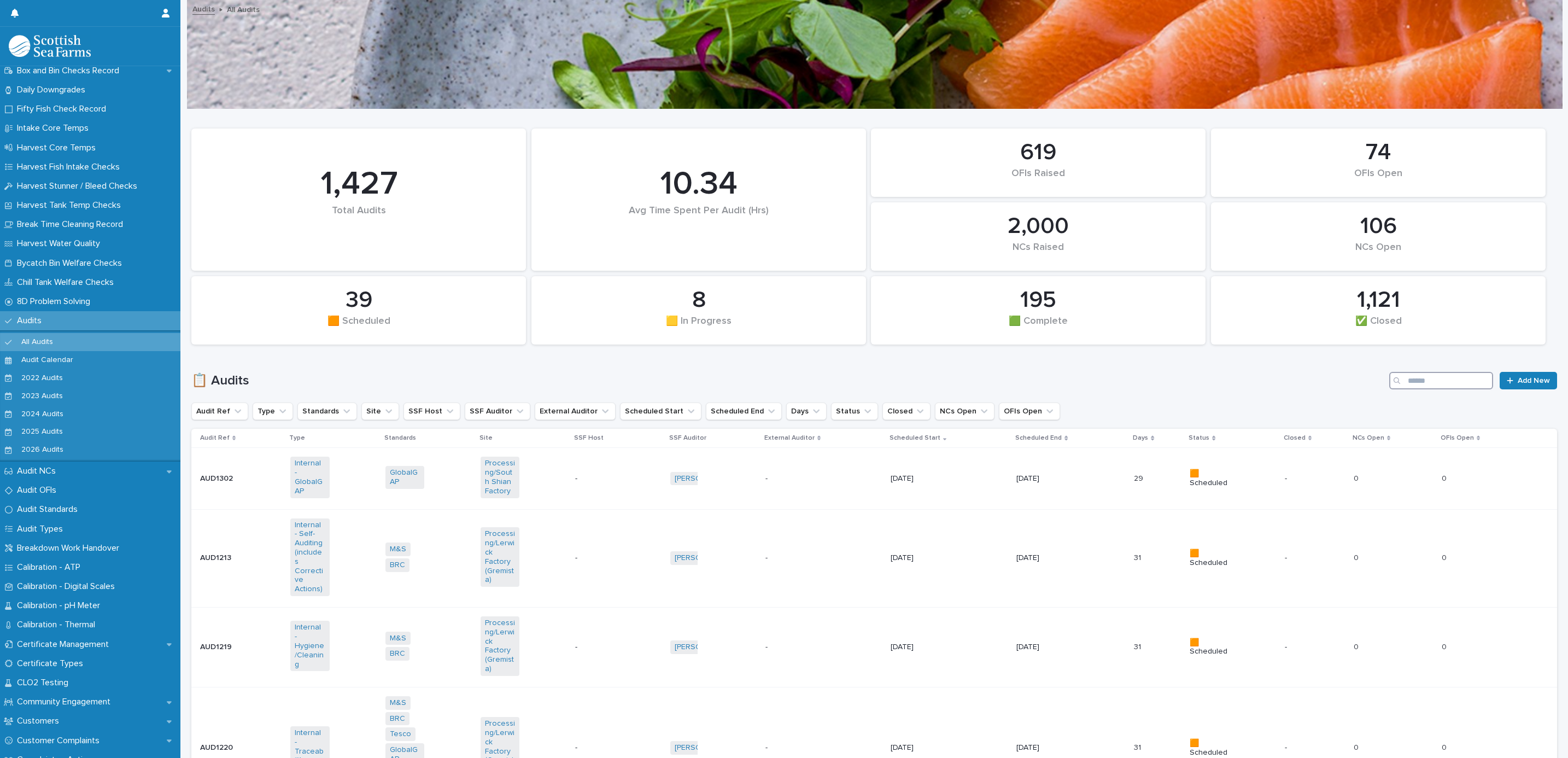
scroll to position [82, 0]
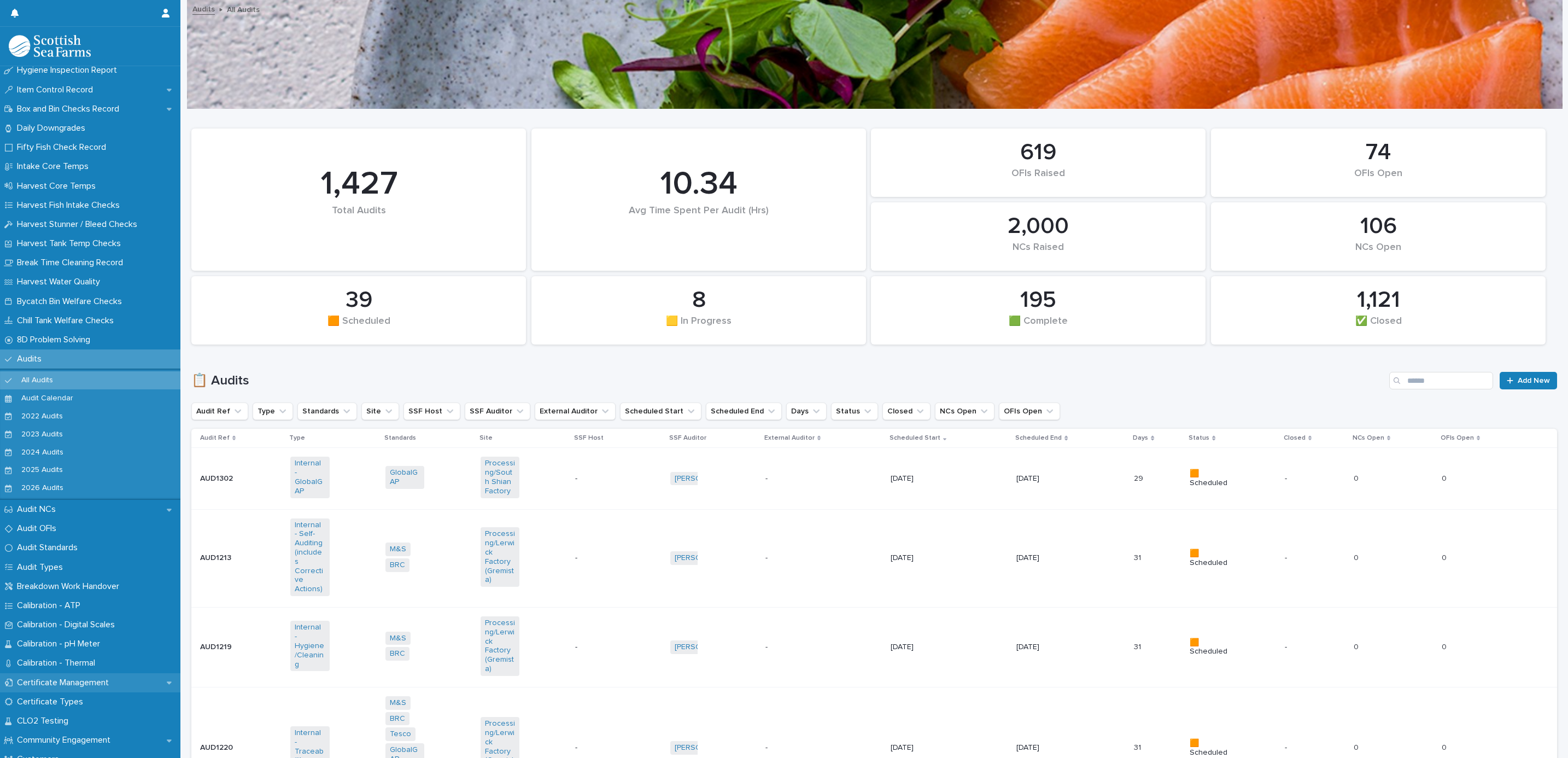
click at [100, 680] on p "Certificate Management" at bounding box center [65, 682] width 105 height 11
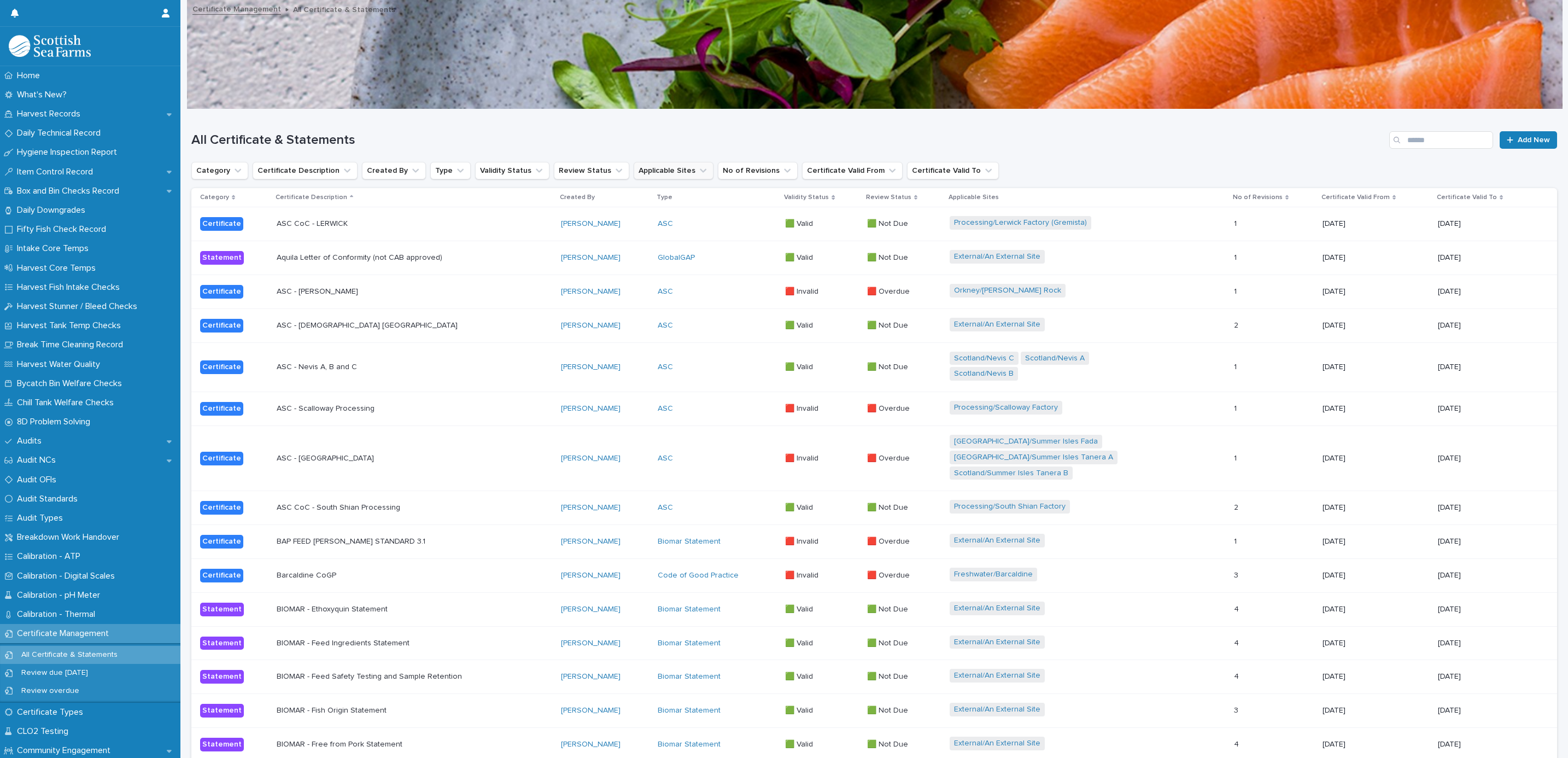
click at [674, 165] on button "Applicable Sites" at bounding box center [673, 170] width 80 height 17
type input "*******"
click at [662, 240] on p "Processing/Lerwick Factory (Gremista)" at bounding box center [697, 241] width 137 height 7
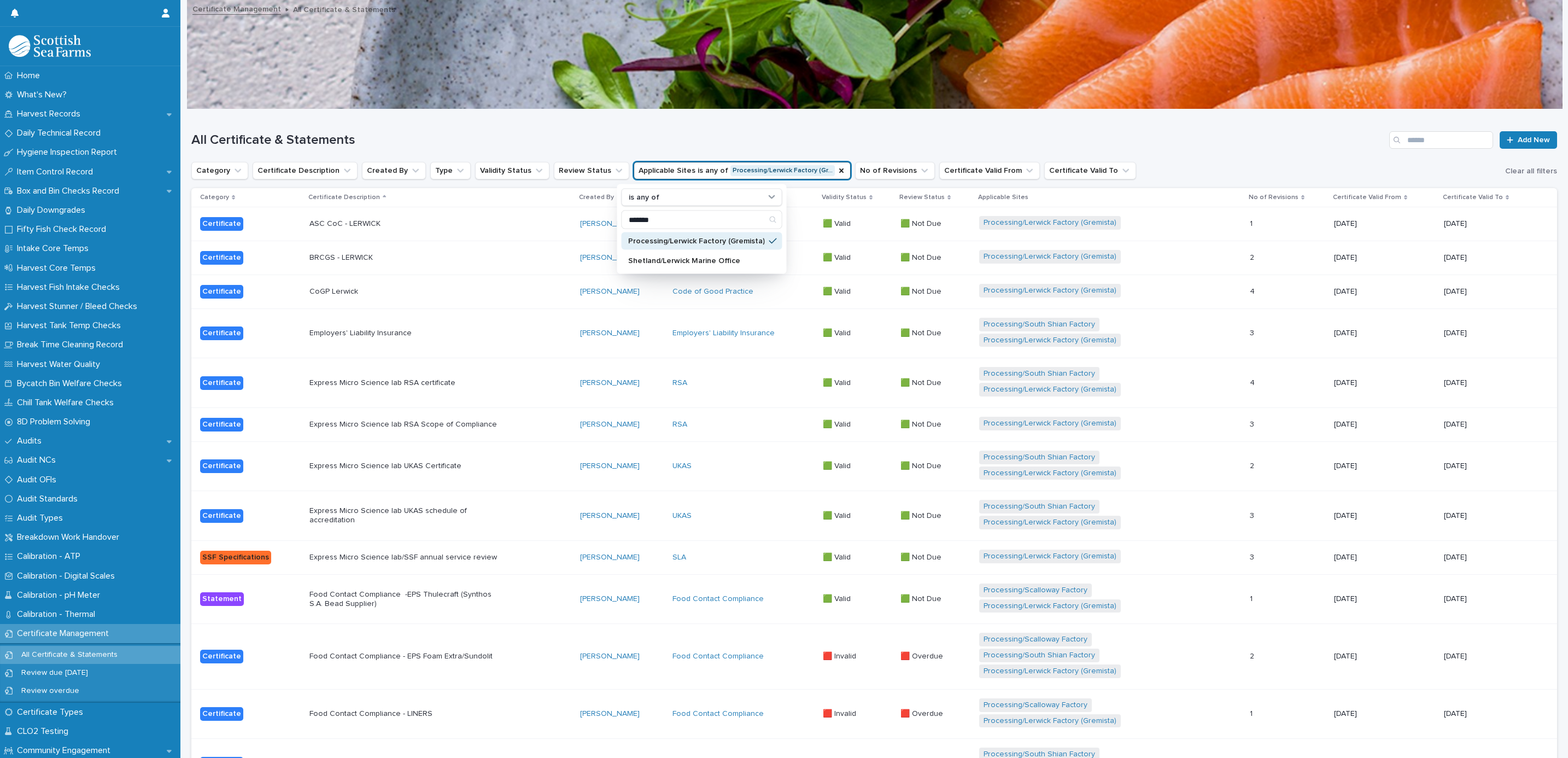
click at [758, 136] on h1 "All Certificate & Statements" at bounding box center [788, 141] width 1193 height 16
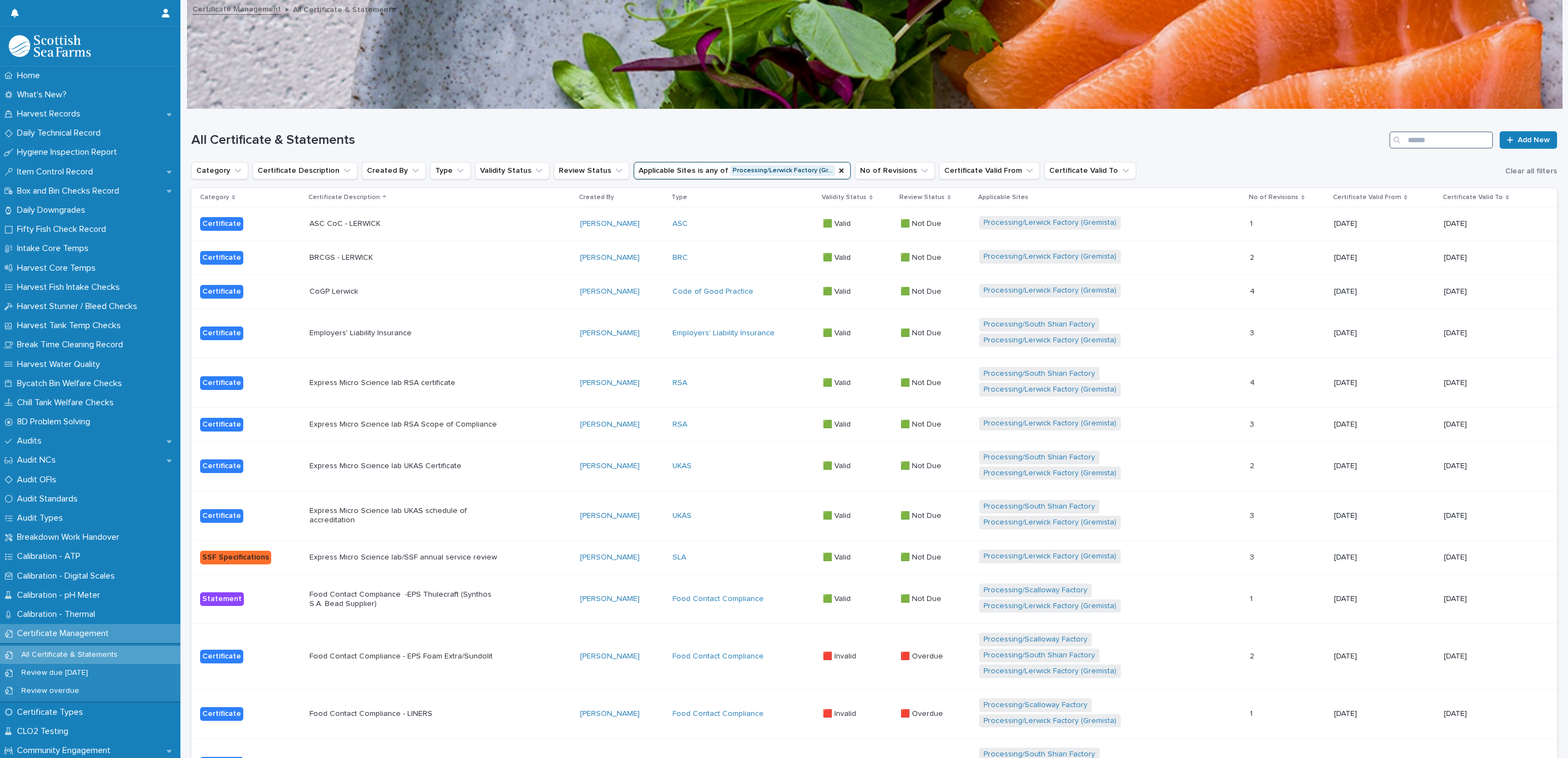
click at [1438, 148] on input "Search" at bounding box center [1440, 140] width 104 height 17
click at [1430, 132] on input "Search" at bounding box center [1440, 140] width 104 height 17
click at [1402, 142] on input "Search" at bounding box center [1440, 140] width 104 height 17
click at [1400, 140] on input "Search" at bounding box center [1440, 140] width 104 height 17
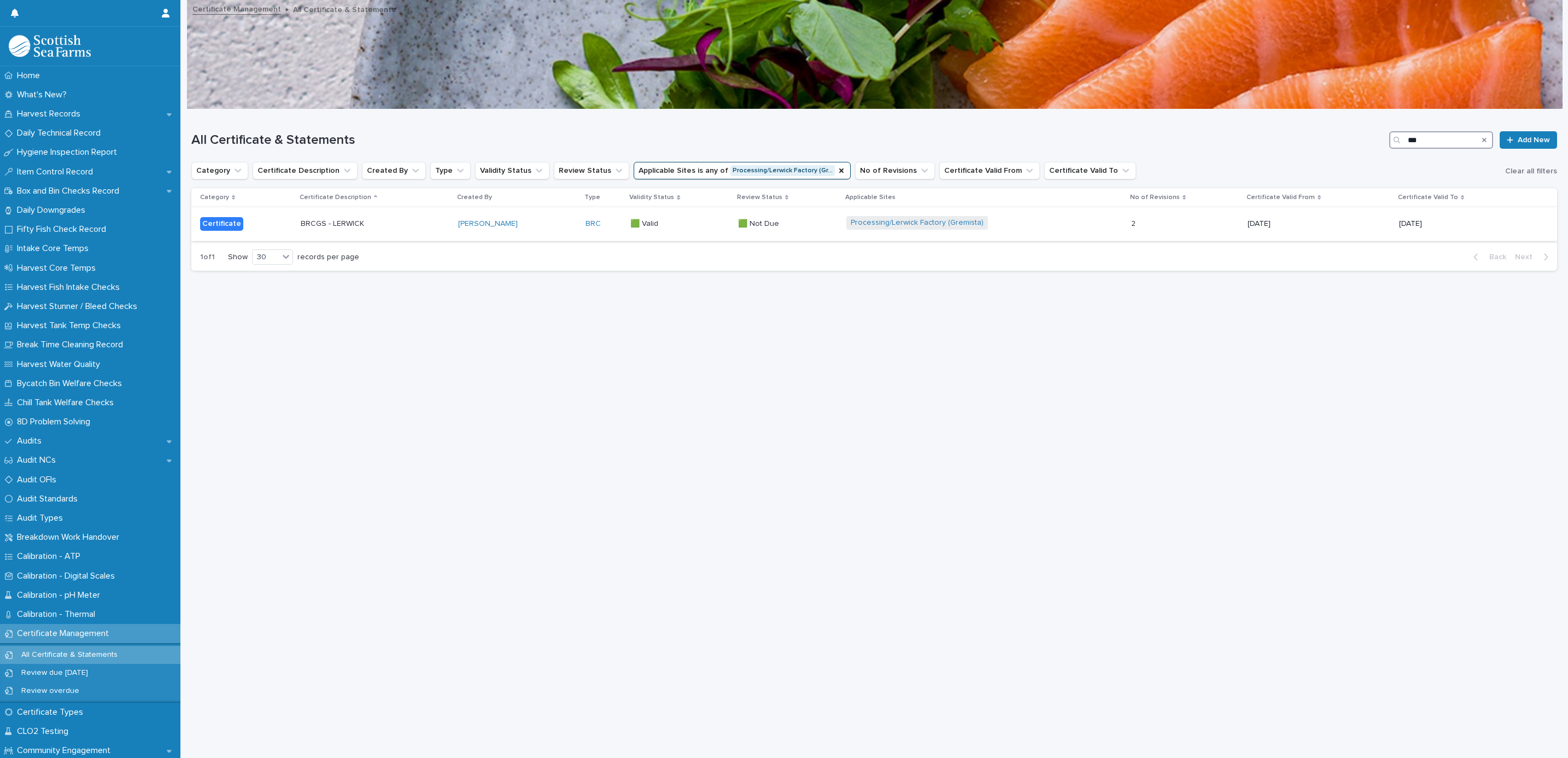
type input "***"
click at [536, 230] on div "[PERSON_NAME]" at bounding box center [517, 224] width 119 height 18
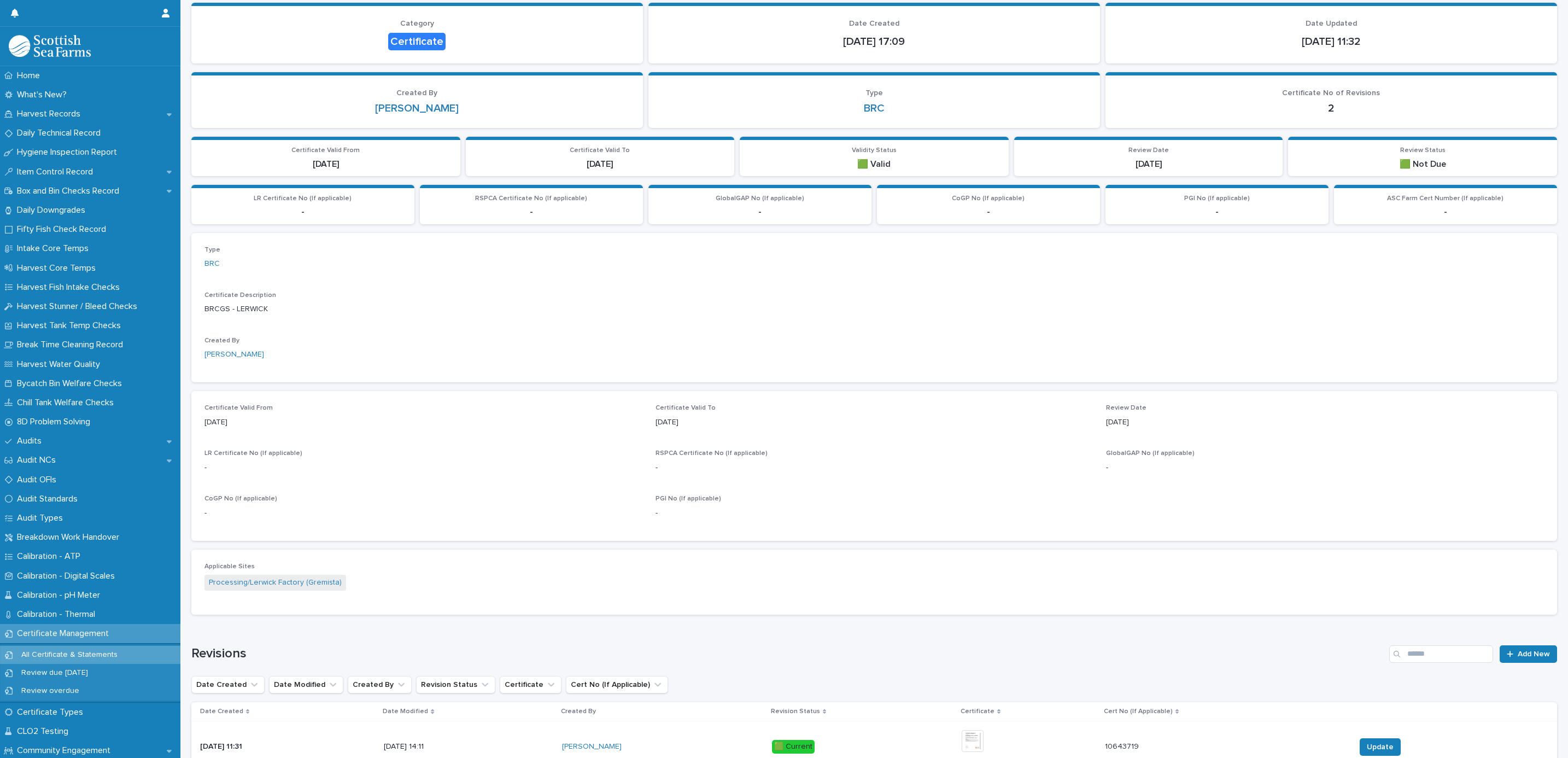
scroll to position [271, 0]
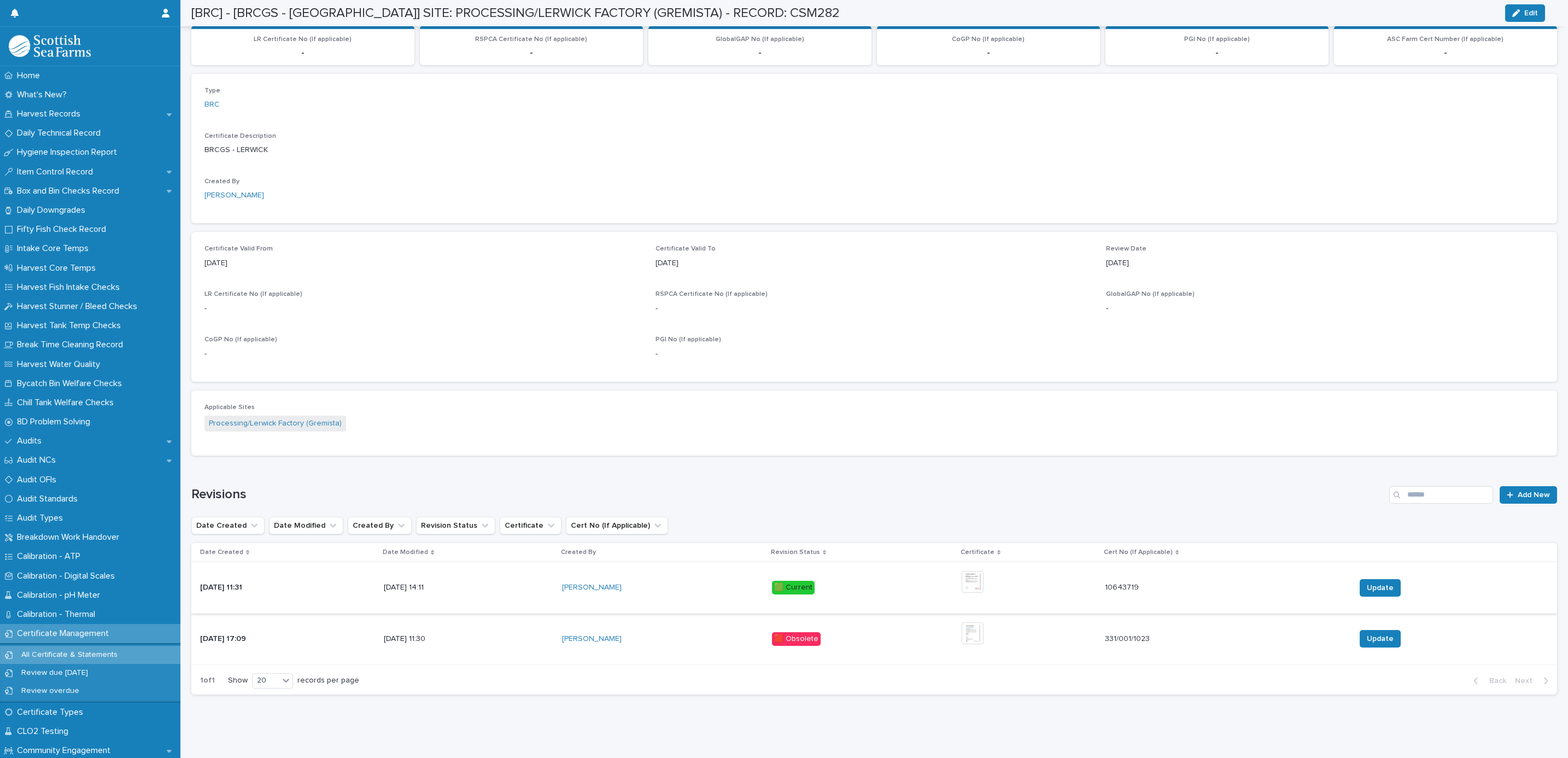
click at [983, 571] on img at bounding box center [972, 581] width 22 height 22
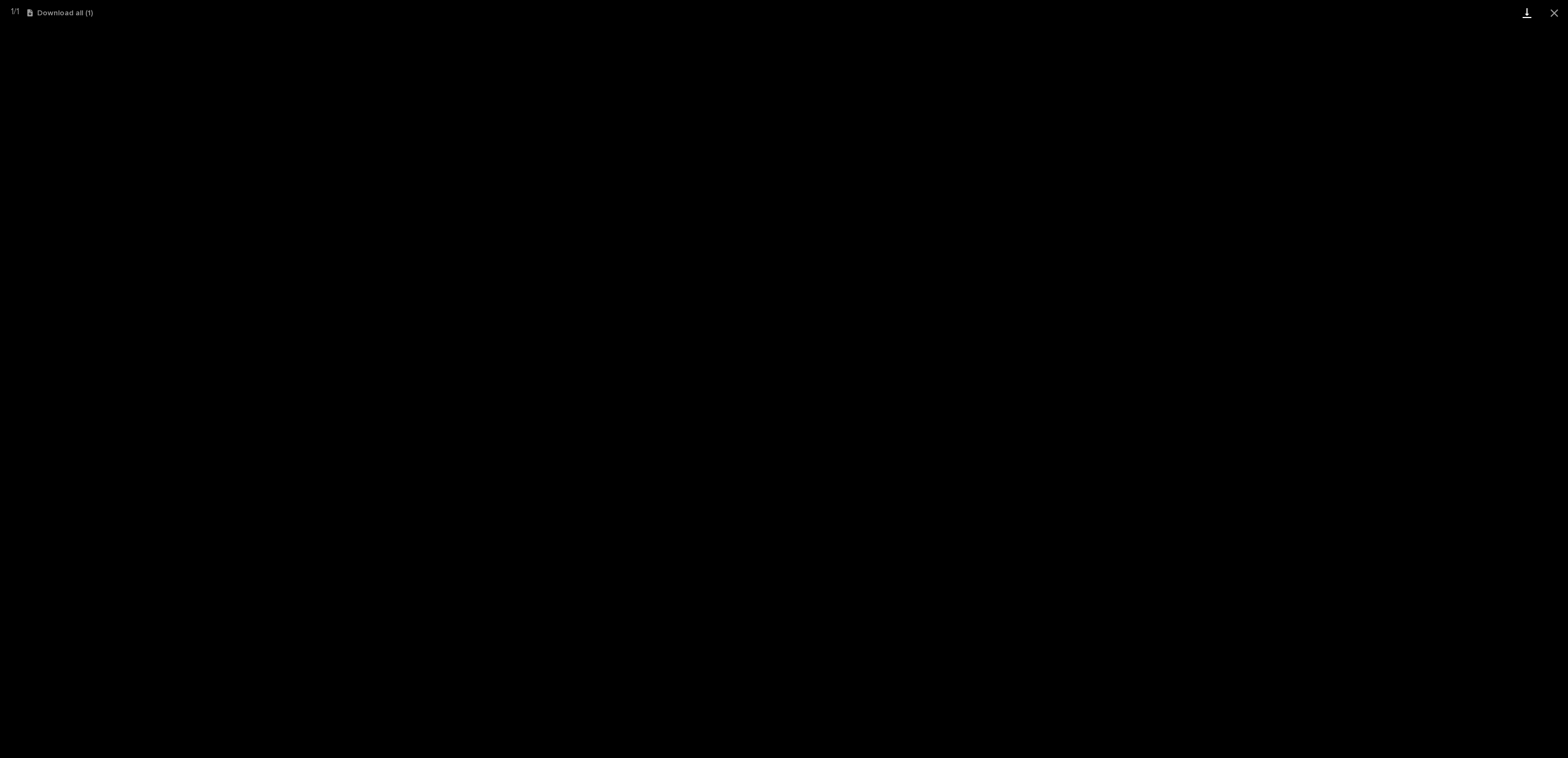
click at [1522, 18] on link "Download" at bounding box center [1527, 13] width 27 height 26
click at [1550, 12] on button "Close gallery" at bounding box center [1554, 13] width 27 height 26
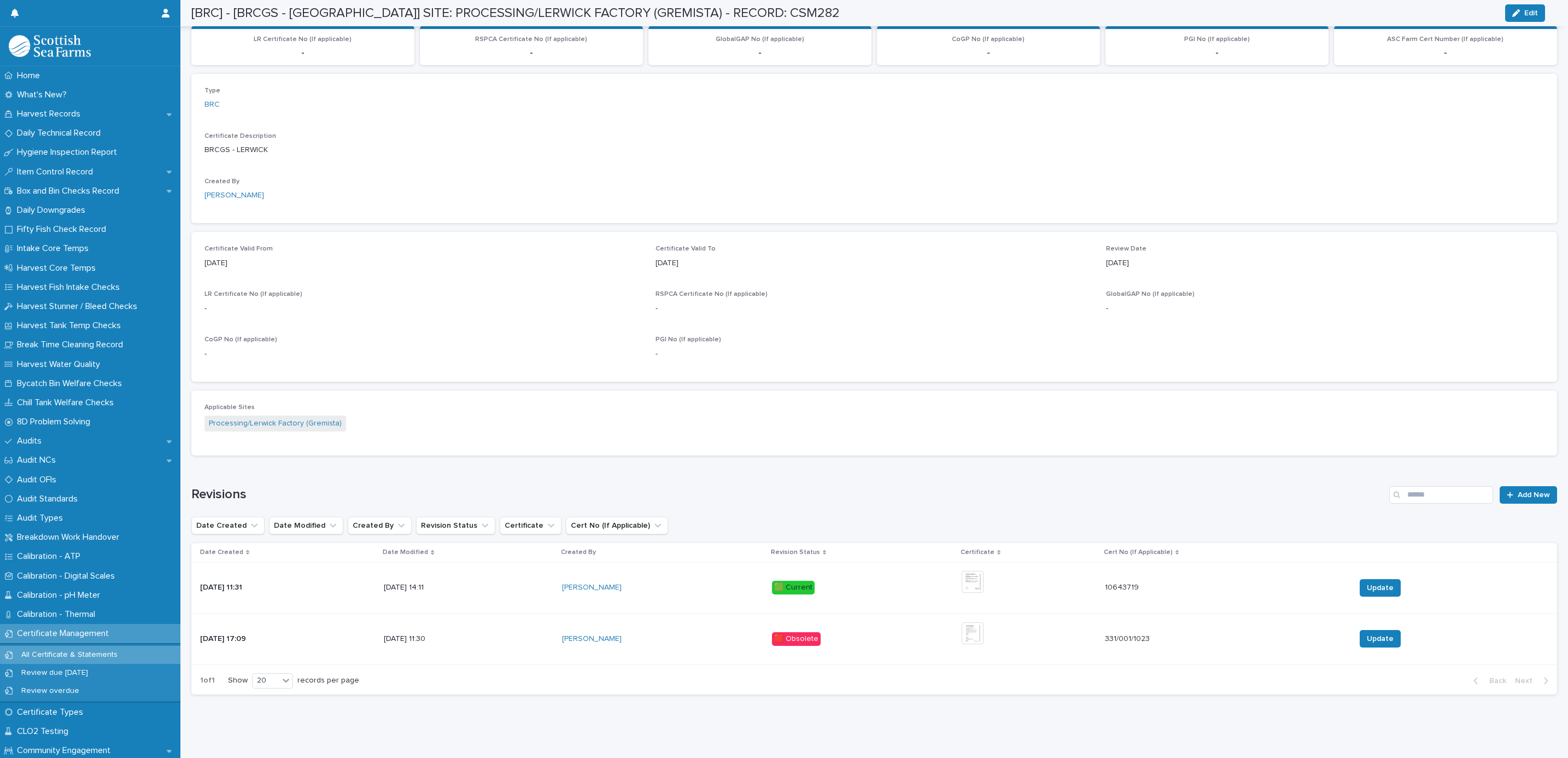
scroll to position [0, 0]
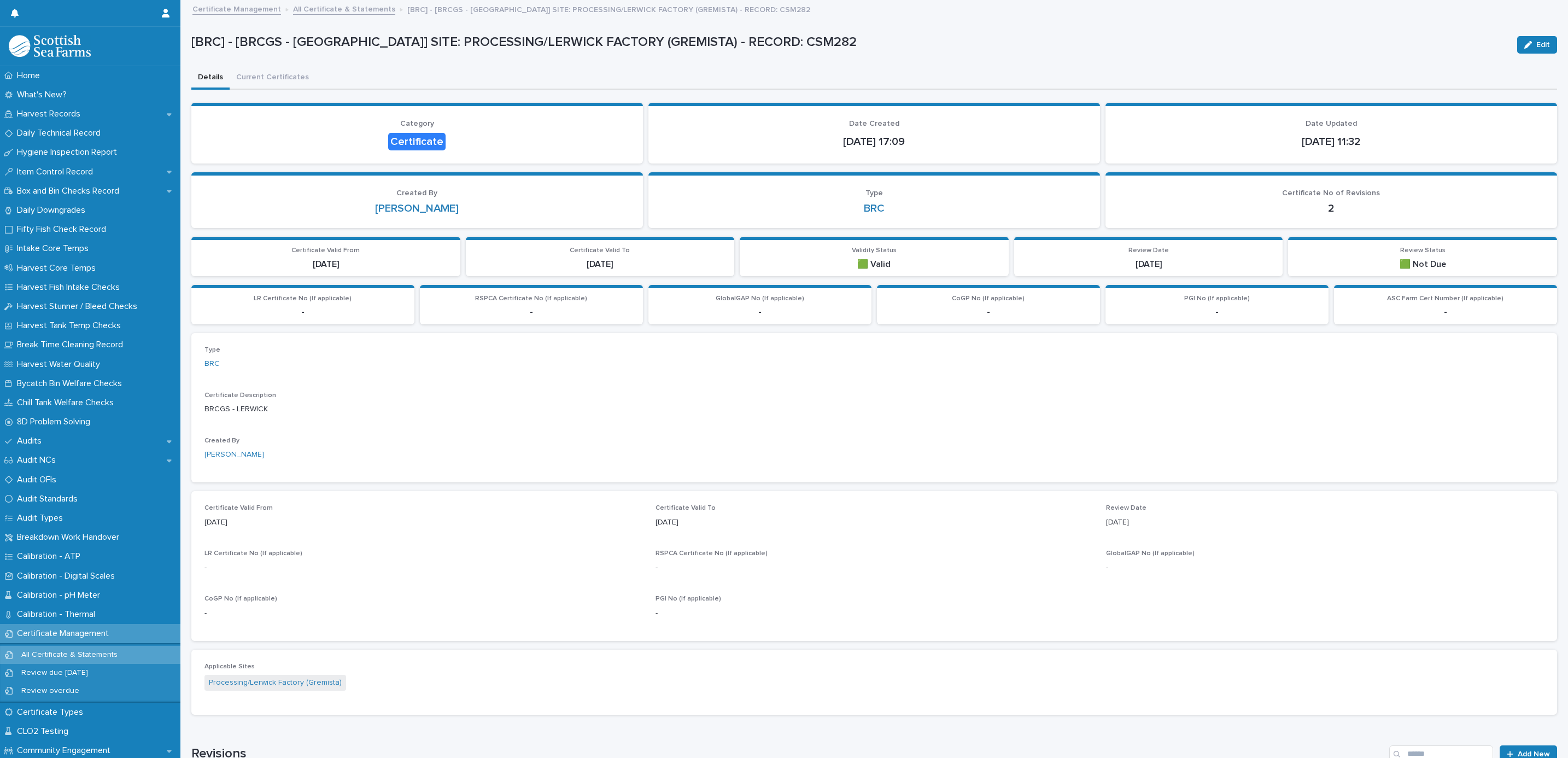
click at [348, 8] on link "All Certificate & Statements" at bounding box center [343, 8] width 102 height 13
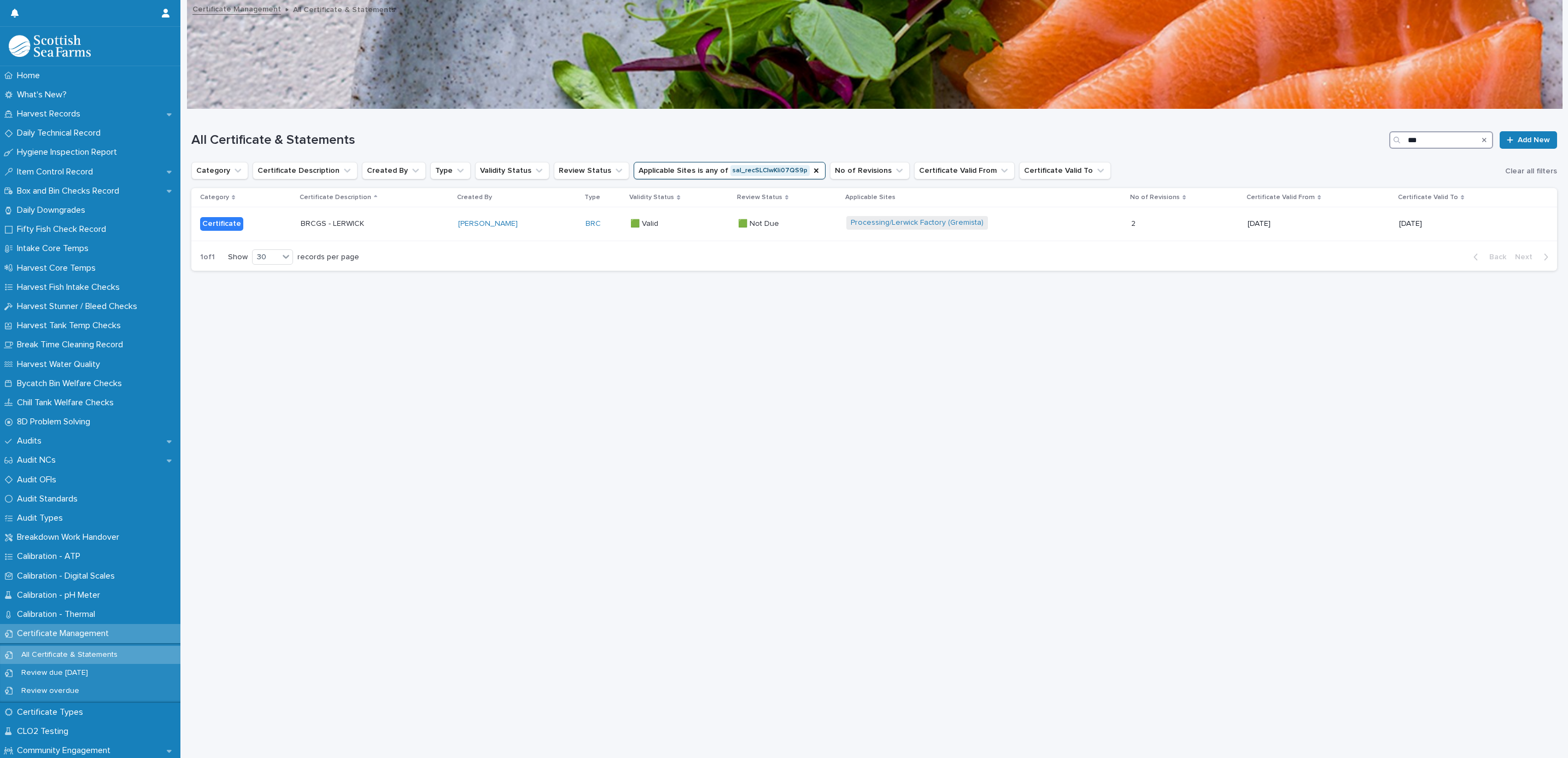
drag, startPoint x: 1415, startPoint y: 138, endPoint x: 1352, endPoint y: 142, distance: 63.1
click at [1352, 142] on div "All Certificate & Statements *** Add New" at bounding box center [873, 140] width 1365 height 17
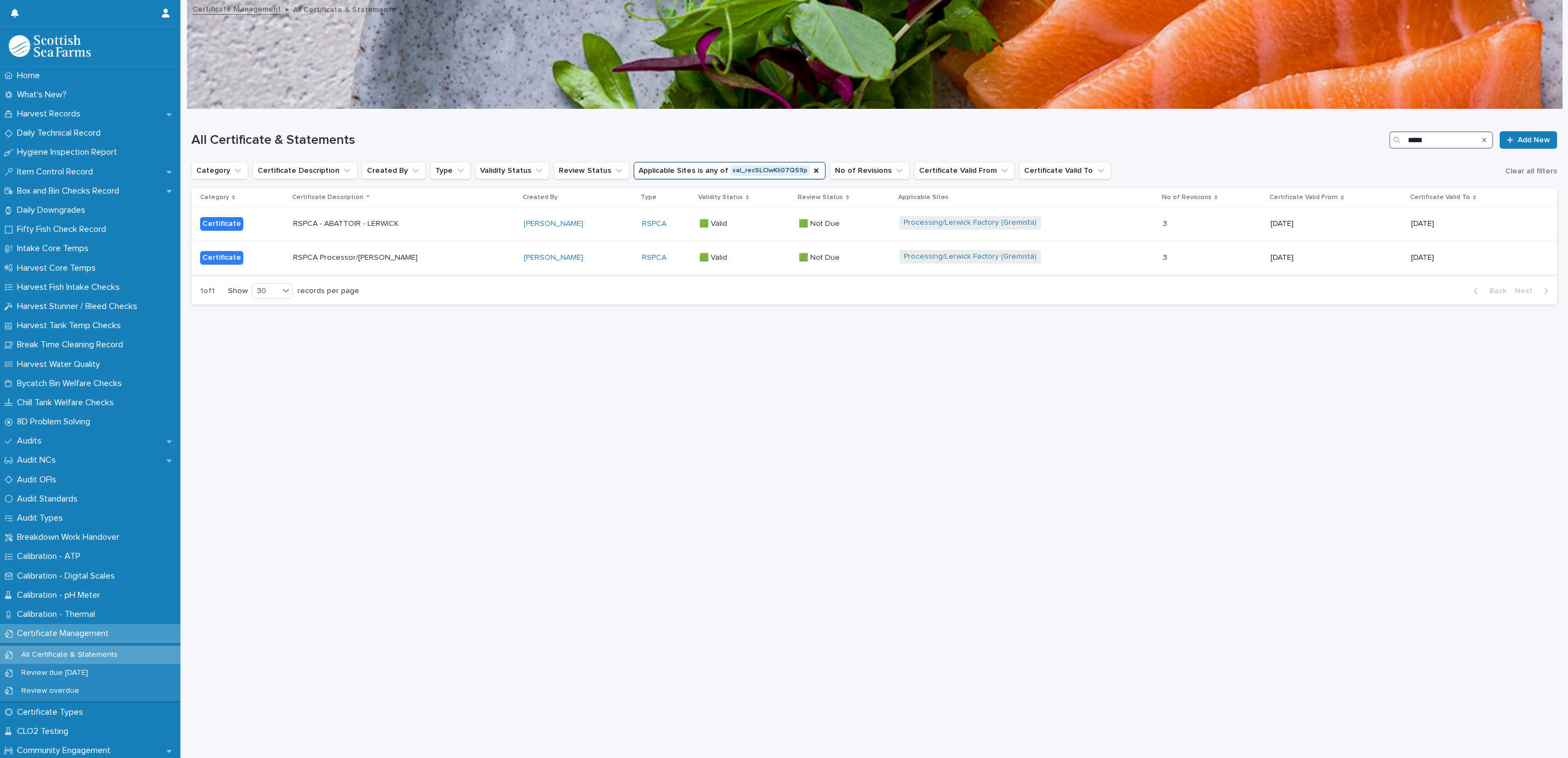
type input "*****"
click at [755, 253] on p at bounding box center [744, 258] width 91 height 9
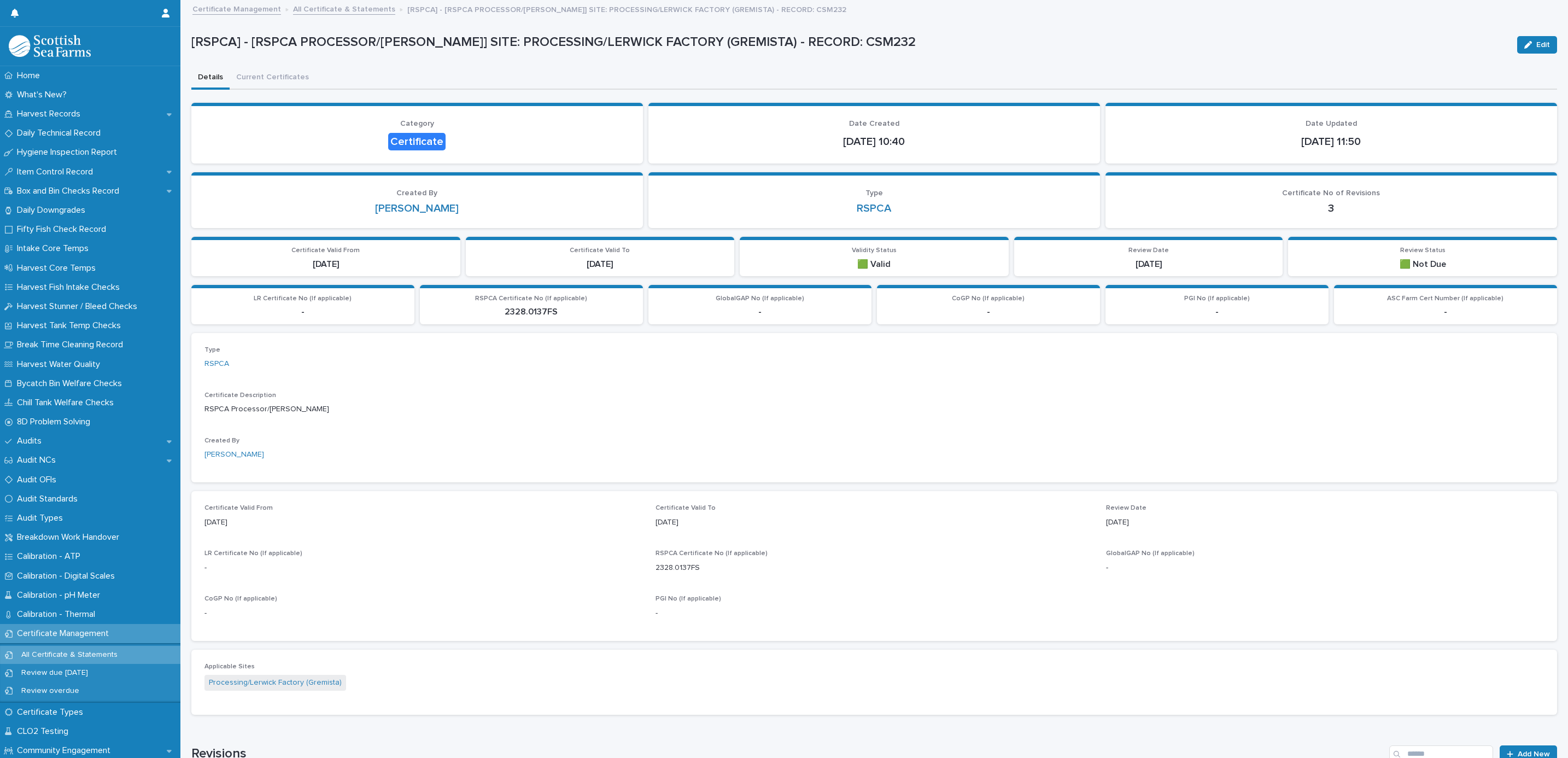
scroll to position [108, 0]
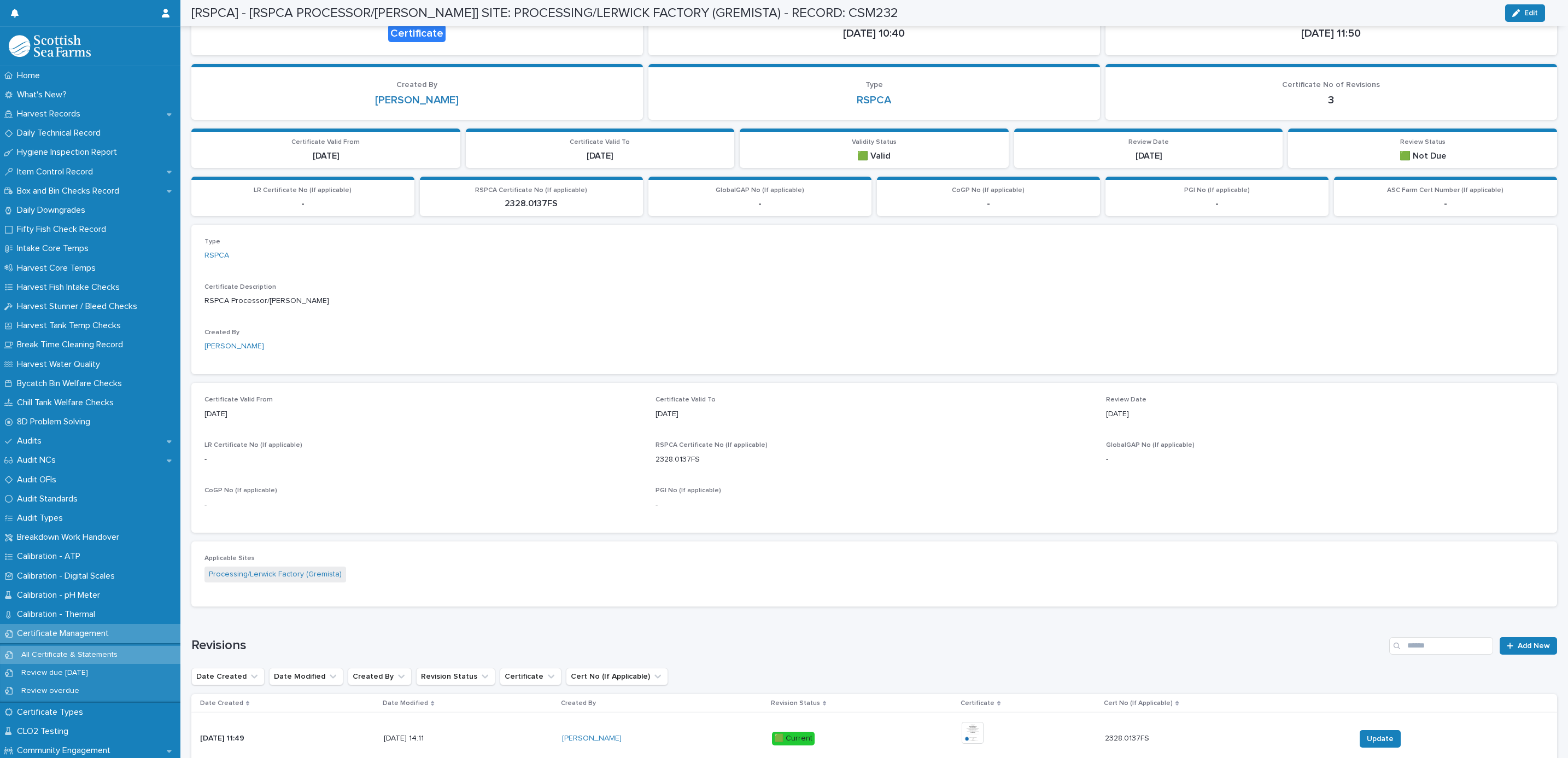
click at [982, 733] on img at bounding box center [972, 733] width 22 height 22
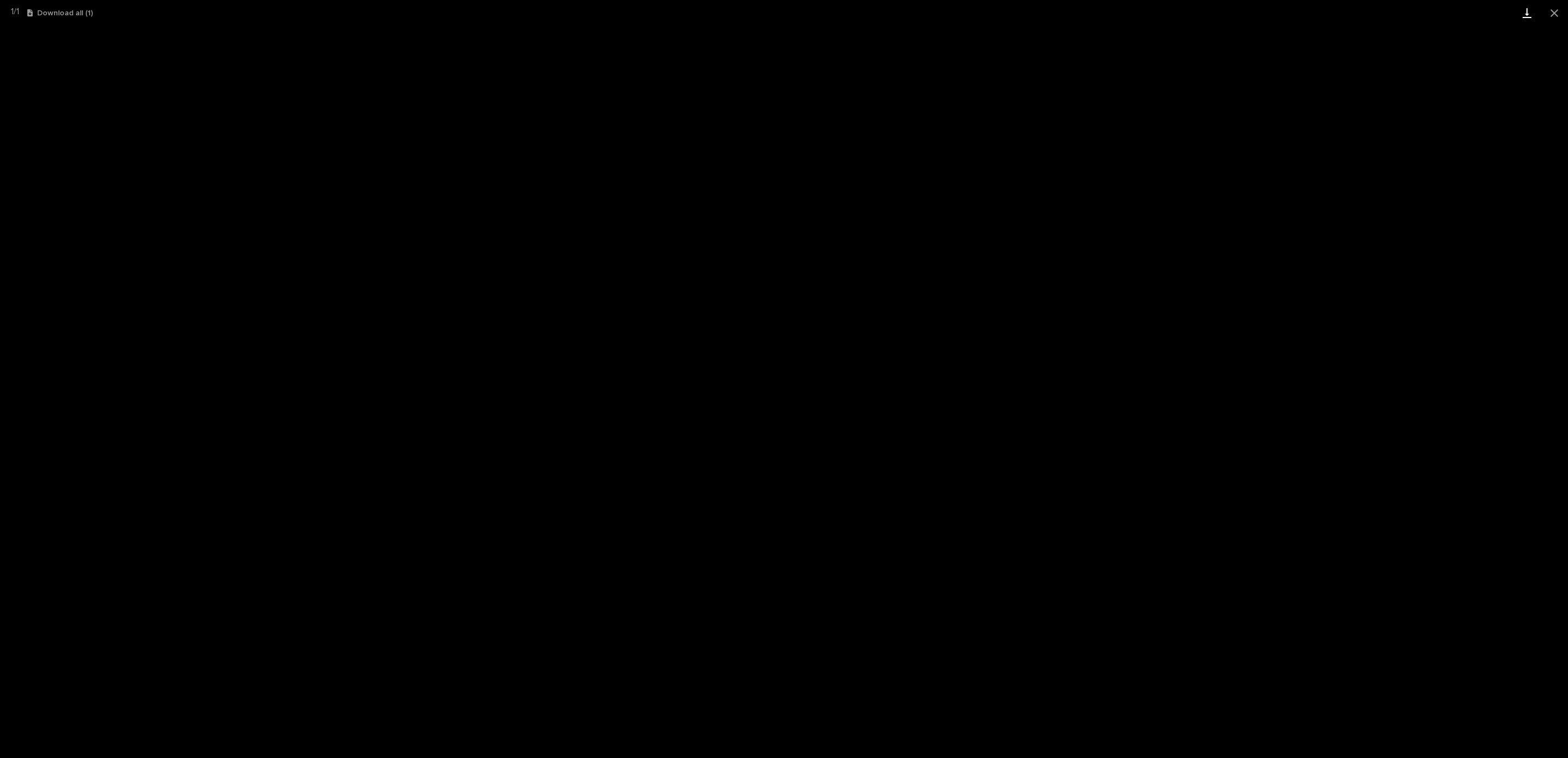
click at [1522, 19] on link "Download" at bounding box center [1527, 13] width 27 height 26
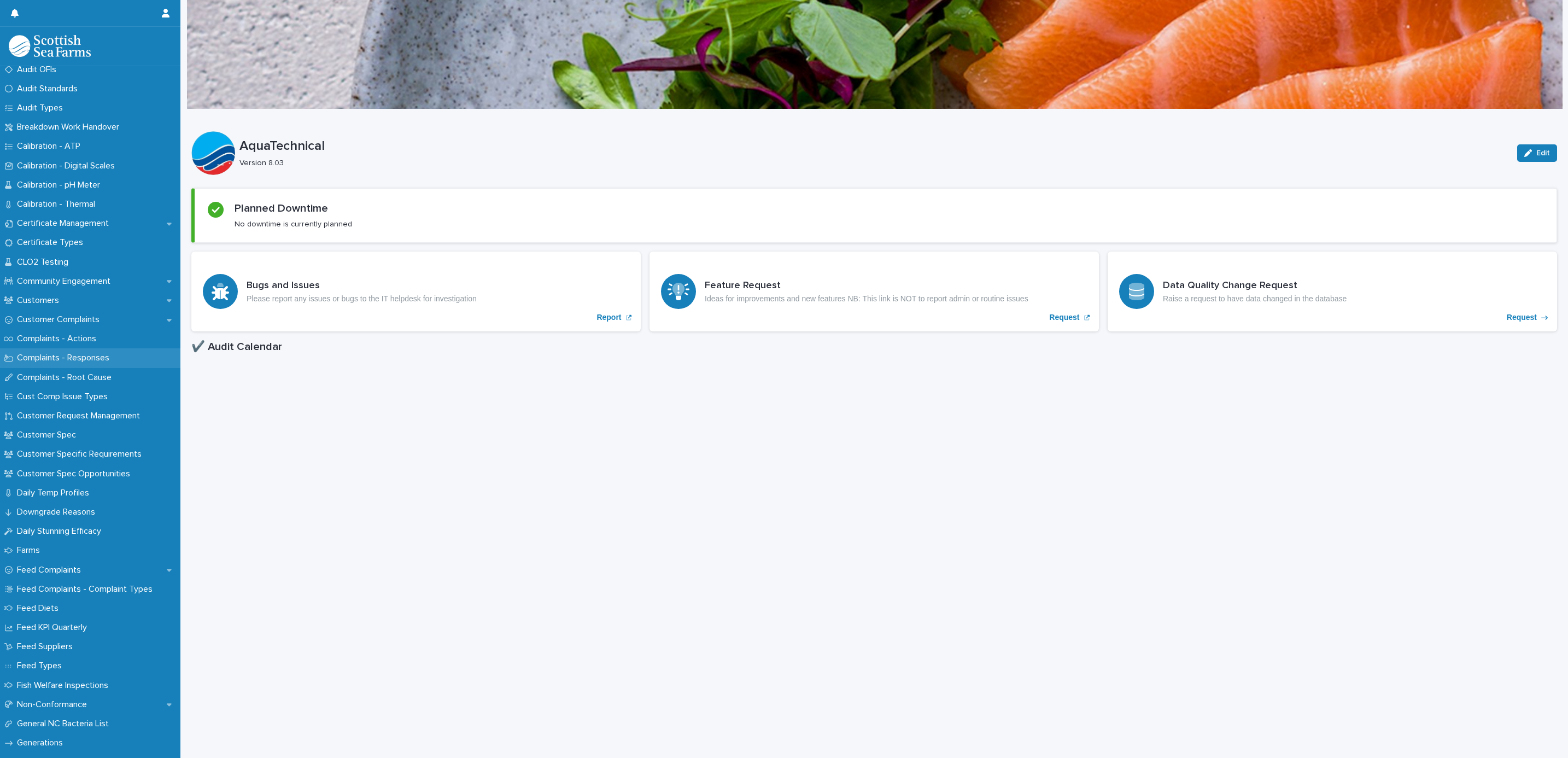
scroll to position [492, 0]
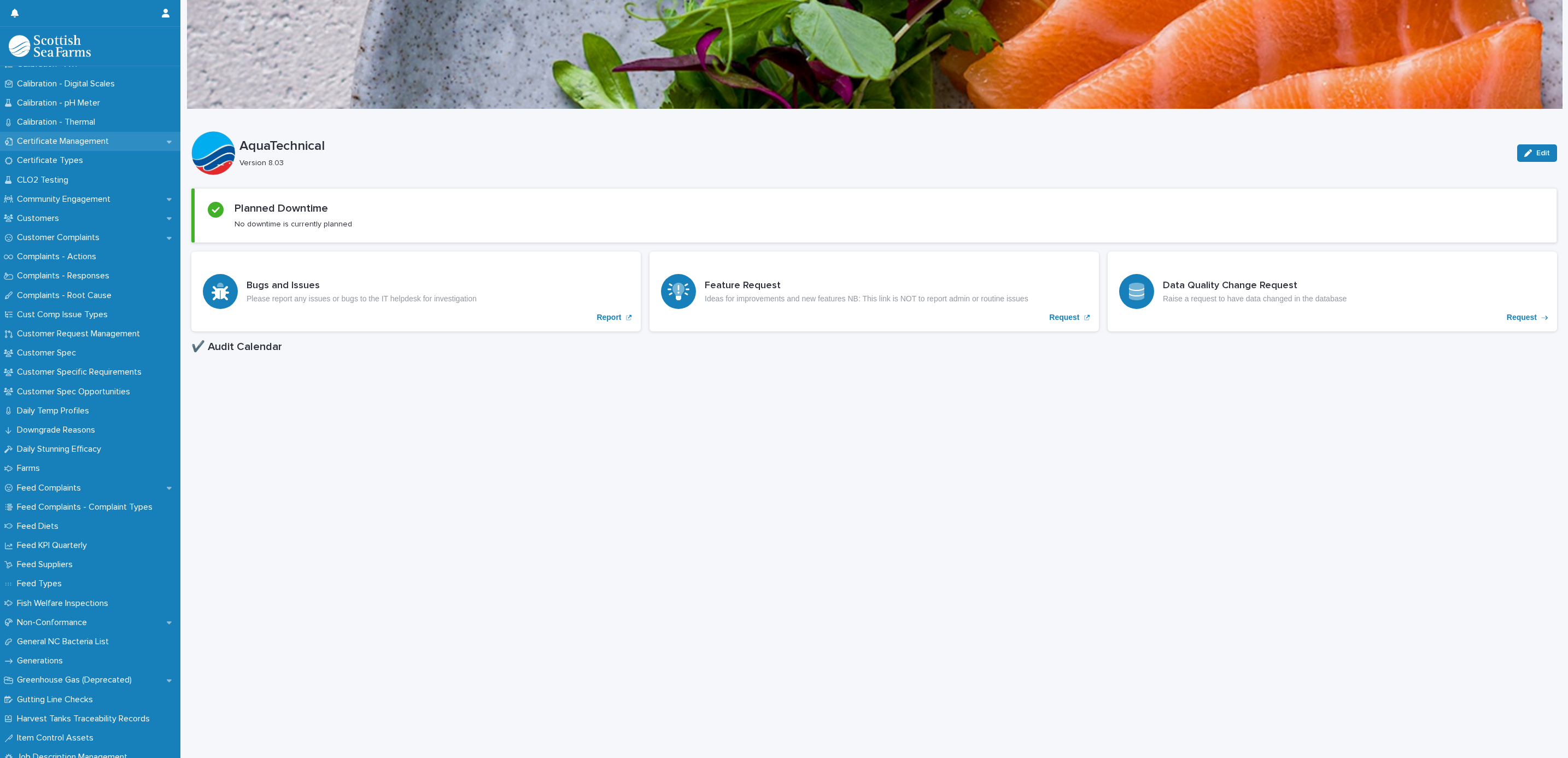
click at [74, 142] on p "Certificate Management" at bounding box center [65, 142] width 105 height 11
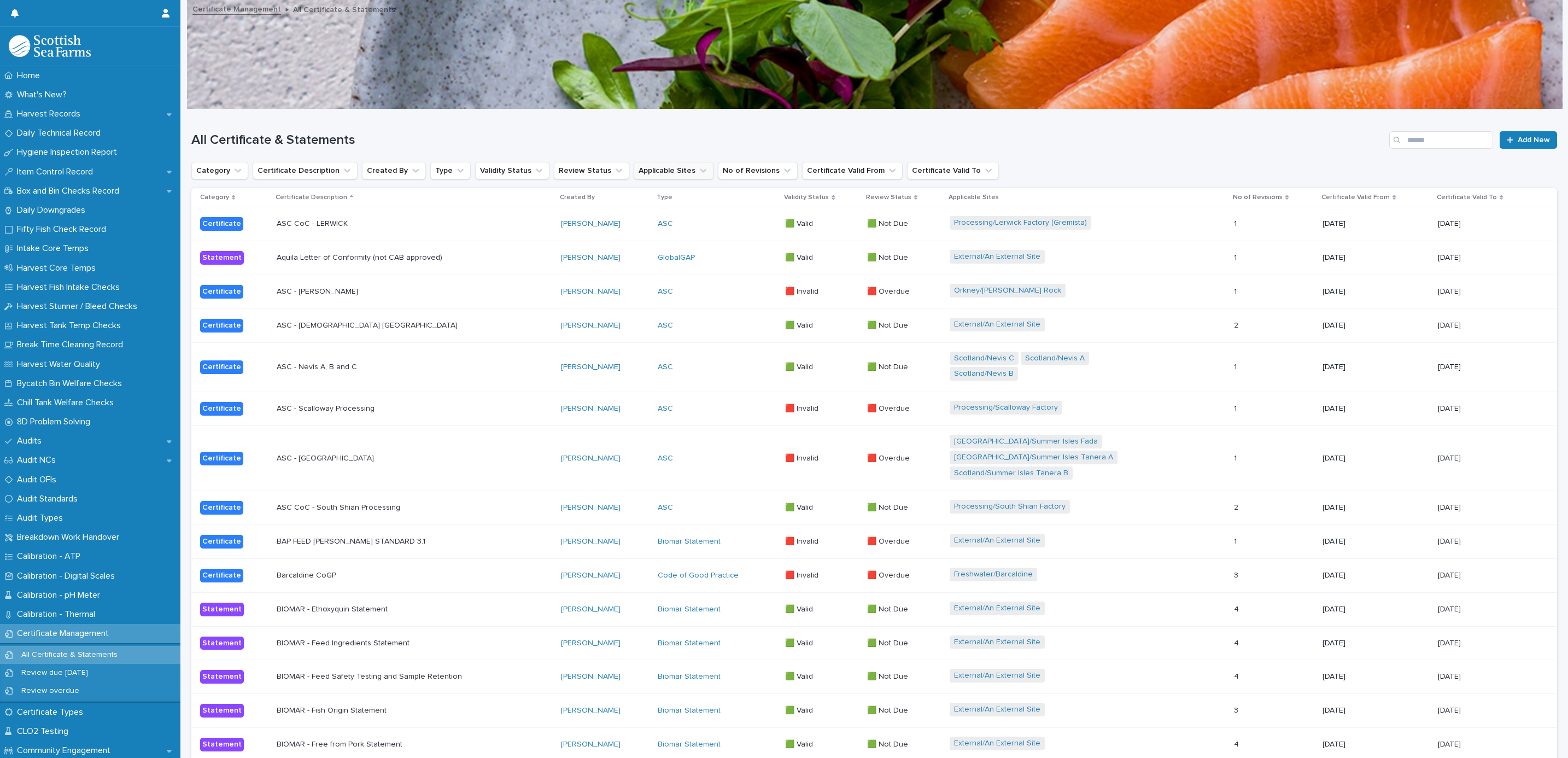
click at [672, 171] on button "Applicable Sites" at bounding box center [673, 170] width 80 height 17
type input "*******"
click at [634, 240] on p "Processing/Lerwick Factory (Gremista)" at bounding box center [697, 241] width 137 height 7
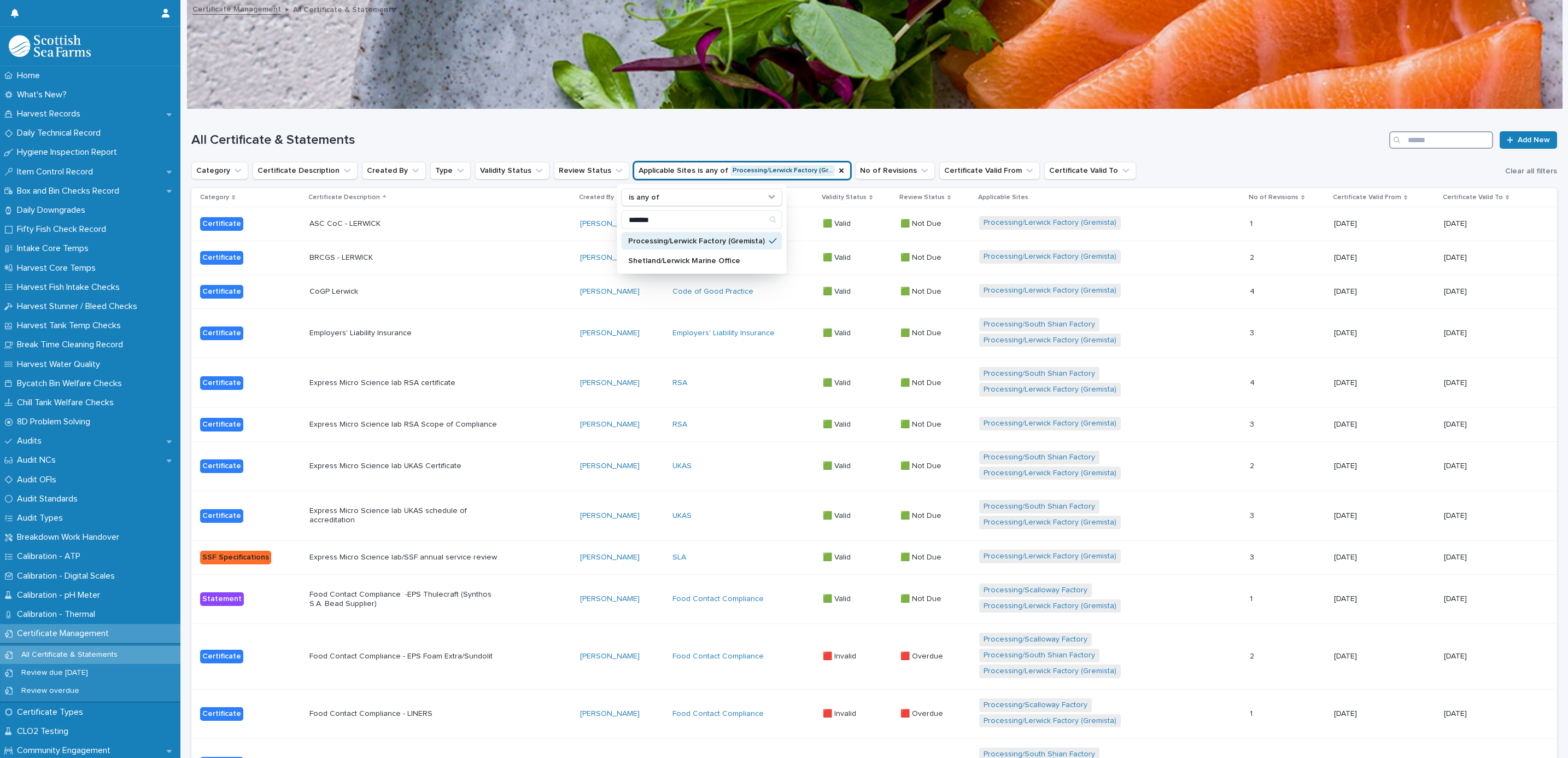
click at [1458, 142] on input "Search" at bounding box center [1440, 140] width 104 height 17
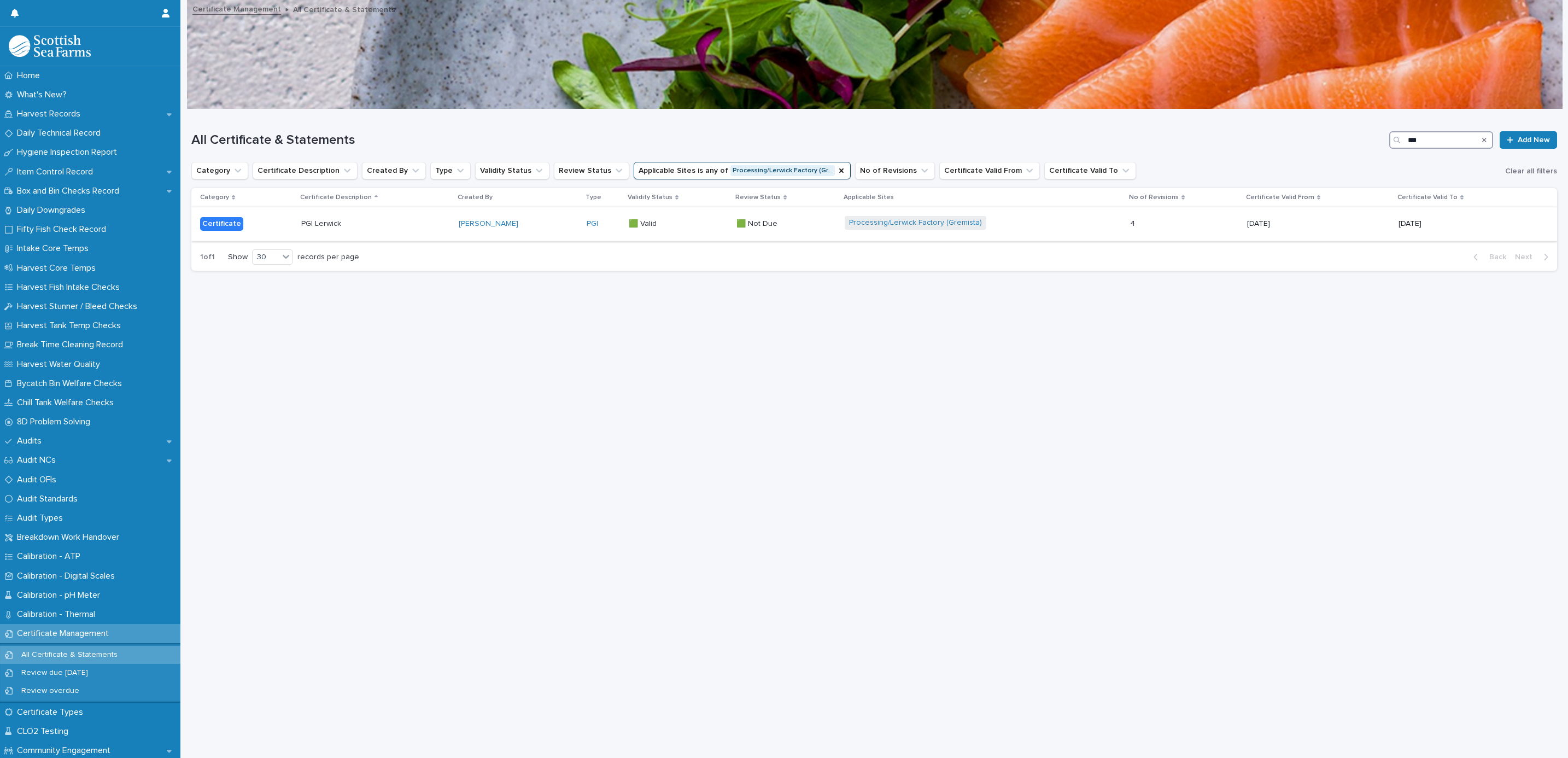
type input "***"
click at [1086, 236] on div "Processing/Lerwick Factory (Gremista)" at bounding box center [982, 224] width 277 height 24
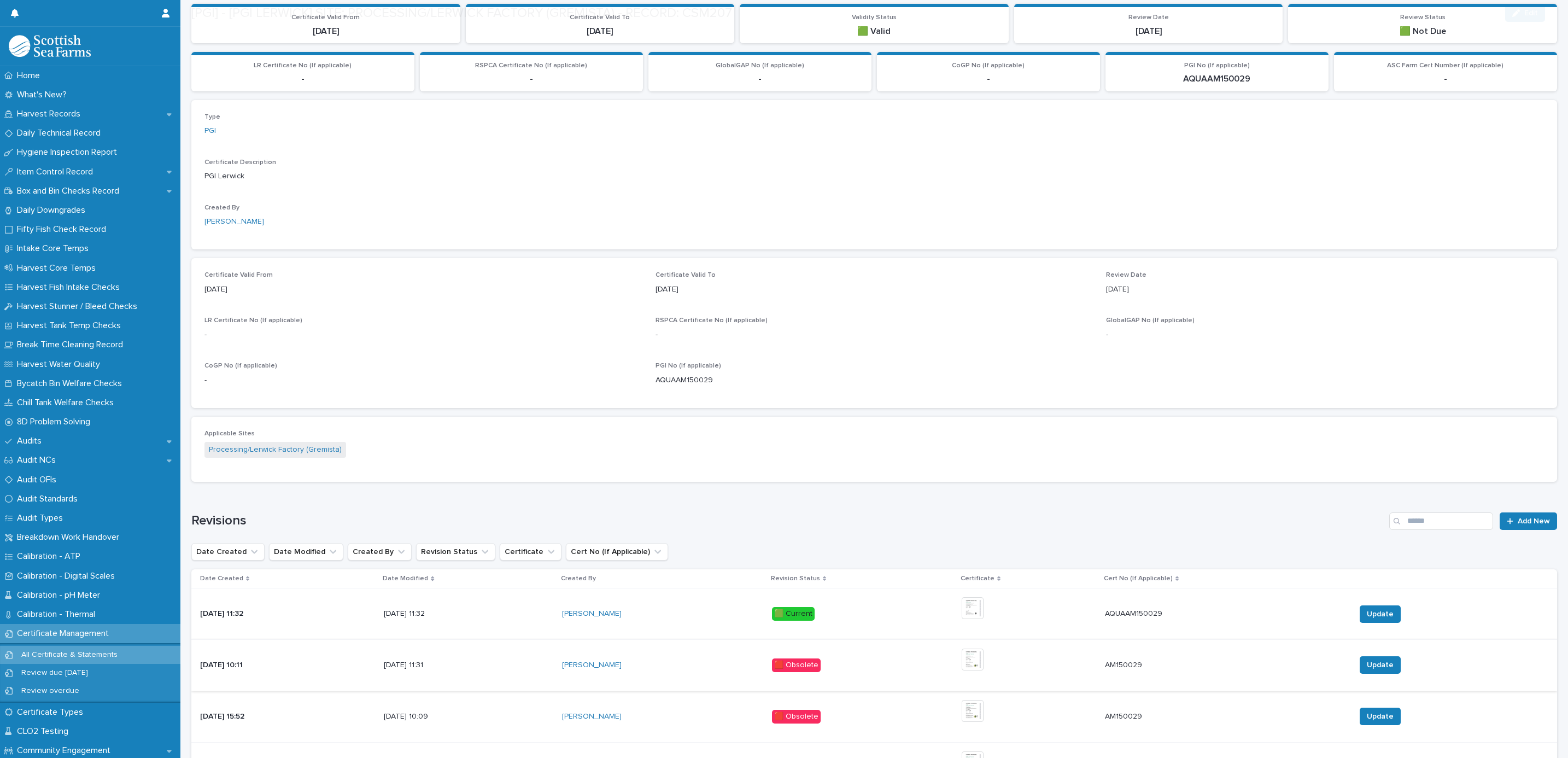
scroll to position [233, 0]
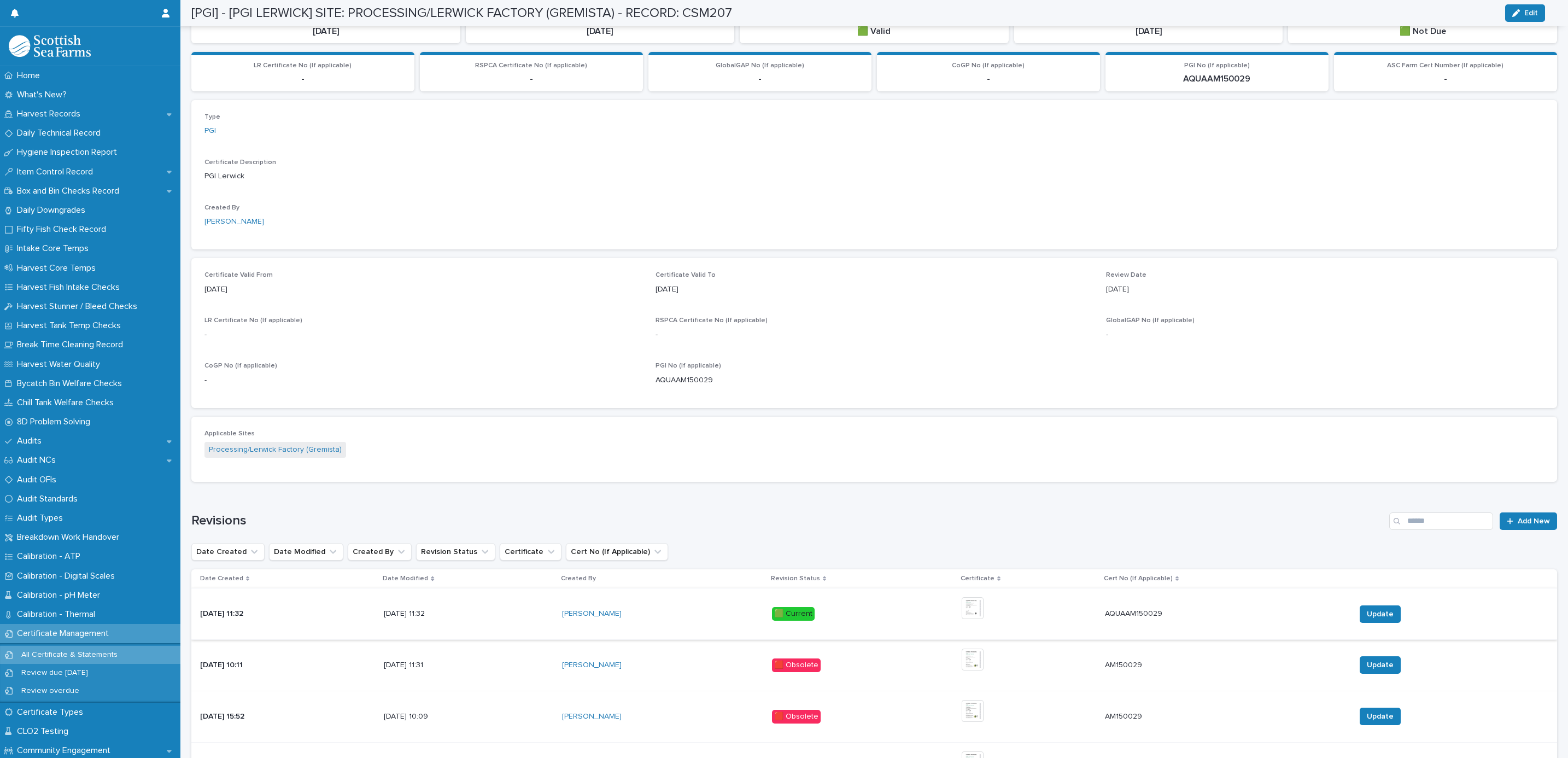
click at [977, 610] on img at bounding box center [972, 607] width 22 height 22
click at [976, 610] on img at bounding box center [972, 607] width 22 height 22
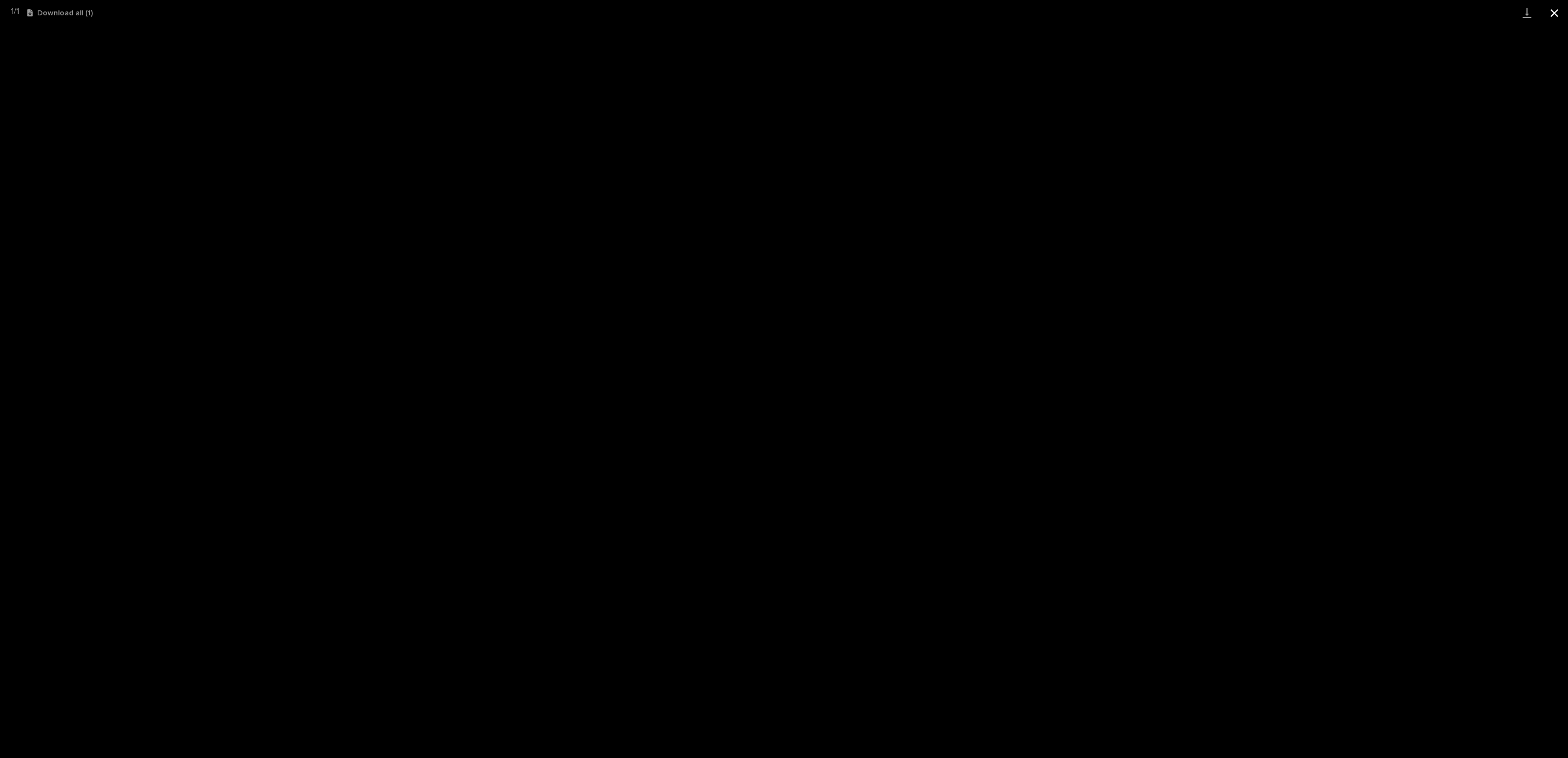
click at [1558, 9] on button "Close gallery" at bounding box center [1554, 13] width 27 height 26
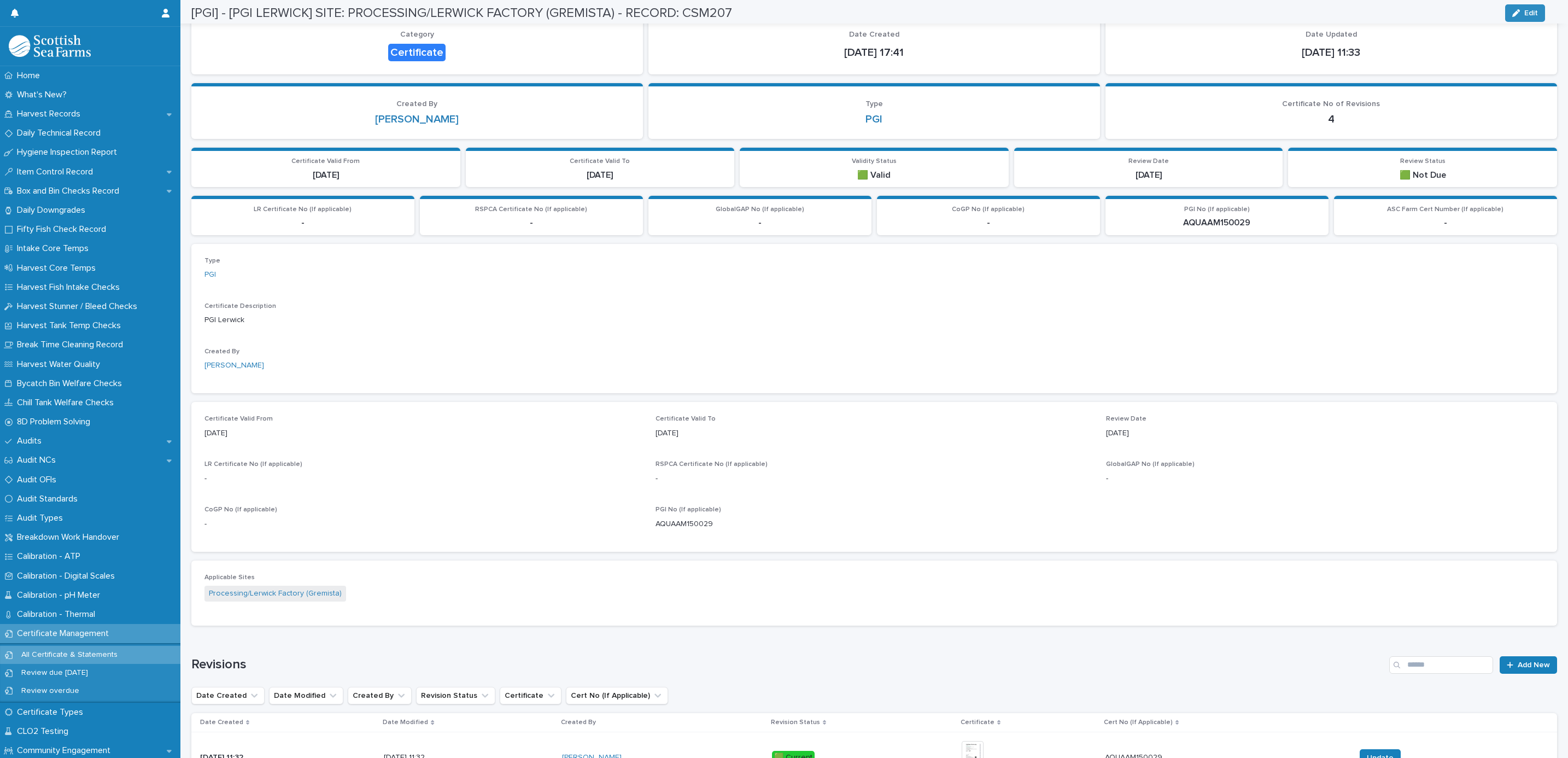
scroll to position [0, 0]
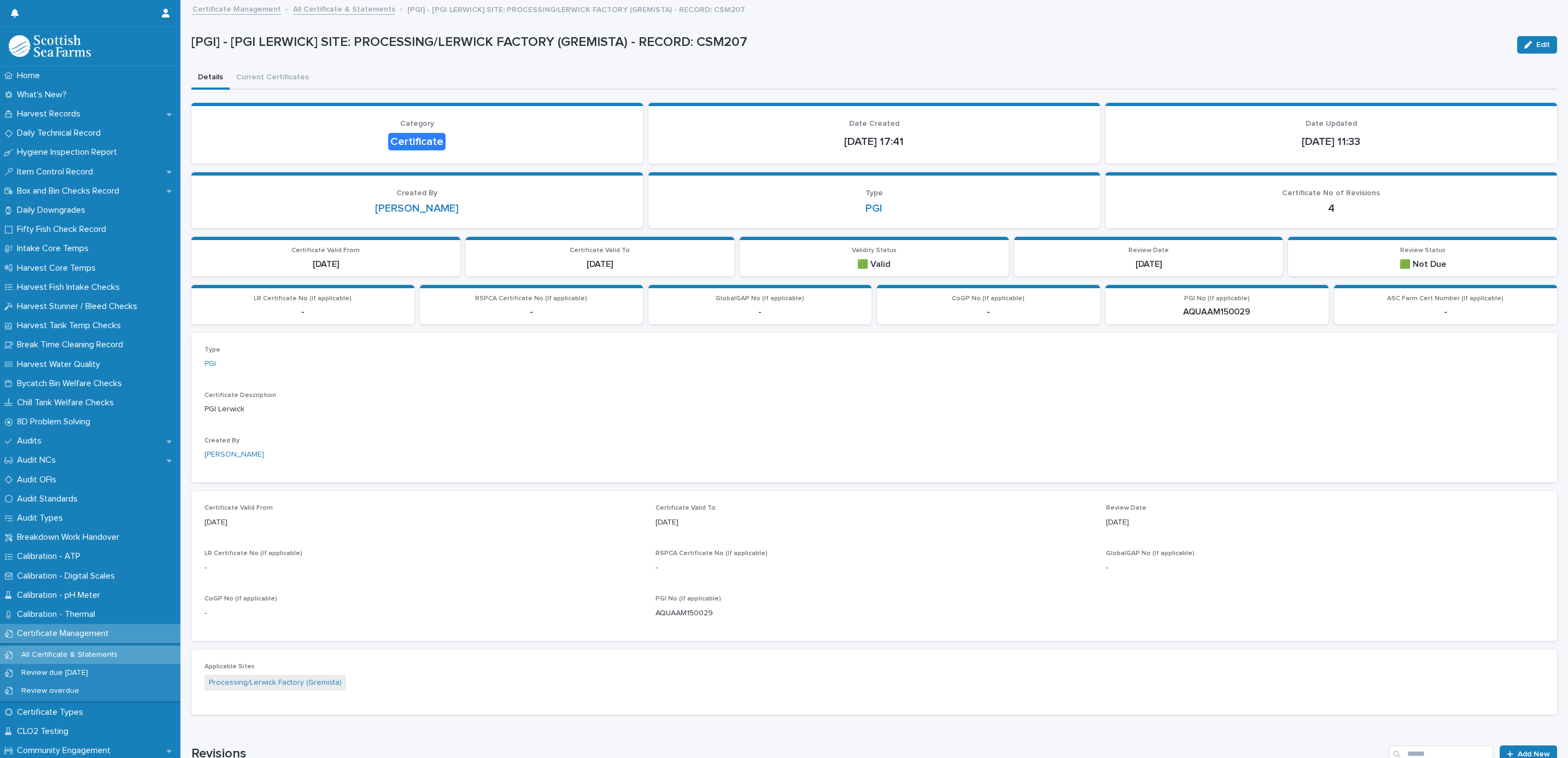
click at [341, 12] on link "All Certificate & Statements" at bounding box center [343, 8] width 102 height 13
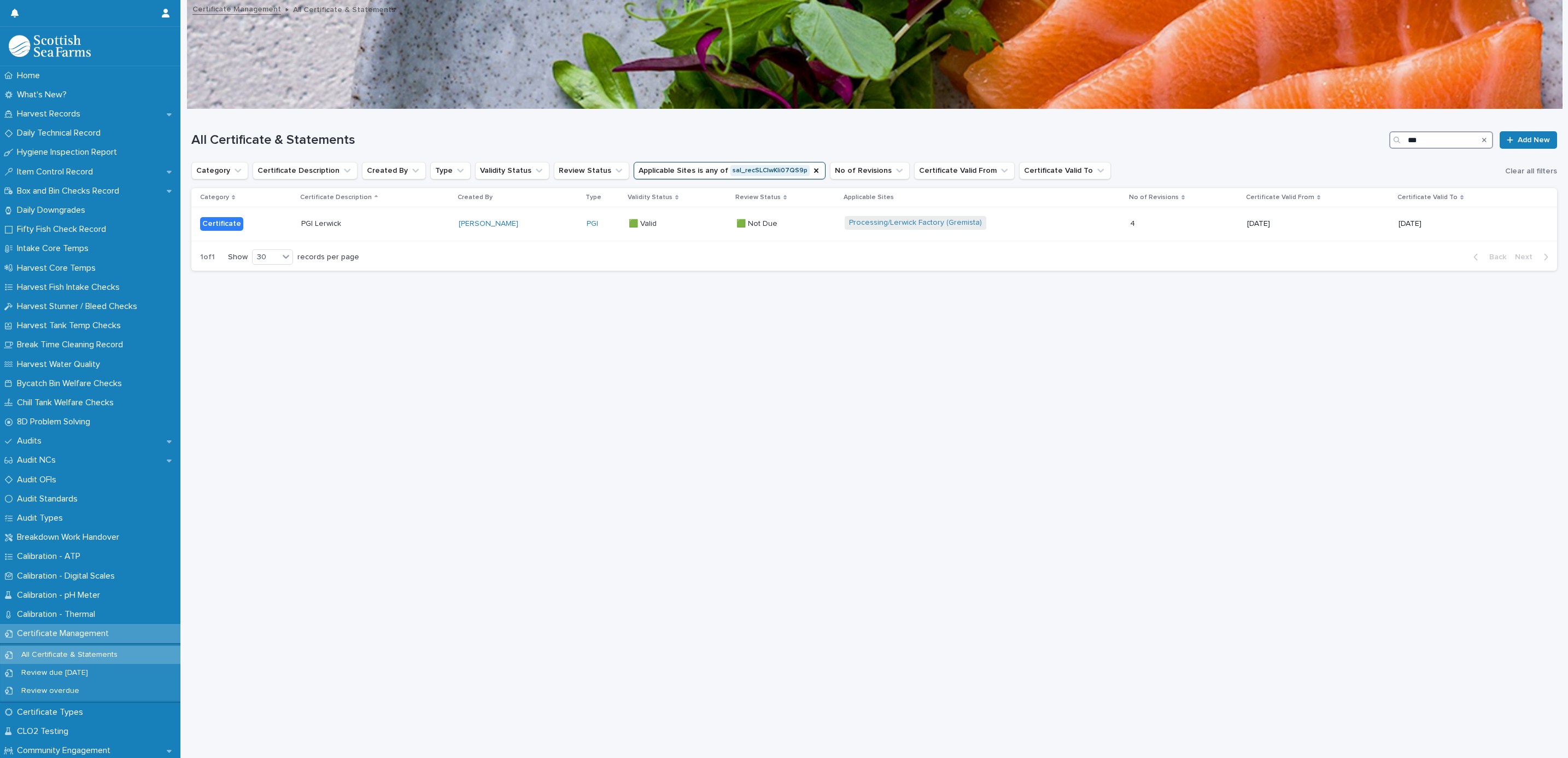
drag, startPoint x: 1408, startPoint y: 140, endPoint x: 1348, endPoint y: 135, distance: 60.2
click at [1348, 135] on div "All Certificate & Statements *** Add New" at bounding box center [873, 140] width 1365 height 17
type input "****"
click at [1068, 244] on div "Processing/South Shian Factory Processing/Lerwick Factory (Gremista)" at bounding box center [1007, 232] width 324 height 41
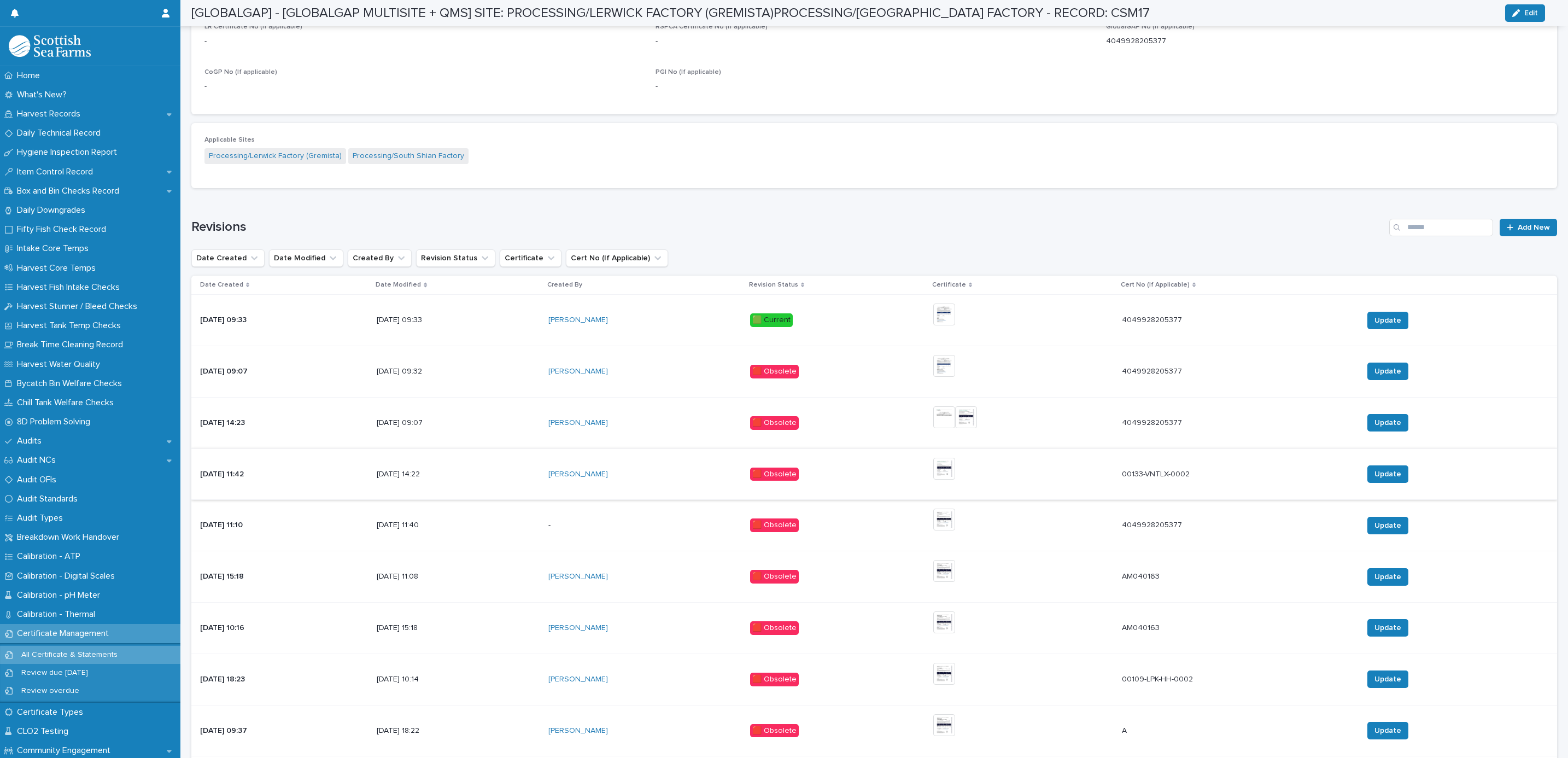
scroll to position [632, 0]
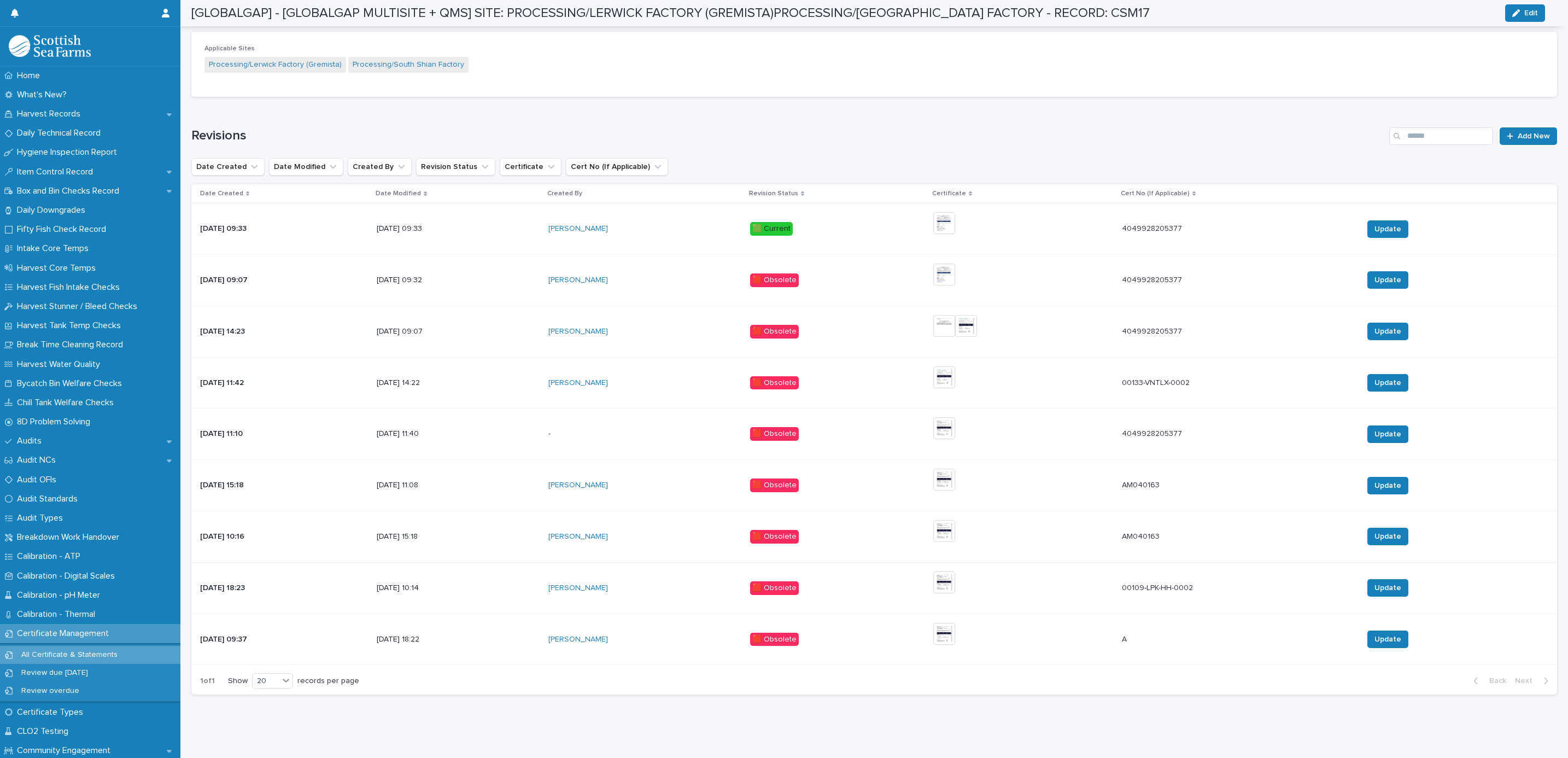
click at [962, 204] on td "+ 0 This file cannot be opened Download File" at bounding box center [1022, 229] width 188 height 51
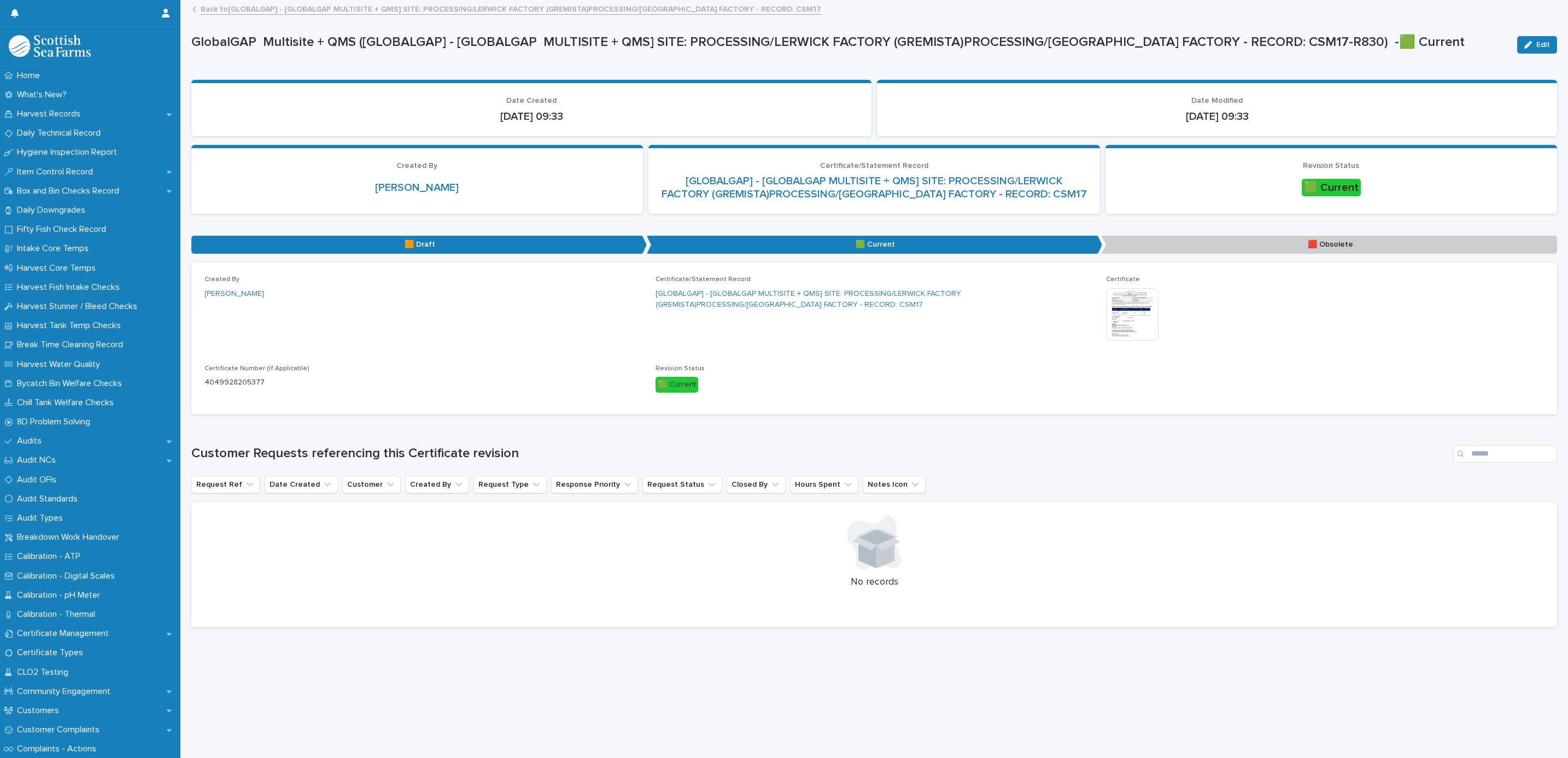
click at [1127, 310] on img at bounding box center [1132, 315] width 52 height 52
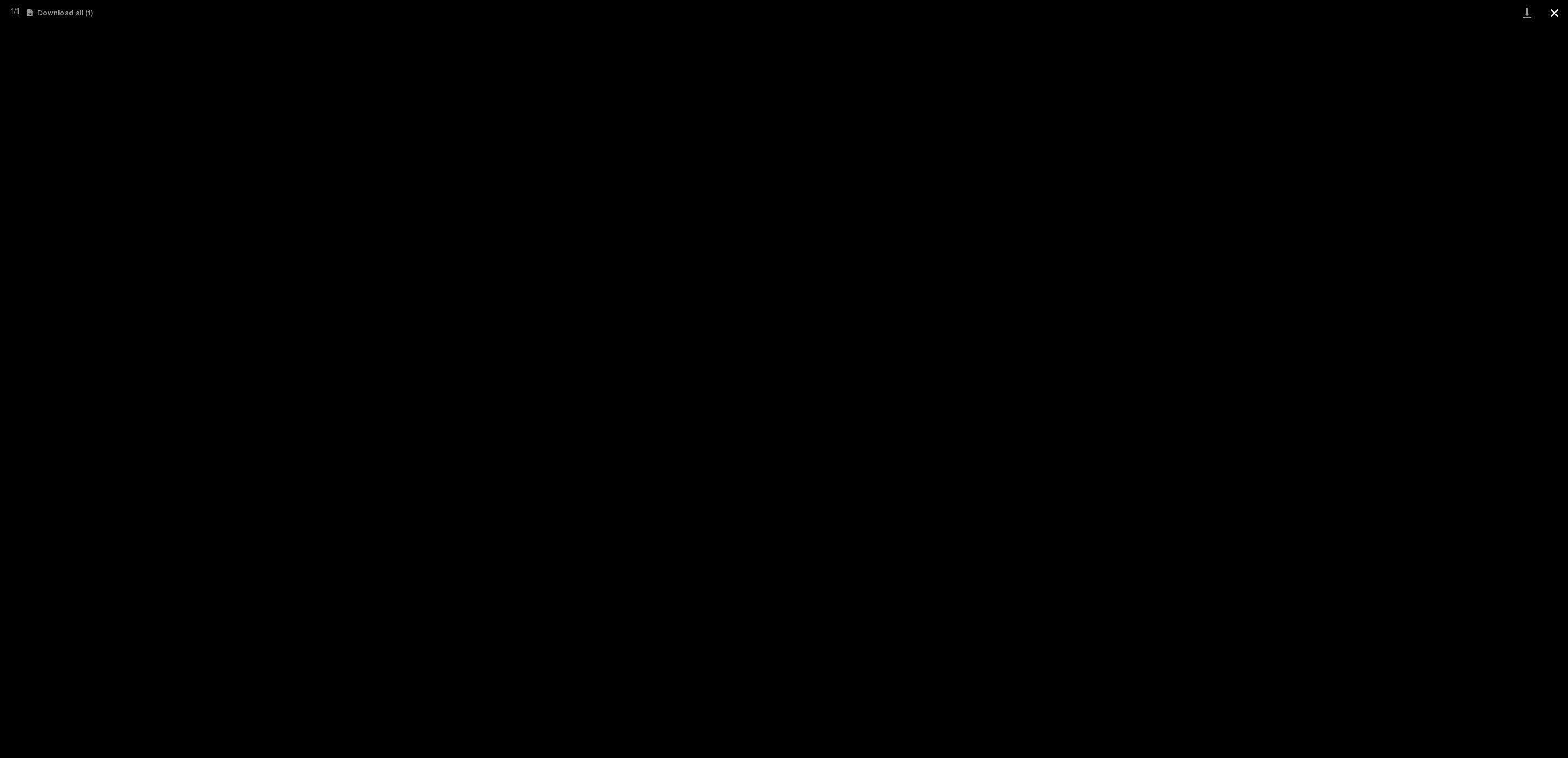
click at [1554, 17] on button "Close gallery" at bounding box center [1554, 13] width 27 height 26
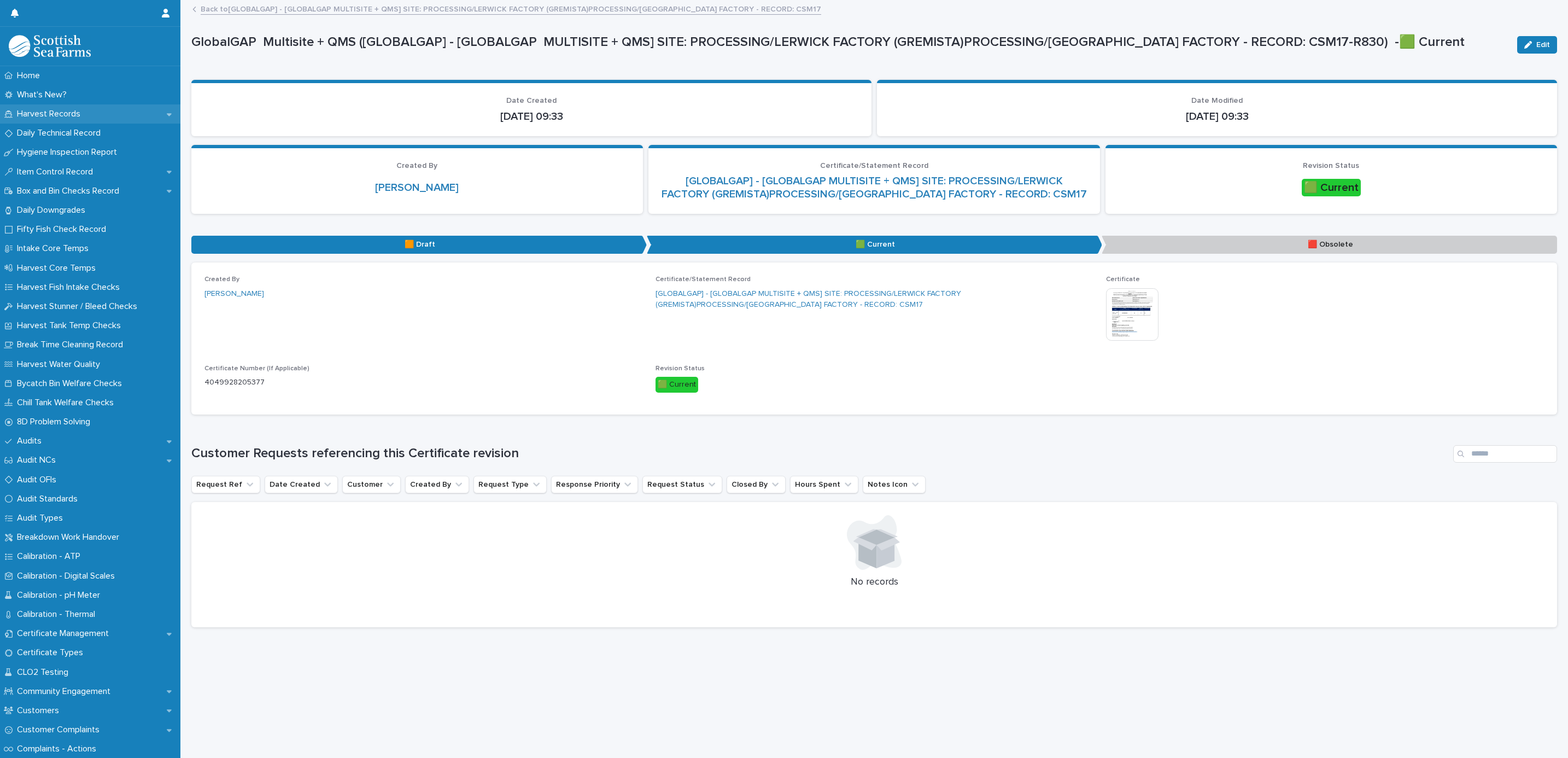
click at [47, 116] on p "Harvest Records" at bounding box center [50, 114] width 77 height 11
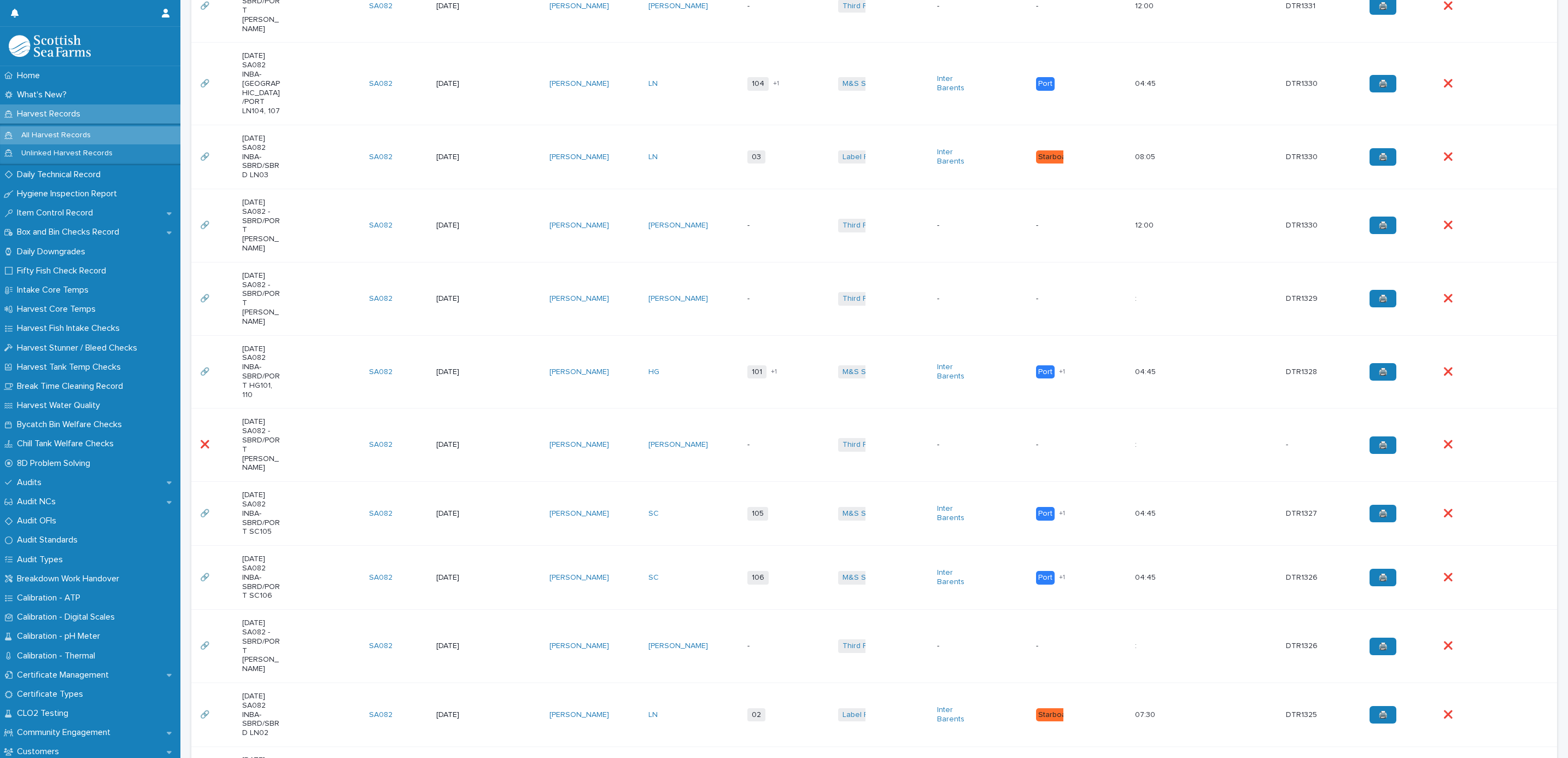
scroll to position [820, 0]
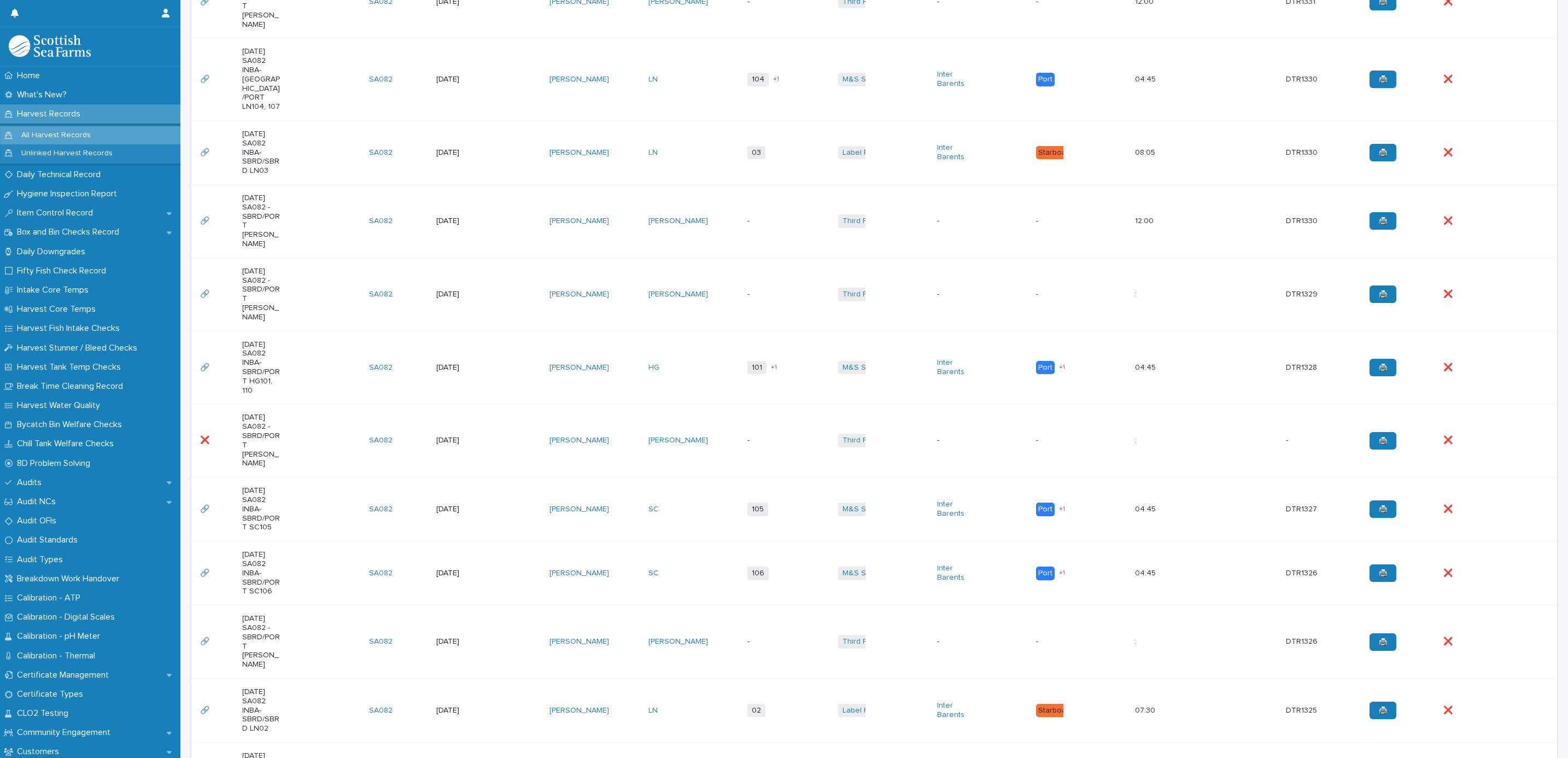
click at [599, 331] on td "[PERSON_NAME]" at bounding box center [595, 367] width 99 height 73
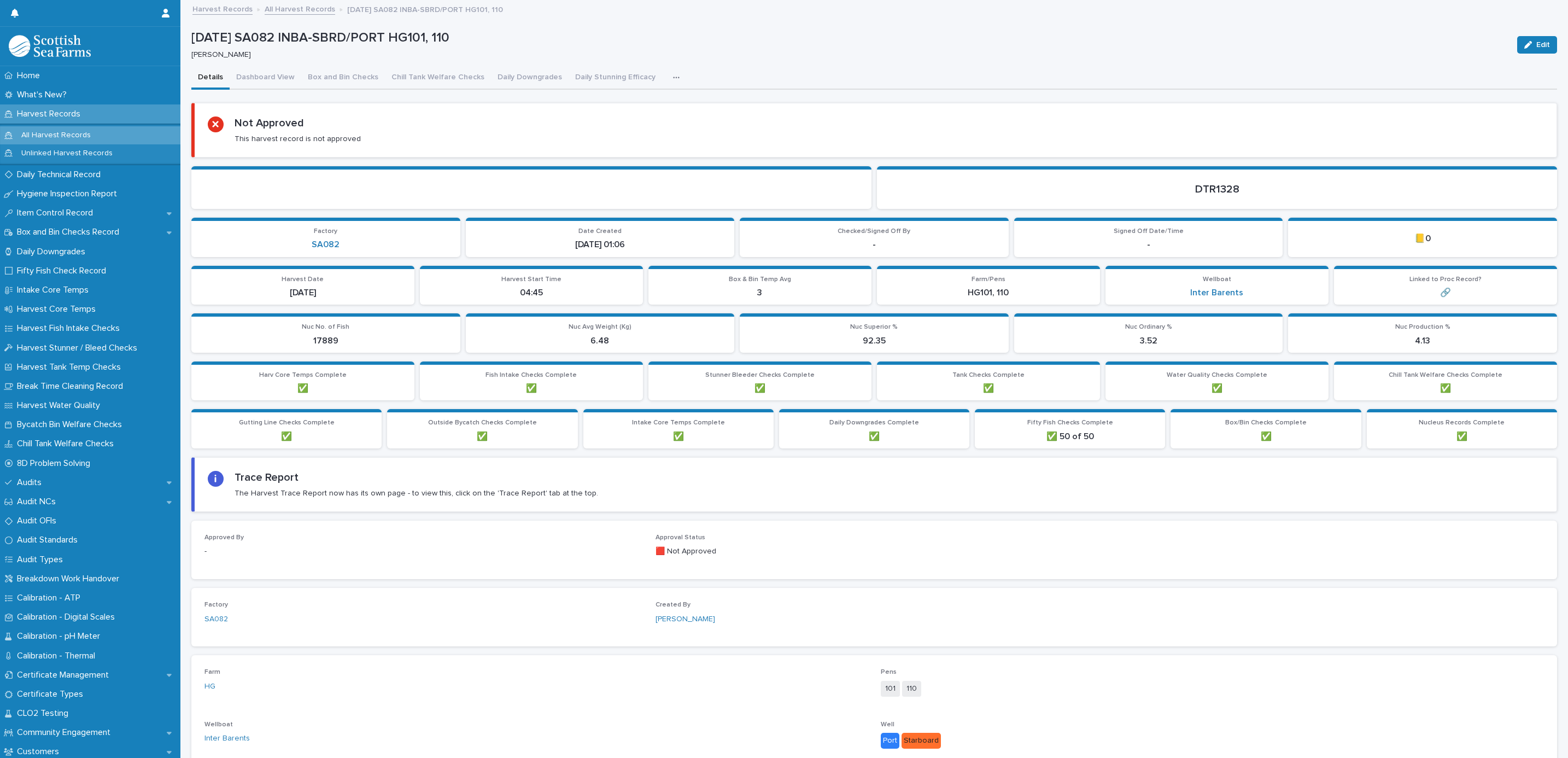
click at [666, 78] on button "button" at bounding box center [678, 78] width 24 height 22
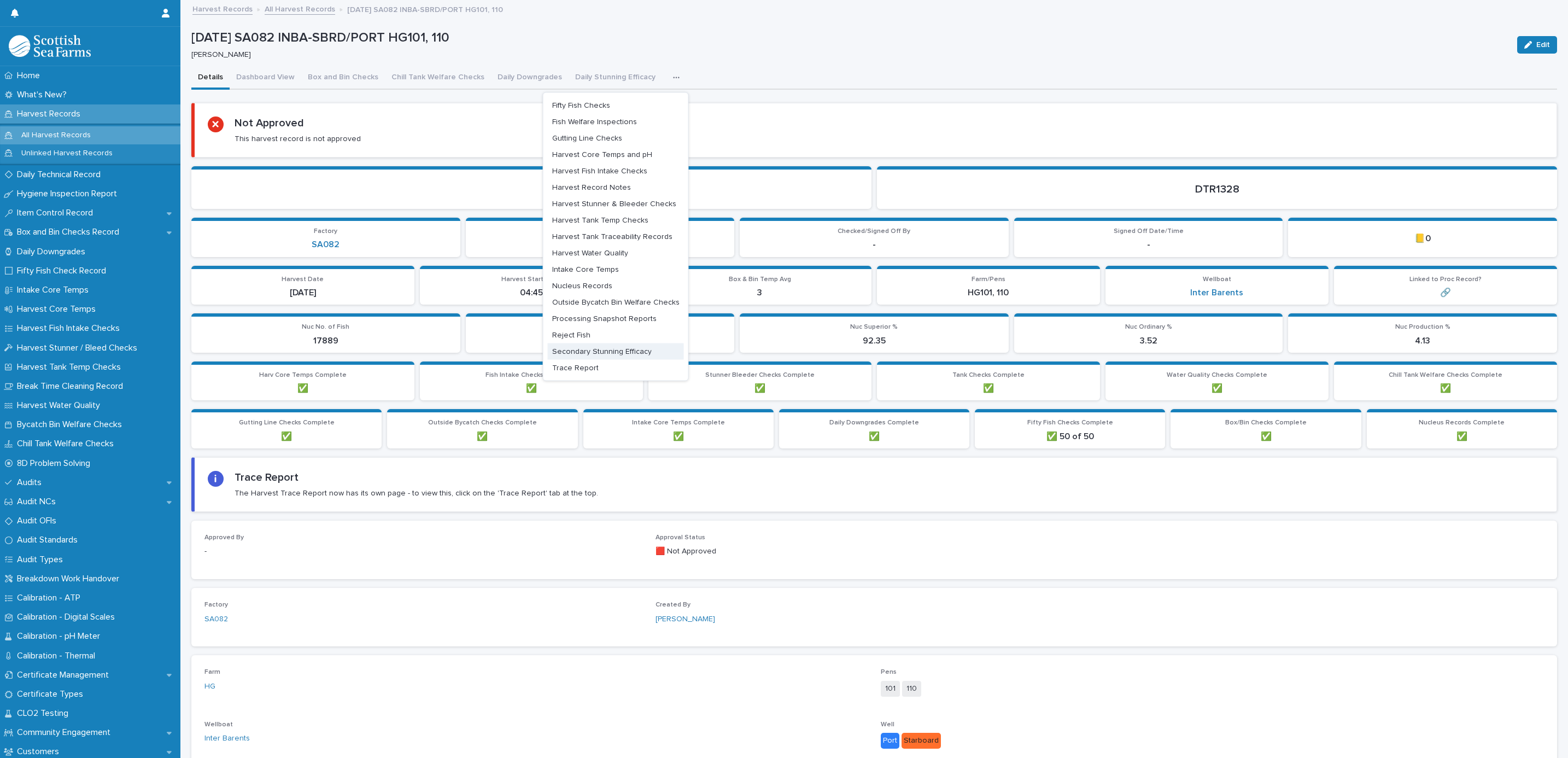
click at [560, 366] on span "Trace Report" at bounding box center [576, 367] width 47 height 7
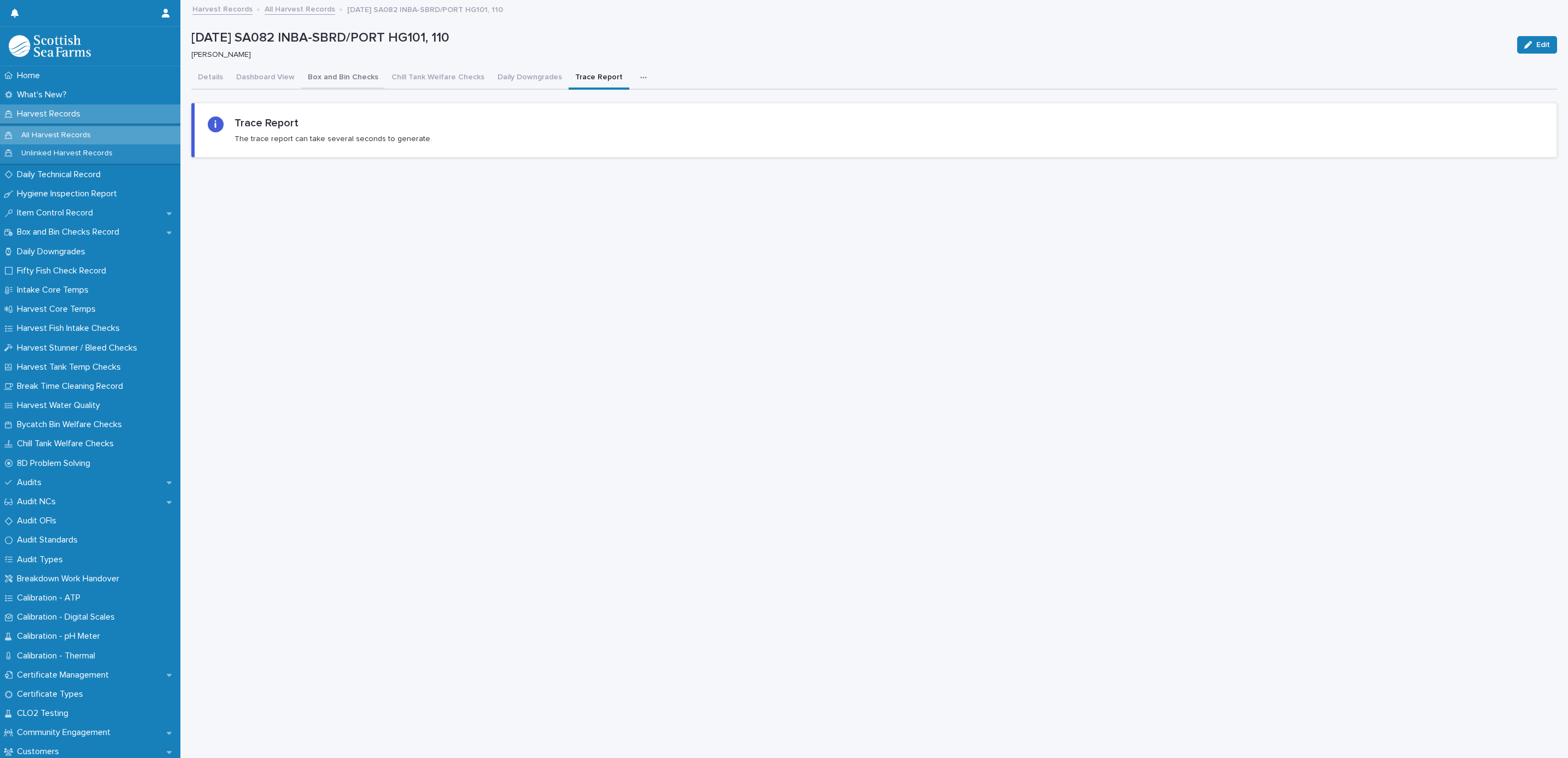
click at [330, 78] on button "Box and Bin Checks" at bounding box center [342, 78] width 84 height 23
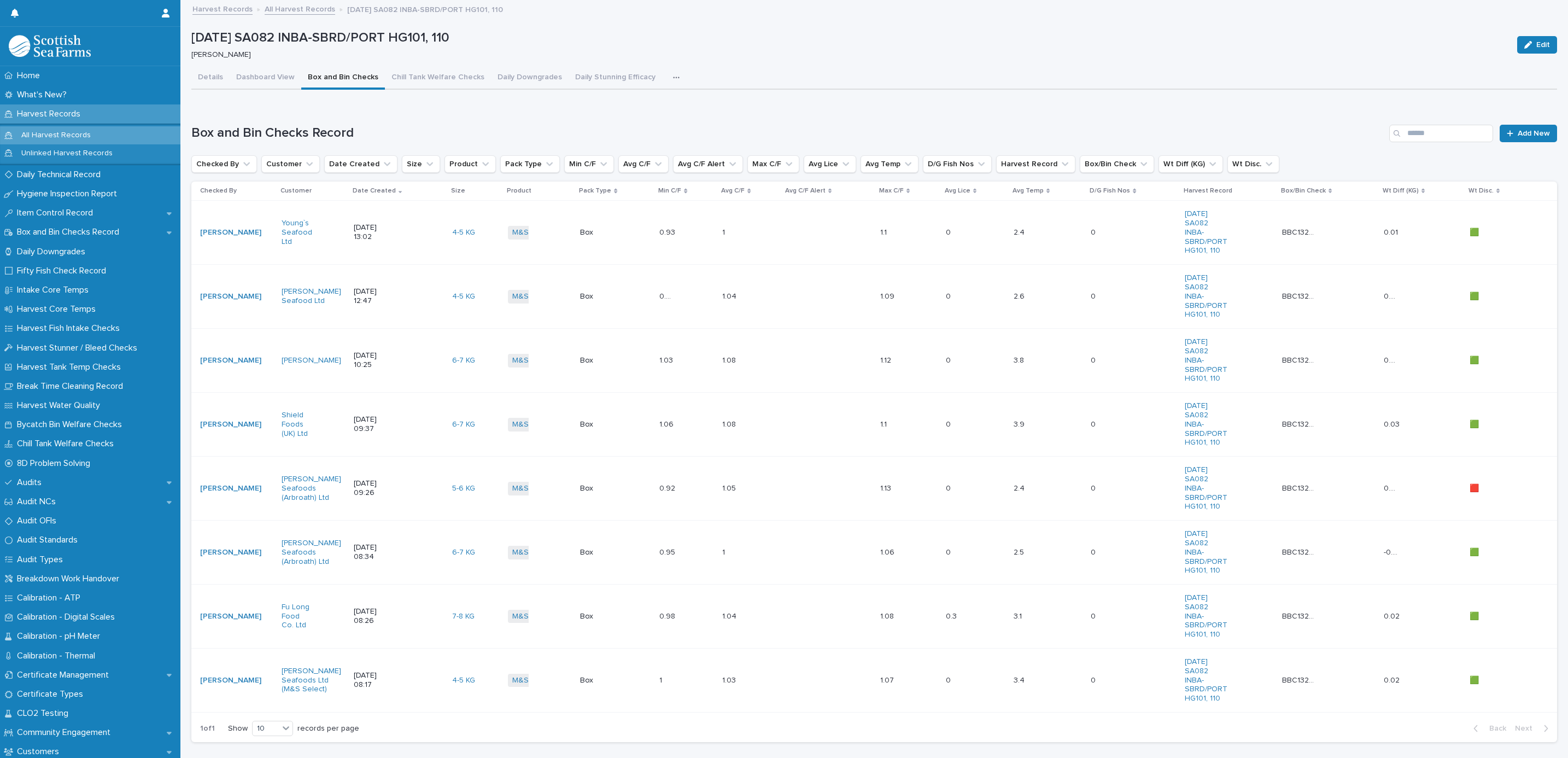
click at [414, 504] on td "9/9/2025 09:26" at bounding box center [398, 488] width 98 height 64
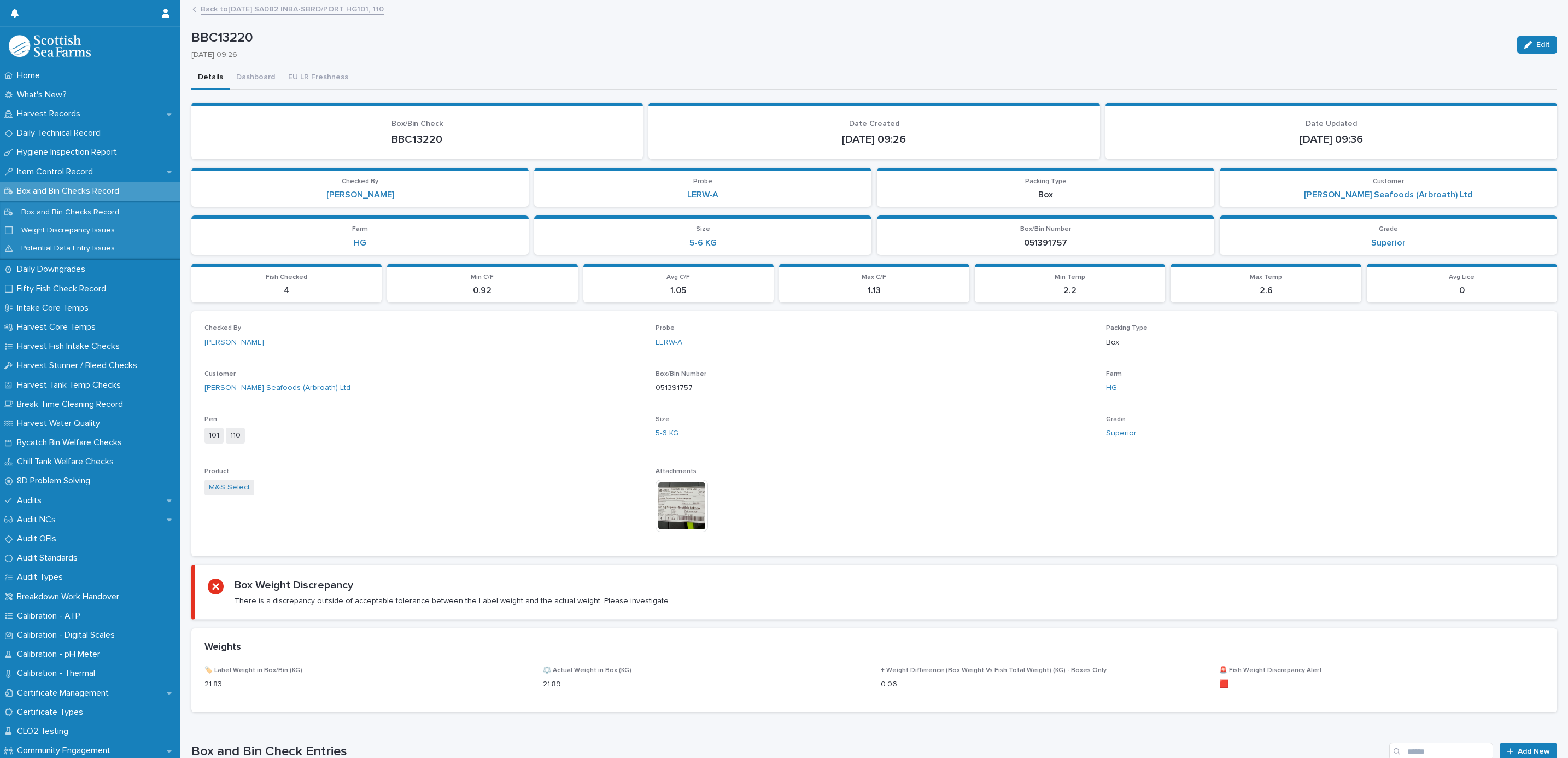
click at [670, 494] on img at bounding box center [681, 506] width 52 height 52
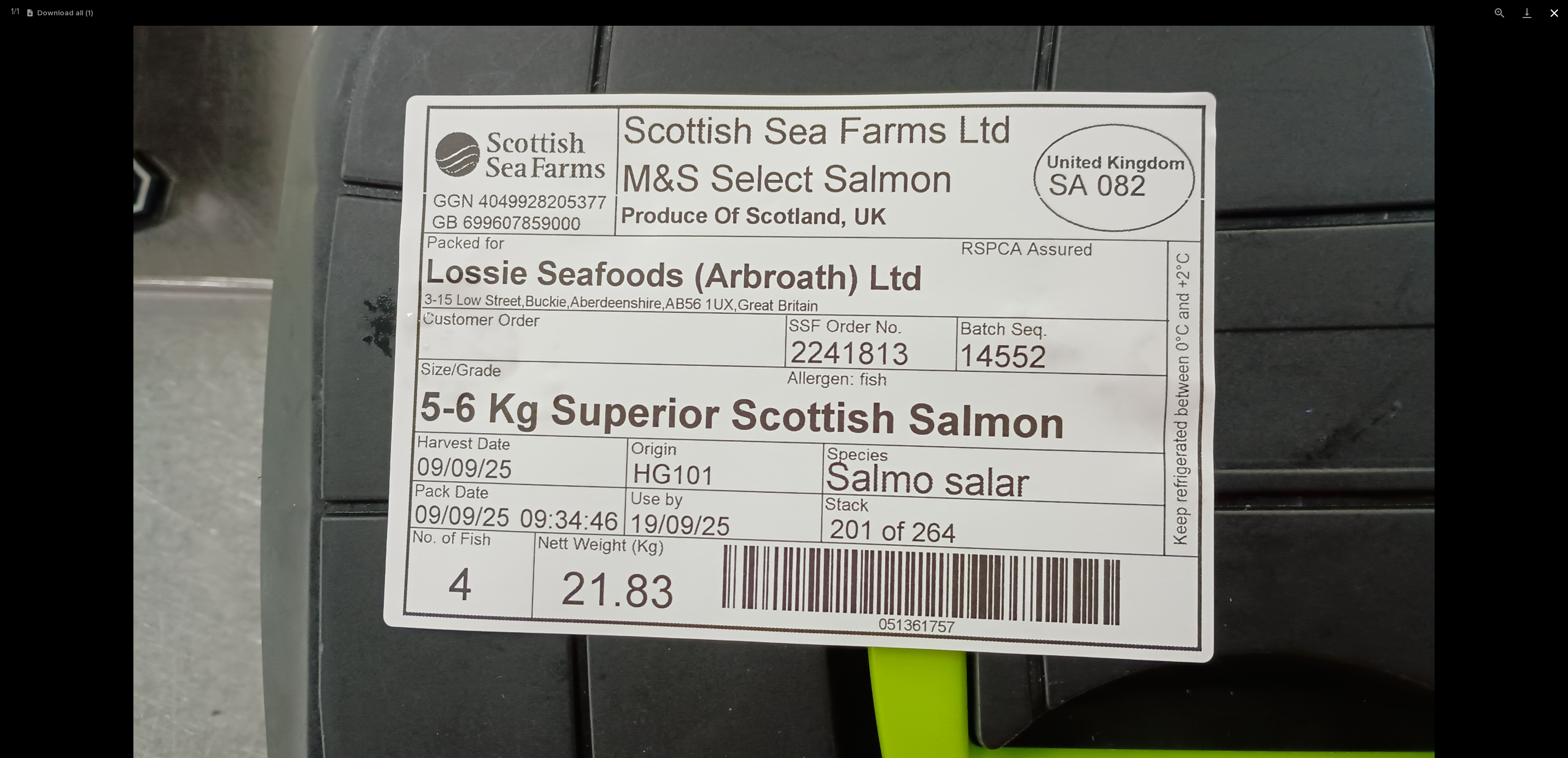
click at [1554, 14] on button "Close gallery" at bounding box center [1554, 13] width 27 height 26
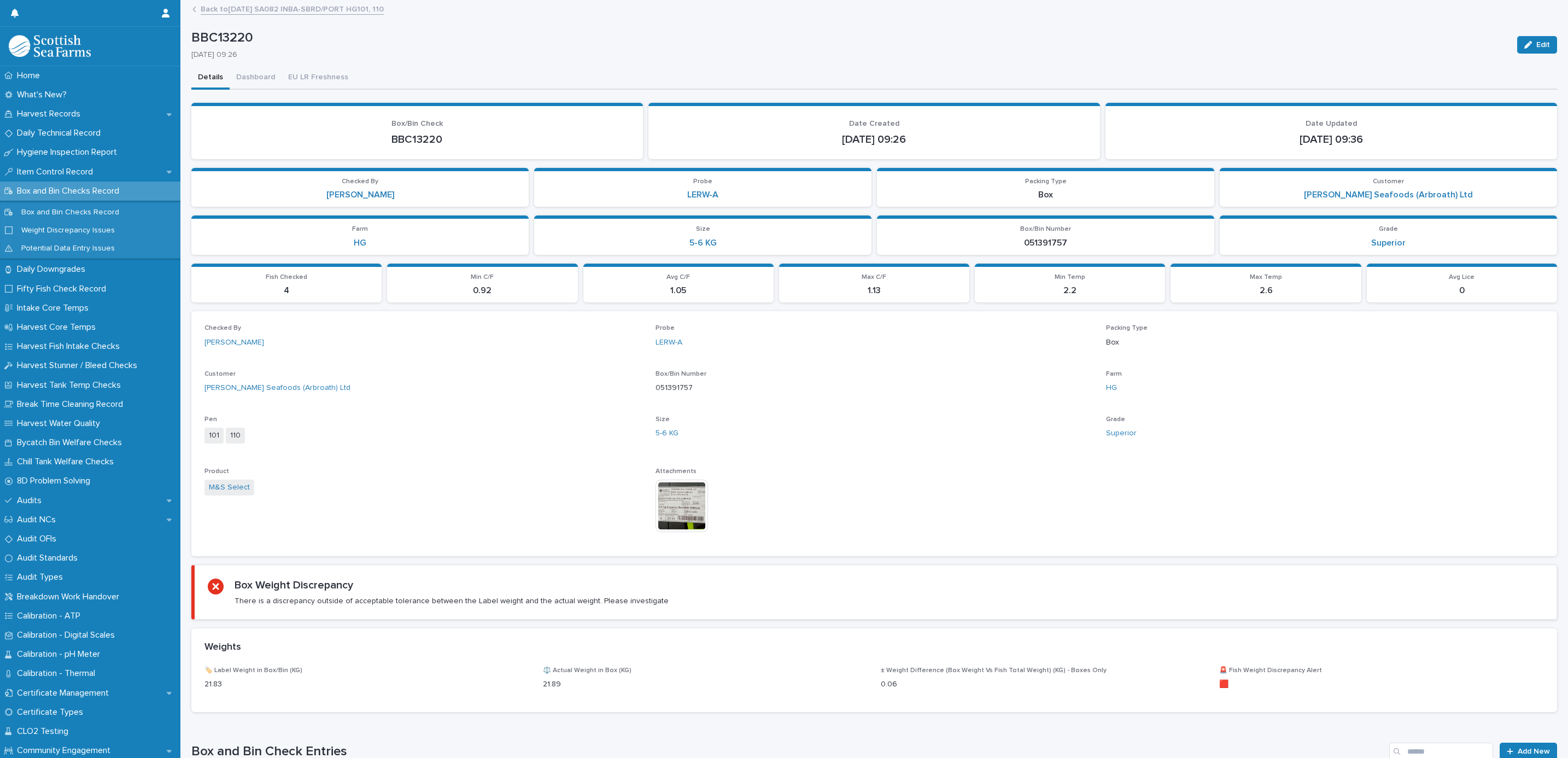
click at [329, 11] on link "Back to 09-09-2025 SA082 INBA-SBRD/PORT HG101, 110" at bounding box center [292, 8] width 183 height 13
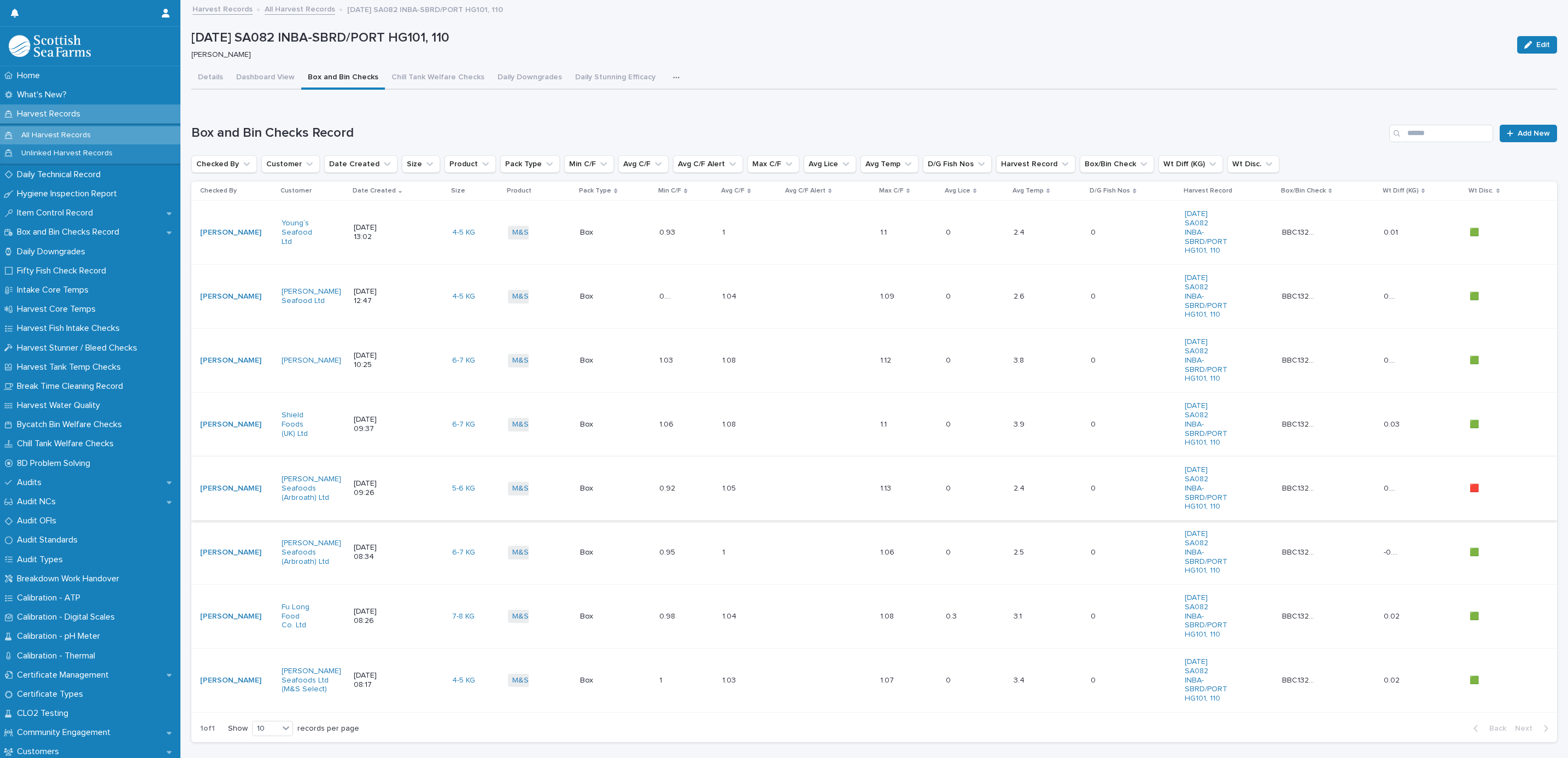
scroll to position [82, 0]
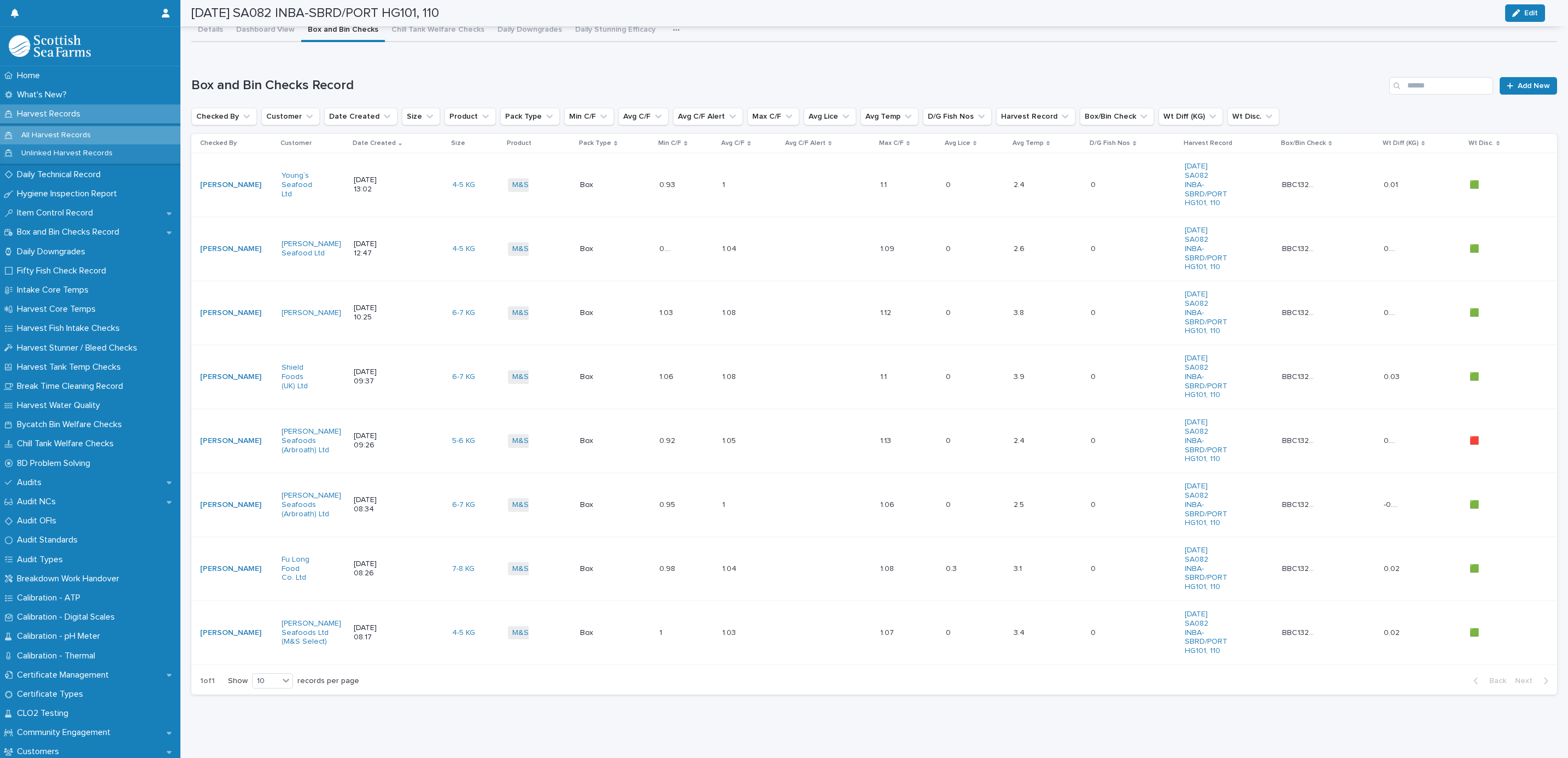
click at [420, 496] on td "9/9/2025 08:34" at bounding box center [398, 505] width 98 height 64
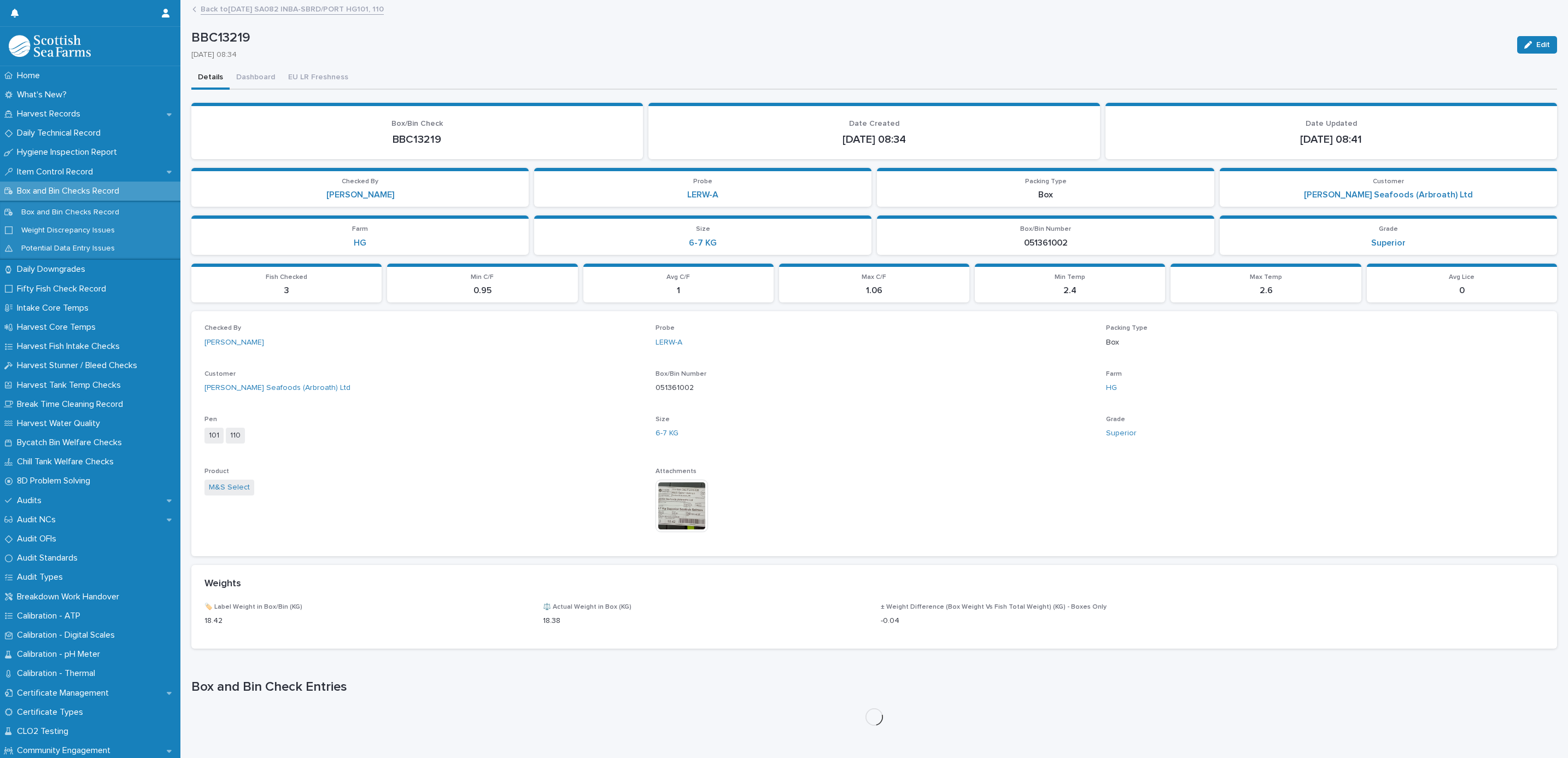
click at [669, 505] on img at bounding box center [681, 506] width 52 height 52
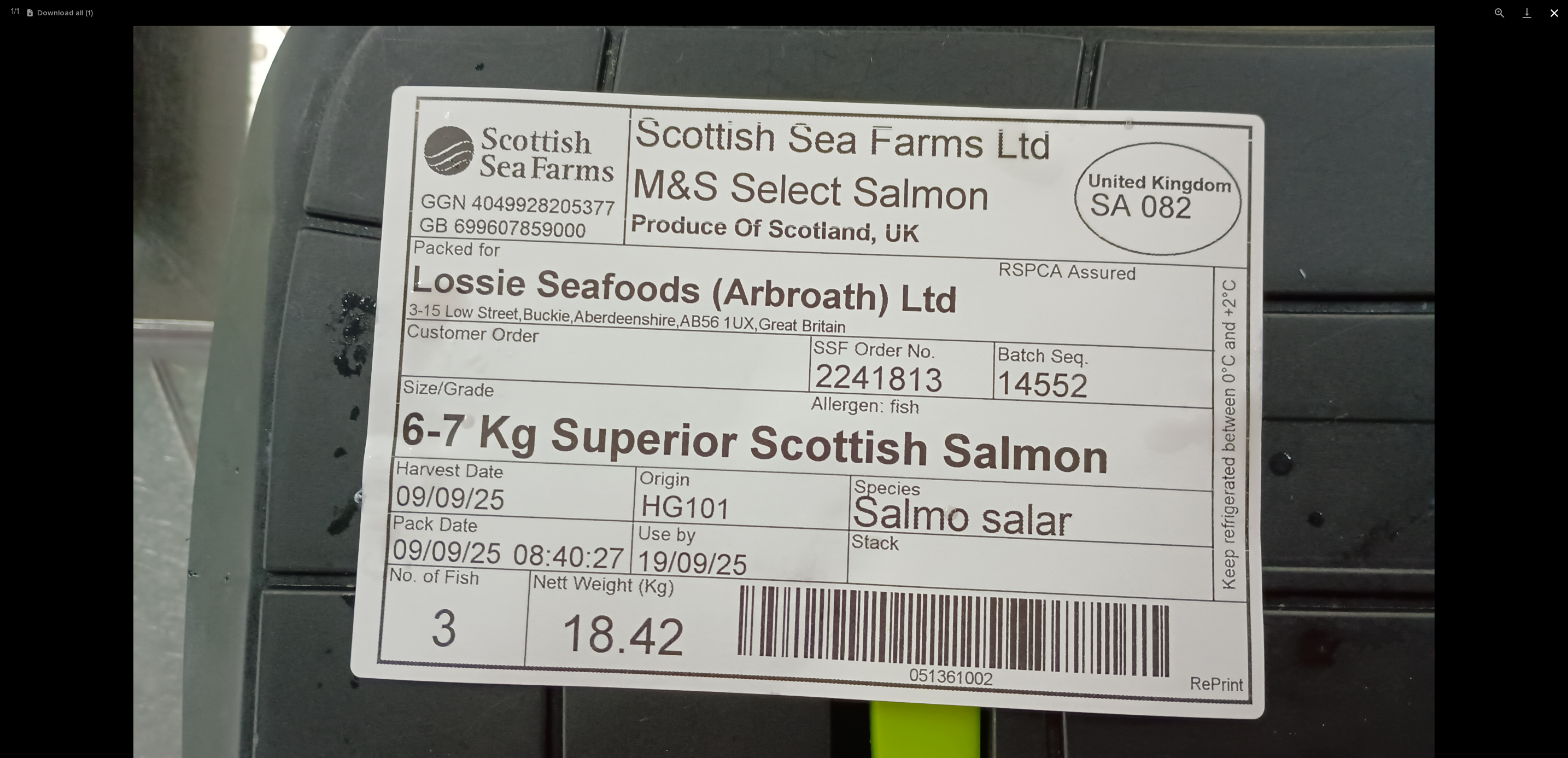
click at [1549, 12] on button "Close gallery" at bounding box center [1554, 13] width 27 height 26
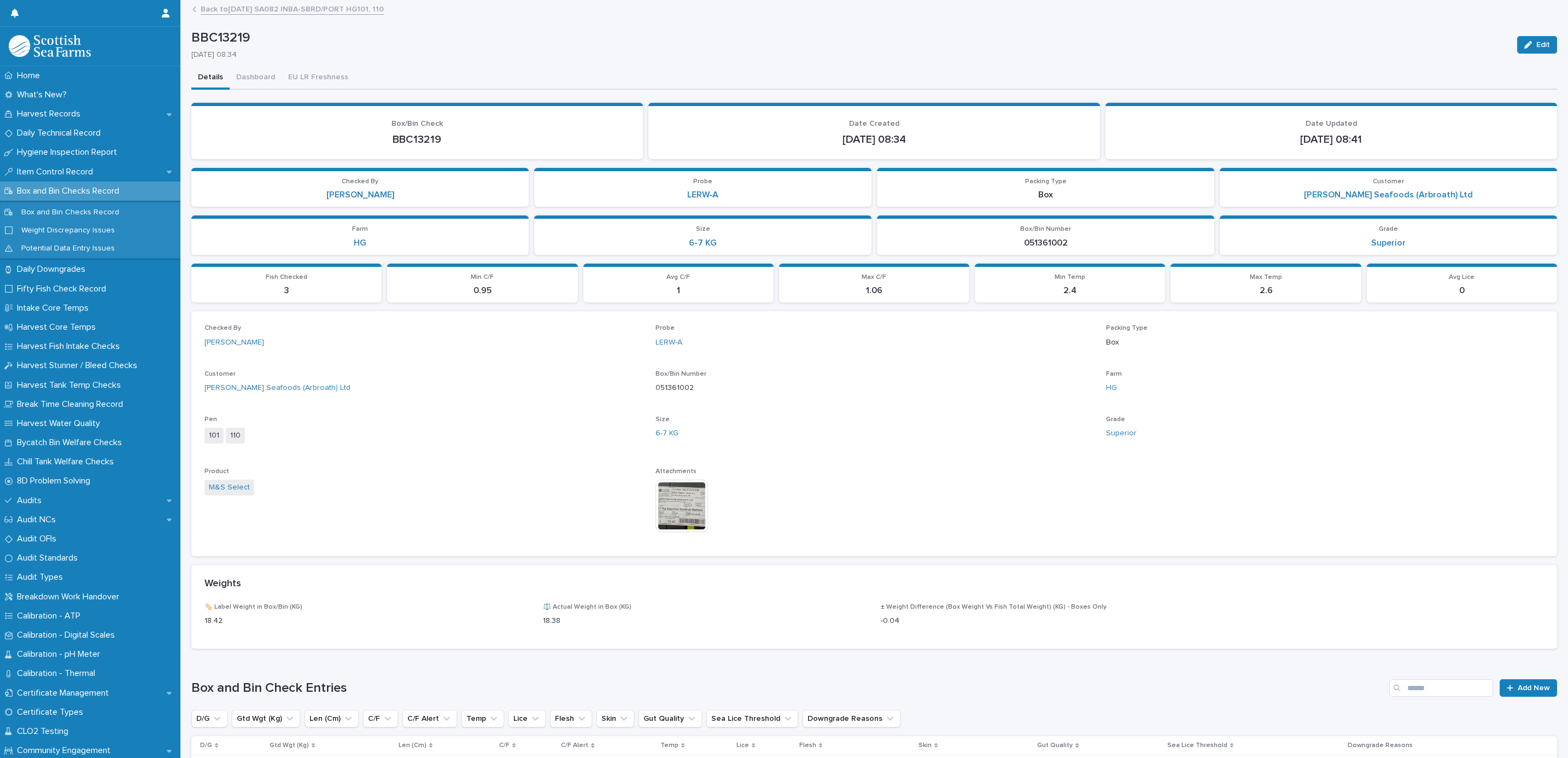
click at [272, 12] on link "Back to 09-09-2025 SA082 INBA-SBRD/PORT HG101, 110" at bounding box center [292, 8] width 183 height 13
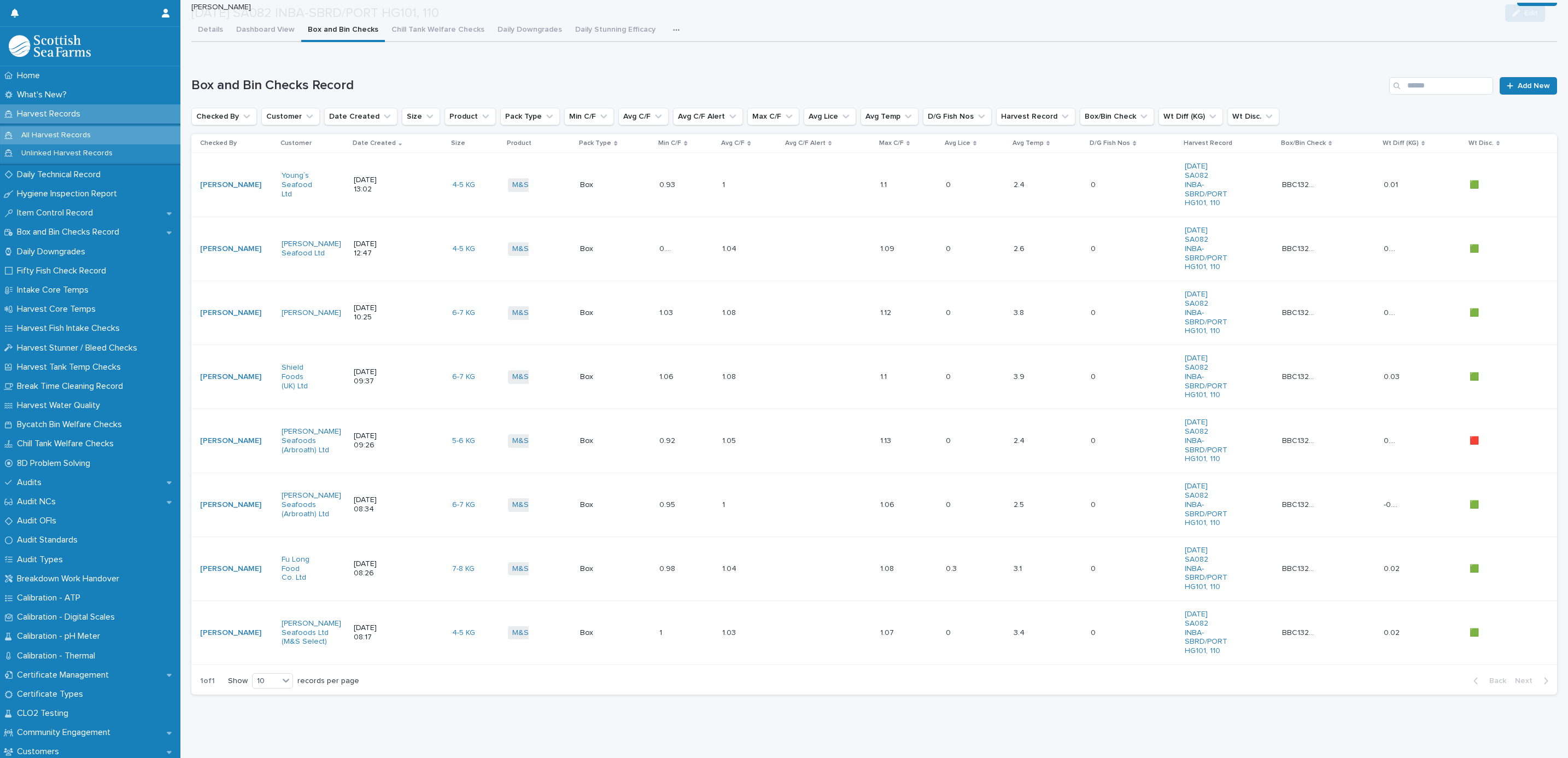
scroll to position [135, 0]
click at [563, 601] on td "M&S Select + 0" at bounding box center [540, 633] width 72 height 64
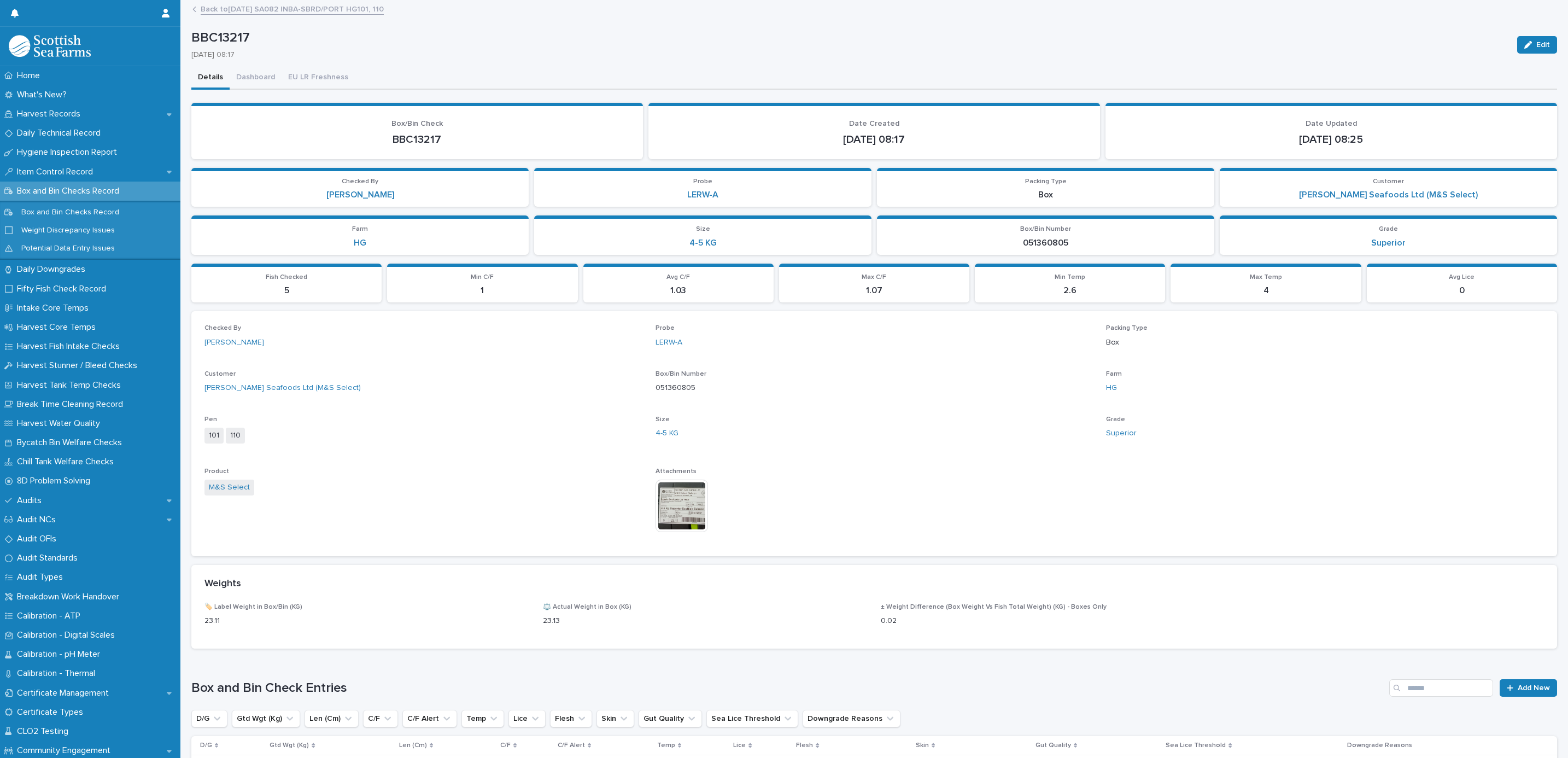
click at [674, 501] on img at bounding box center [681, 506] width 52 height 52
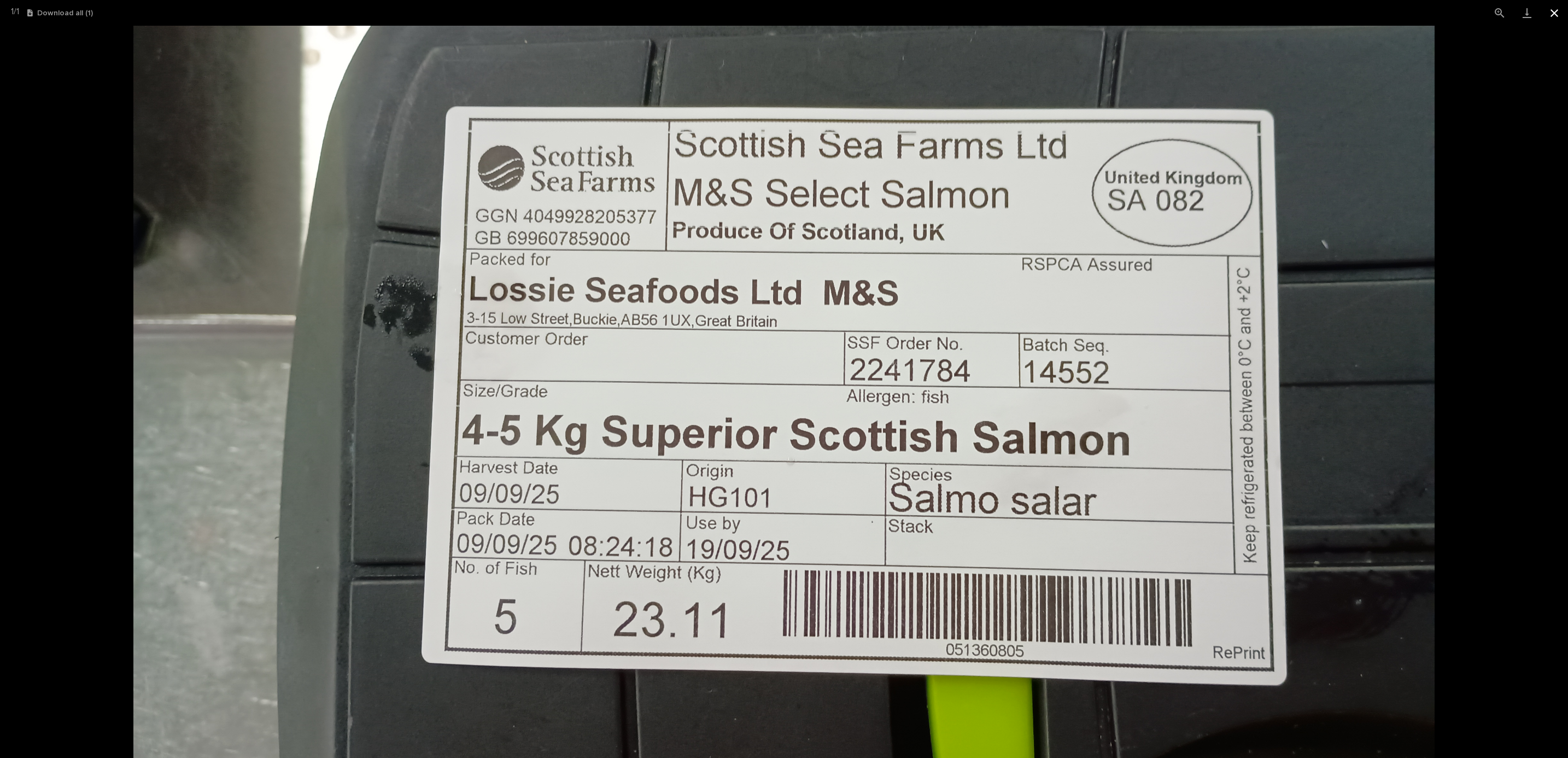
click at [1554, 12] on button "Close gallery" at bounding box center [1554, 13] width 27 height 26
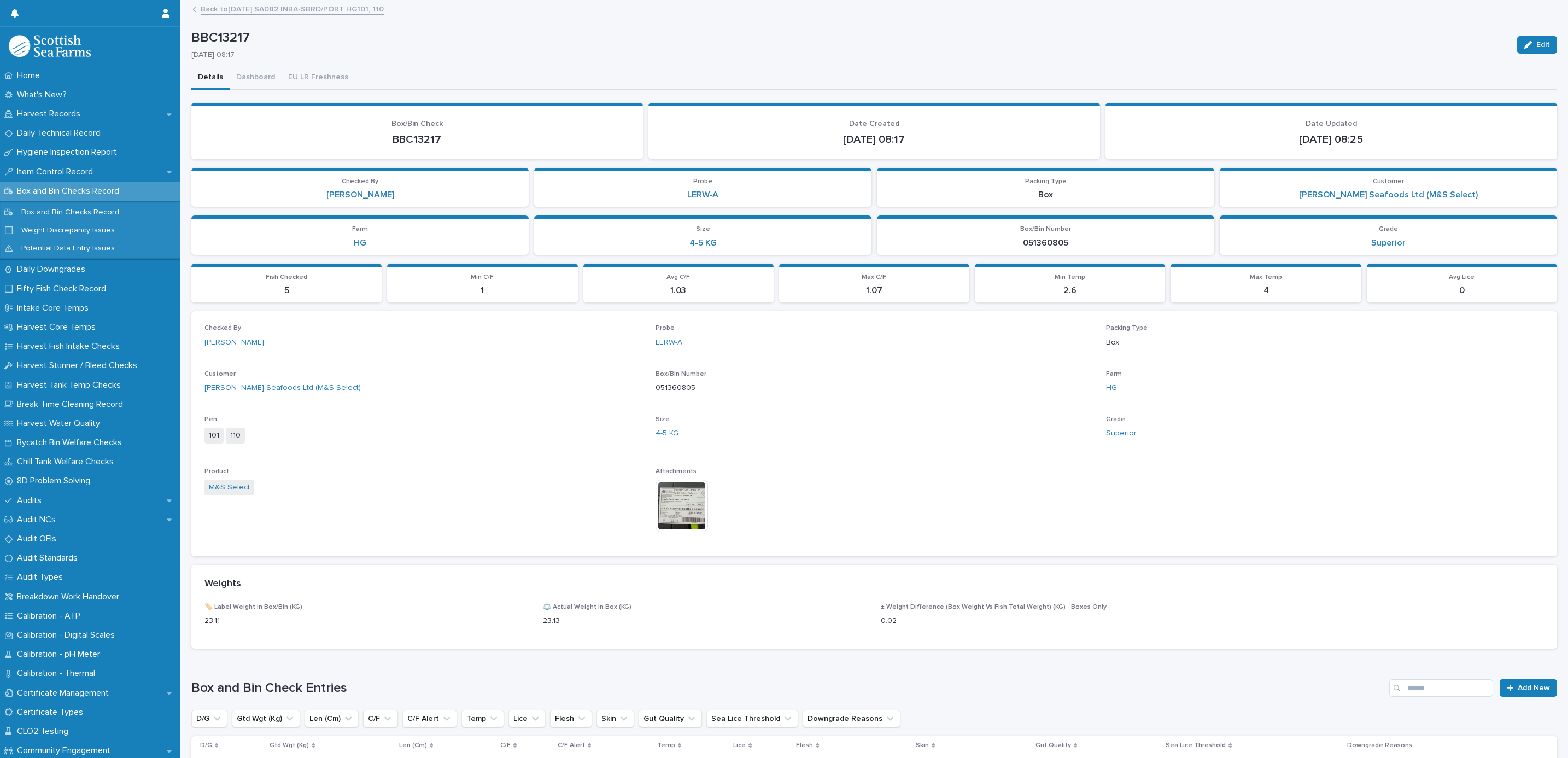
click at [248, 12] on link "Back to 09-09-2025 SA082 INBA-SBRD/PORT HG101, 110" at bounding box center [292, 8] width 183 height 13
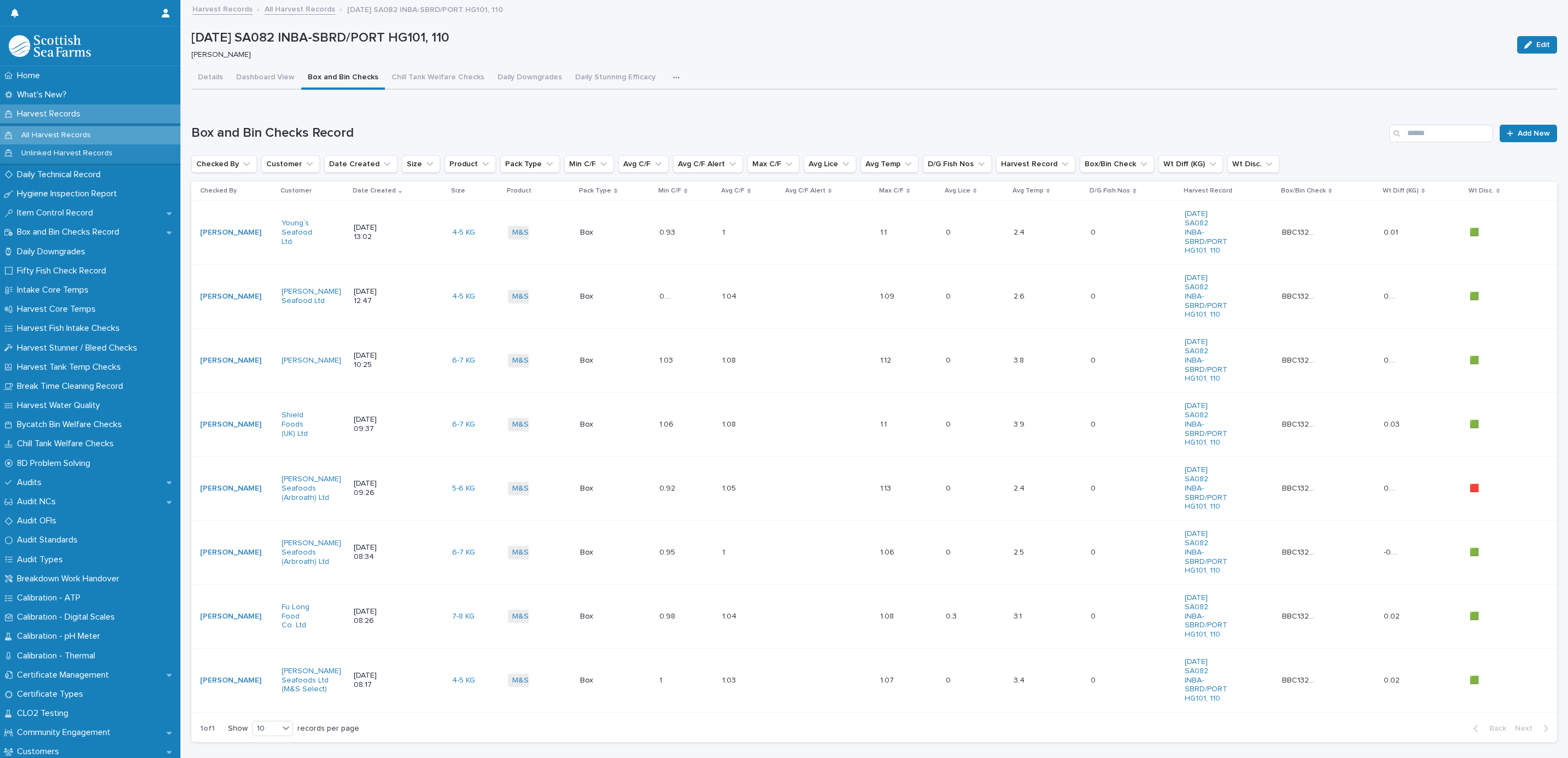
click at [673, 76] on icon "button" at bounding box center [676, 78] width 6 height 7
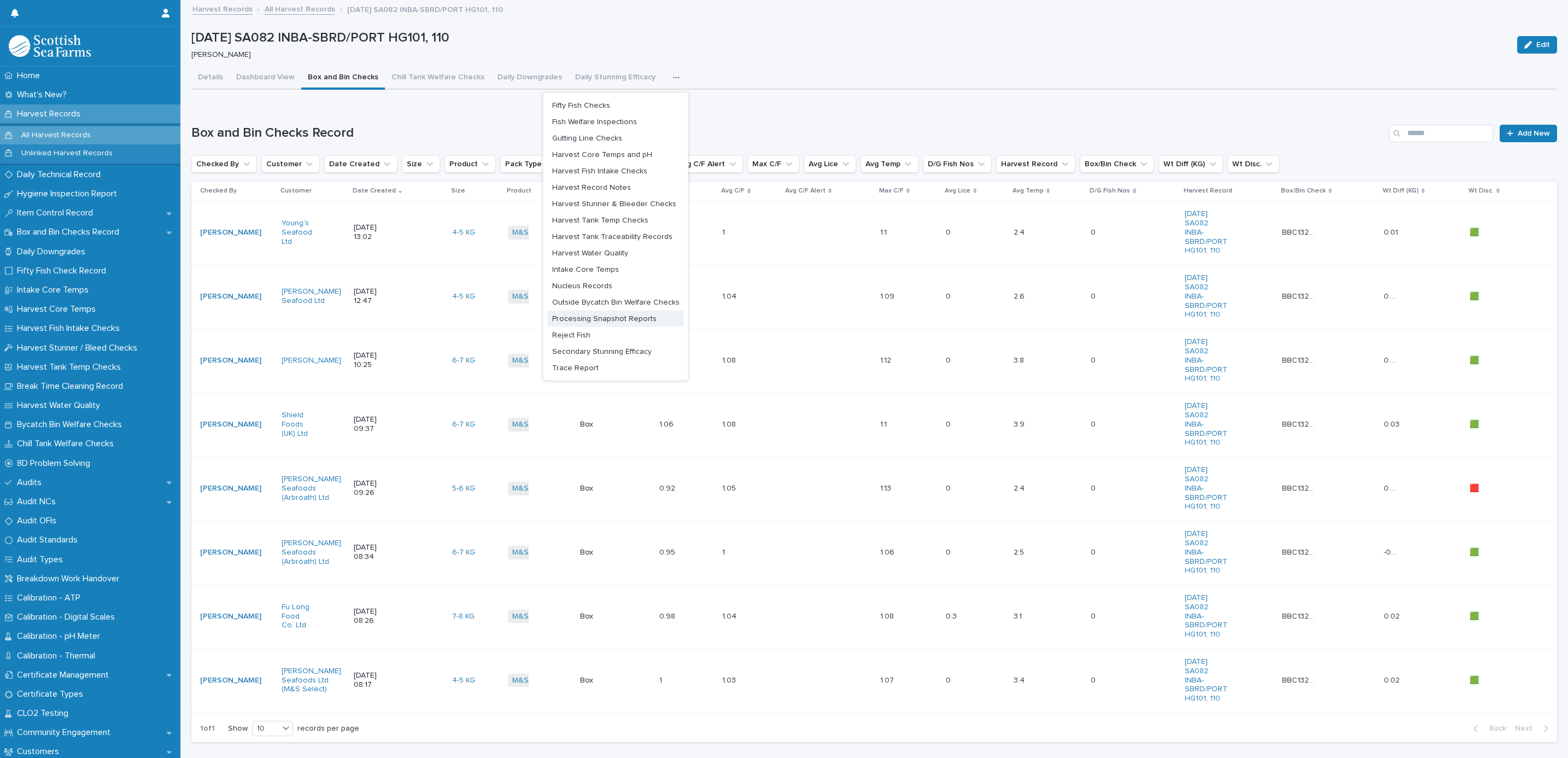
click at [560, 337] on span "Reject Fish" at bounding box center [571, 334] width 38 height 7
